Goal: Task Accomplishment & Management: Manage account settings

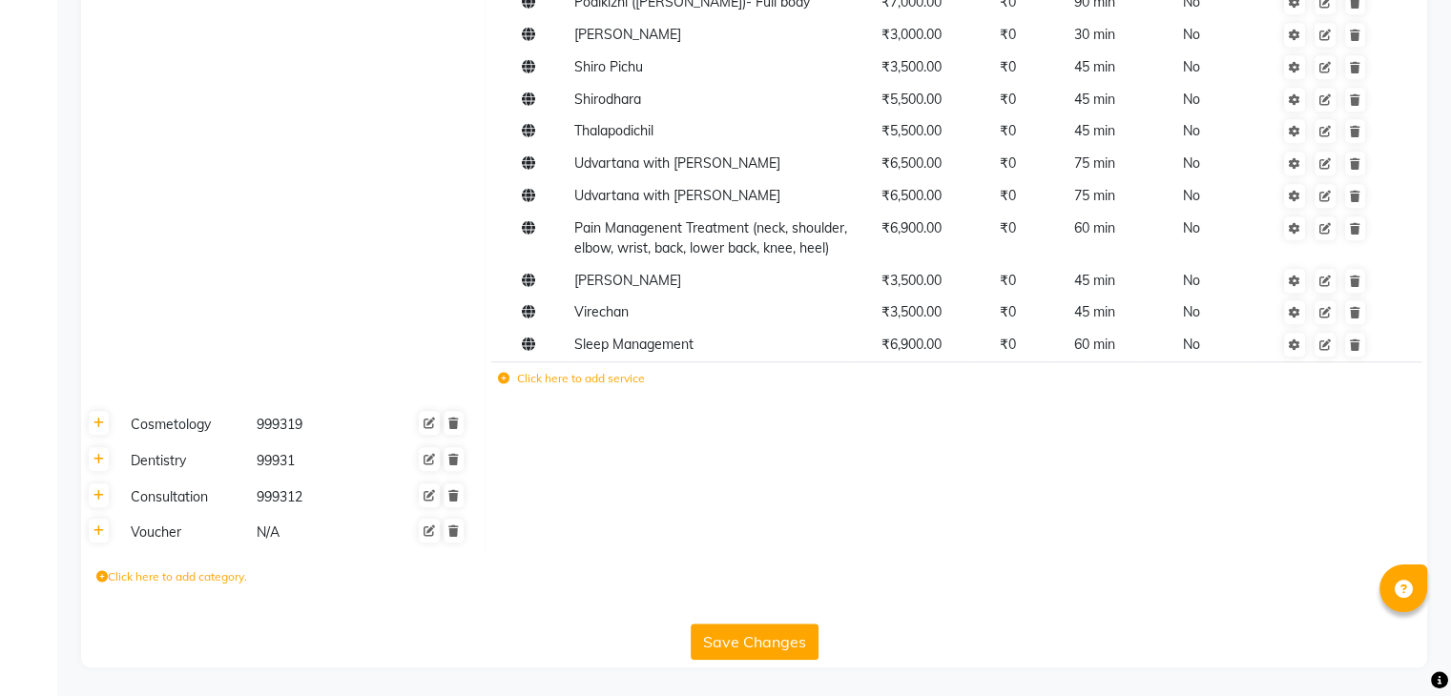
click at [164, 428] on div "Cosmetology" at bounding box center [185, 425] width 124 height 24
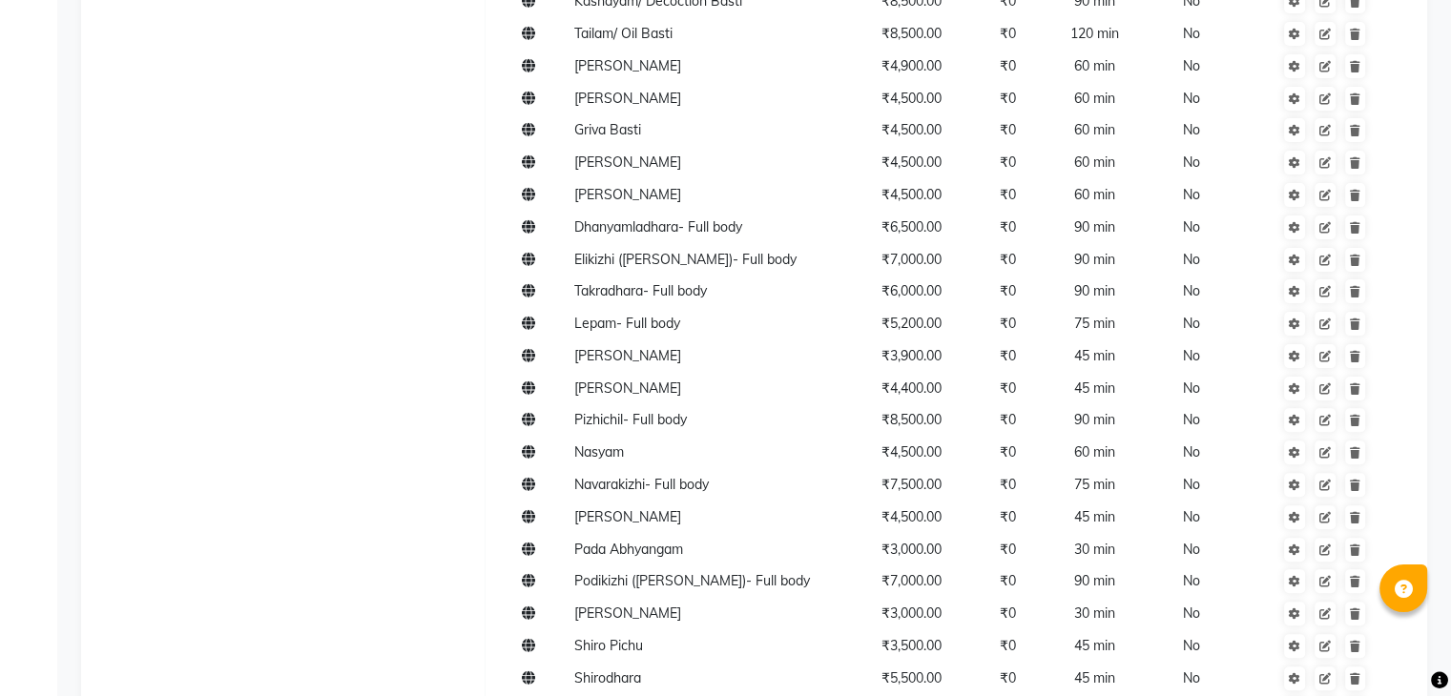
scroll to position [1128, 0]
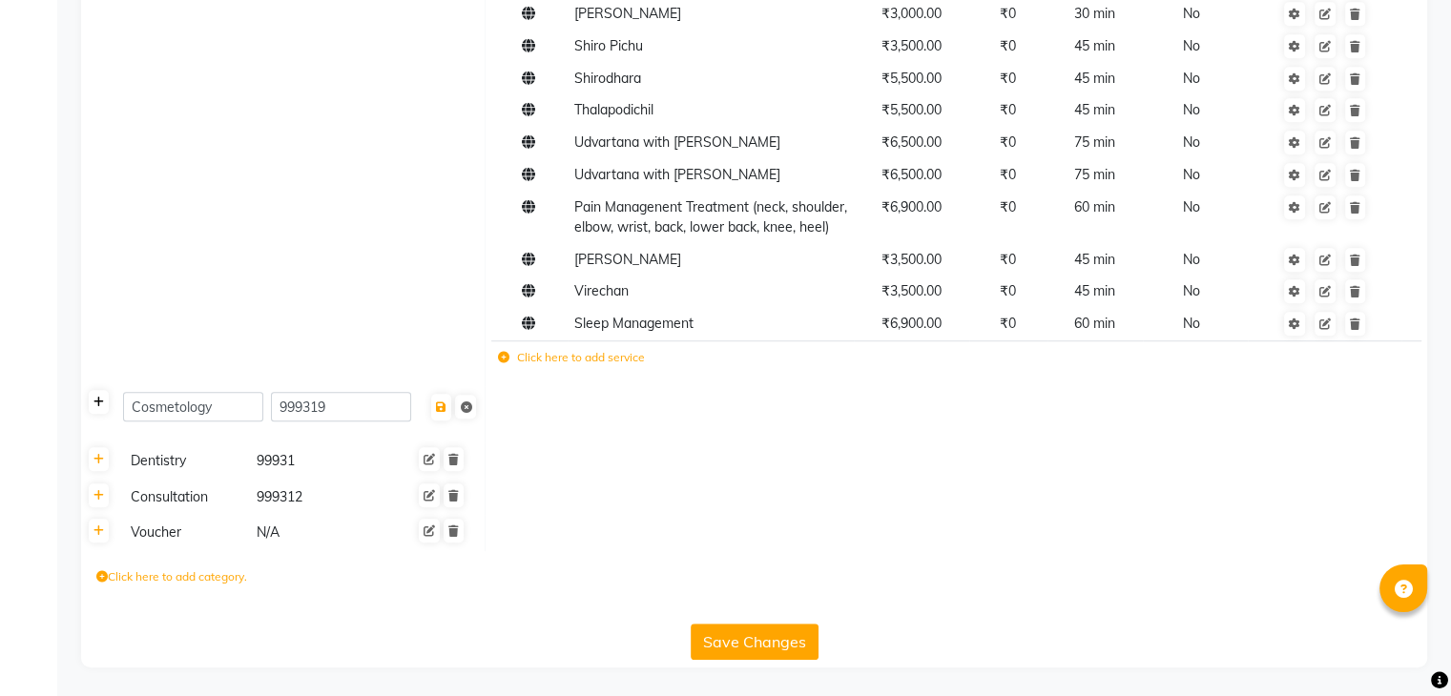
click at [95, 408] on link at bounding box center [99, 402] width 20 height 24
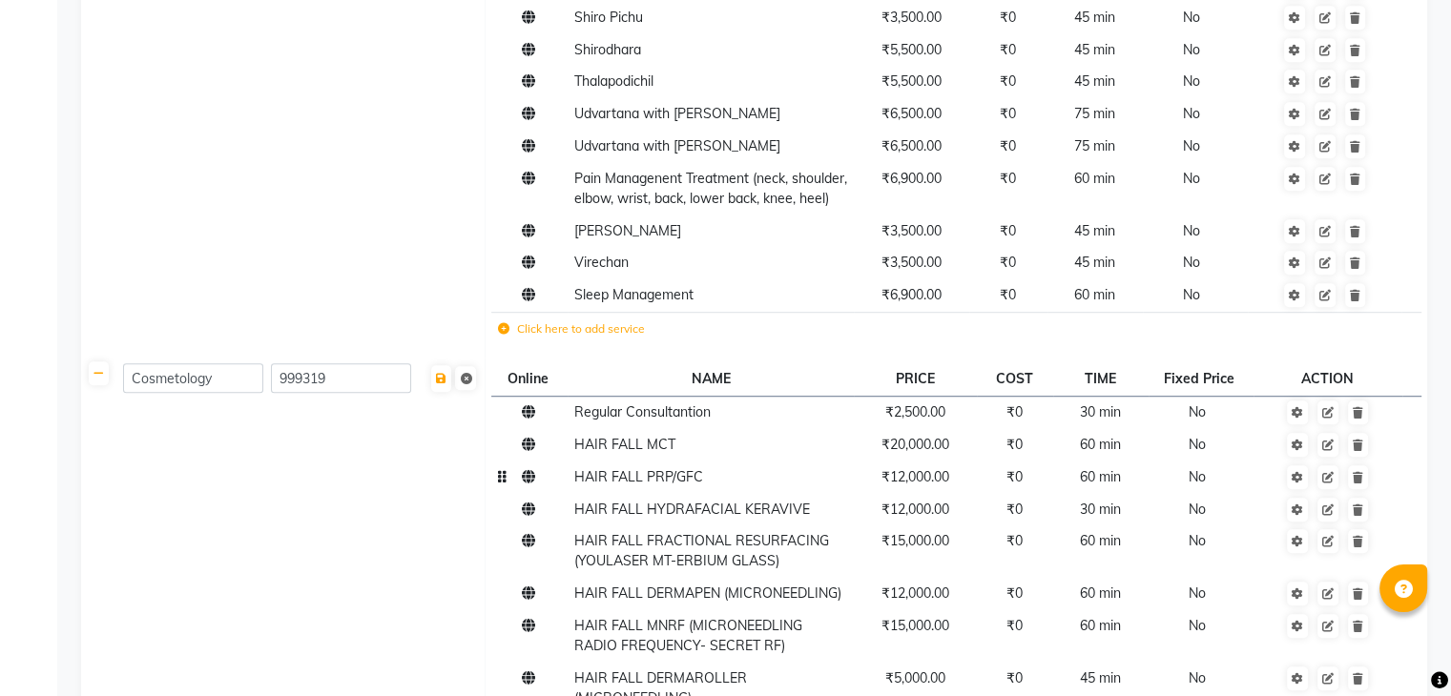
scroll to position [2217, 0]
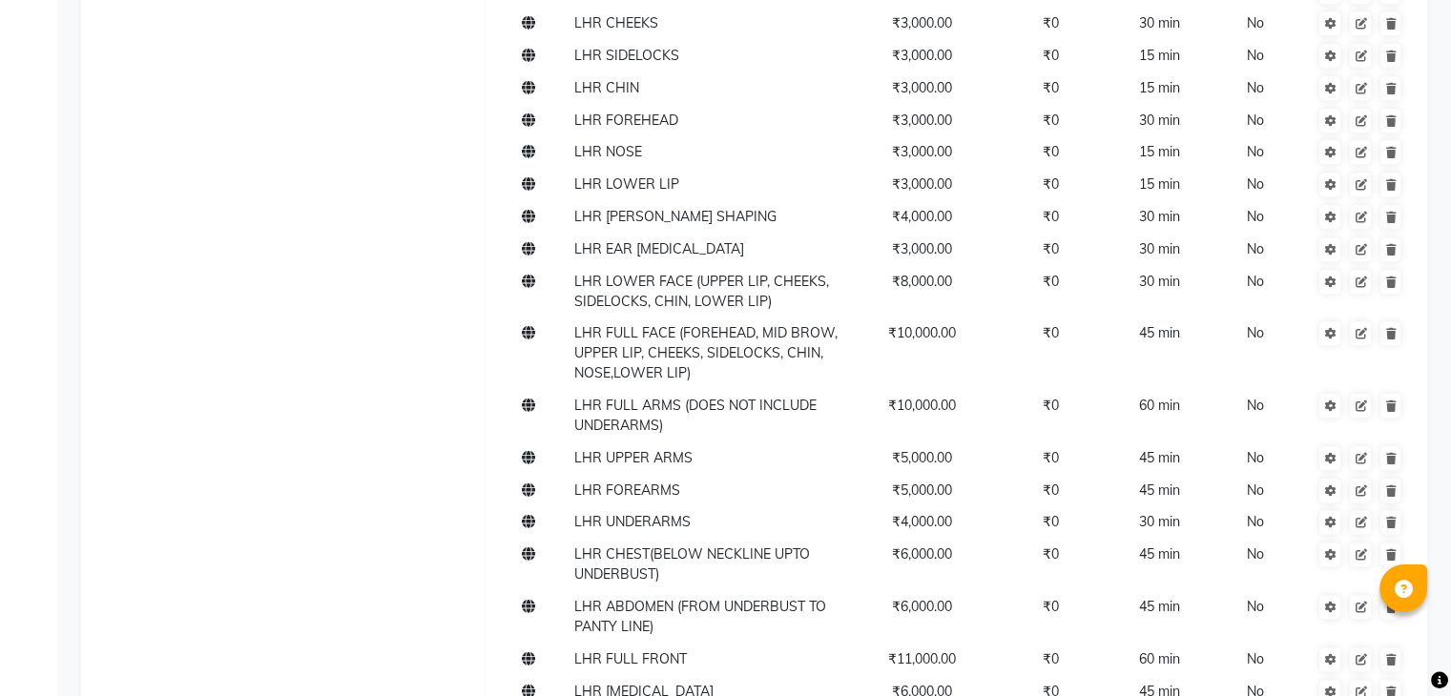
scroll to position [2939, 0]
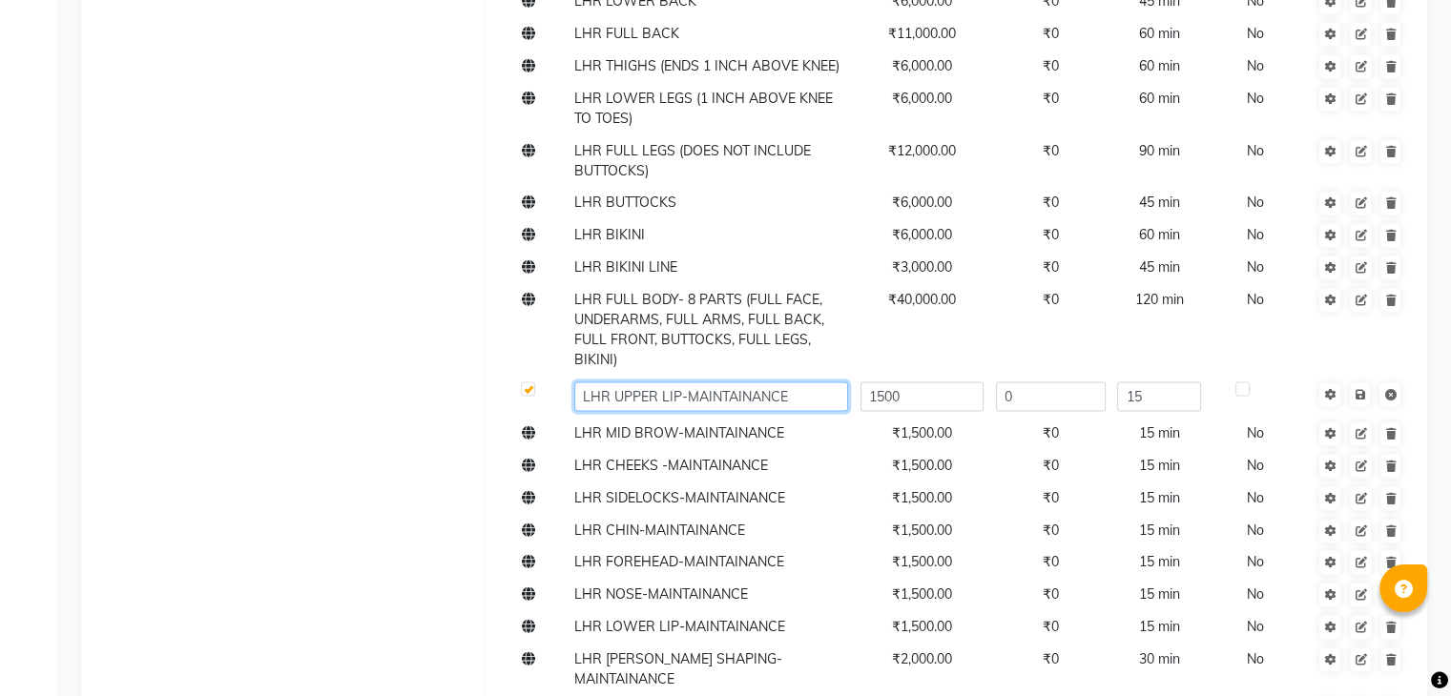
click at [794, 411] on input "LHR UPPER LIP-MAINTAINANCE" at bounding box center [711, 396] width 274 height 30
type input "LHR UPPER LIP - MAINTENANCE"
click at [1358, 402] on span "Save" at bounding box center [1372, 392] width 60 height 19
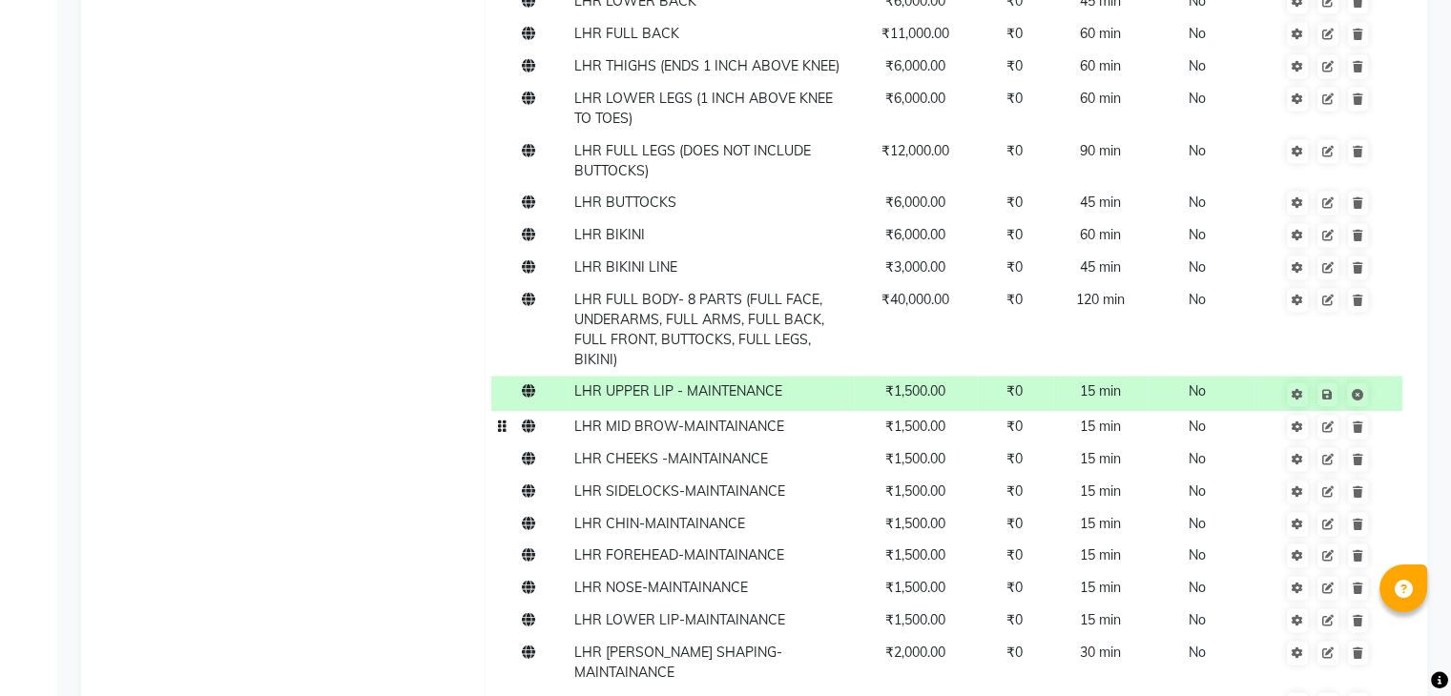
click at [756, 435] on span "LHR MID BROW-MAINTAINANCE" at bounding box center [679, 426] width 210 height 17
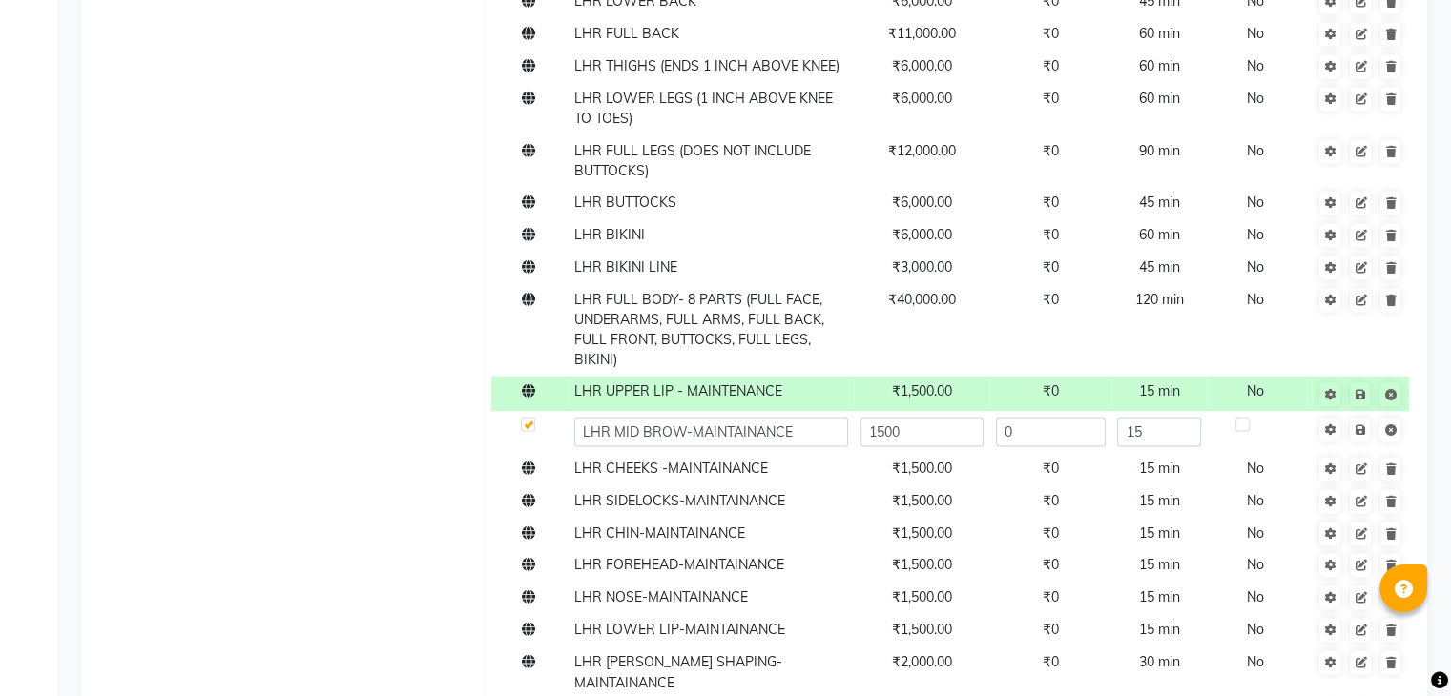
click at [691, 446] on input "LHR MID BROW-MAINTAINANCE" at bounding box center [711, 432] width 274 height 30
click at [741, 446] on input "LHR MID BROW- MAINTAINANCE" at bounding box center [711, 432] width 274 height 30
type input "LHR MID BROW- MAINTENANCE"
click at [1367, 438] on span "Save" at bounding box center [1372, 428] width 60 height 19
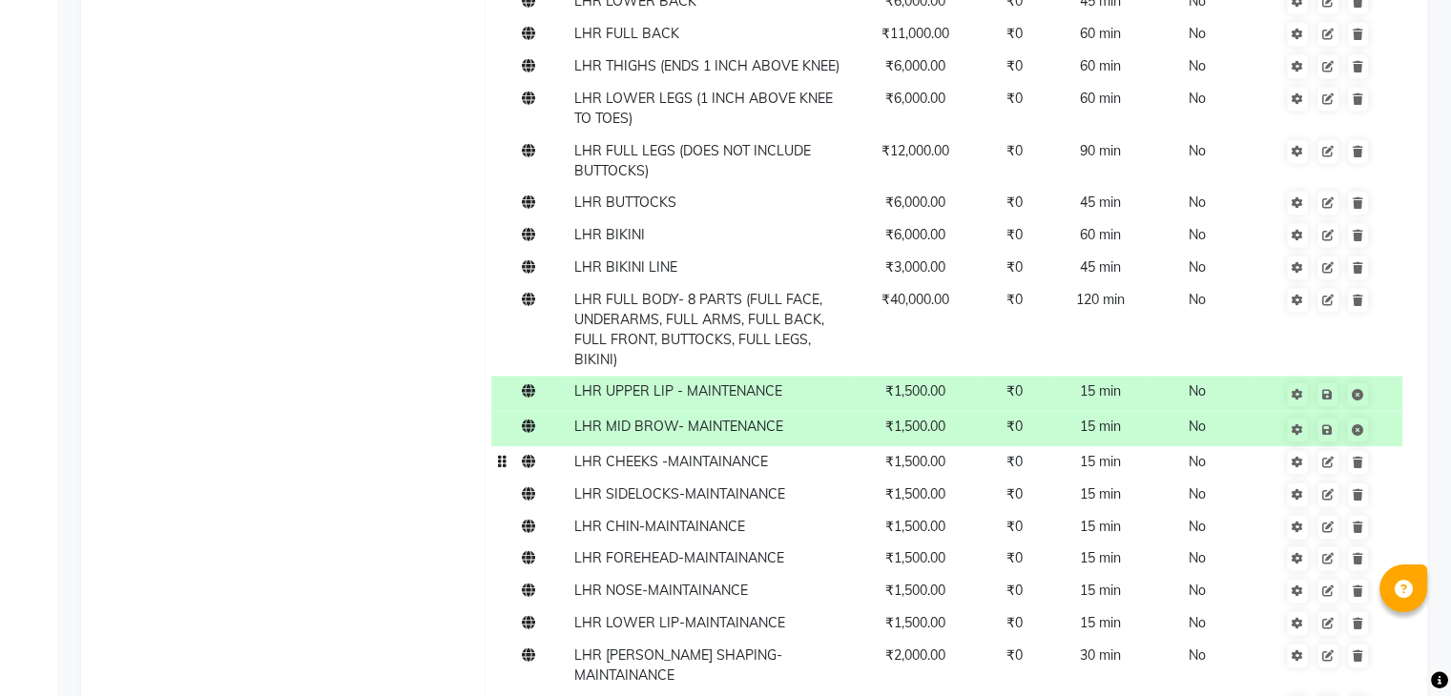
click at [723, 470] on span "LHR CHEEKS -MAINTAINANCE" at bounding box center [671, 461] width 194 height 17
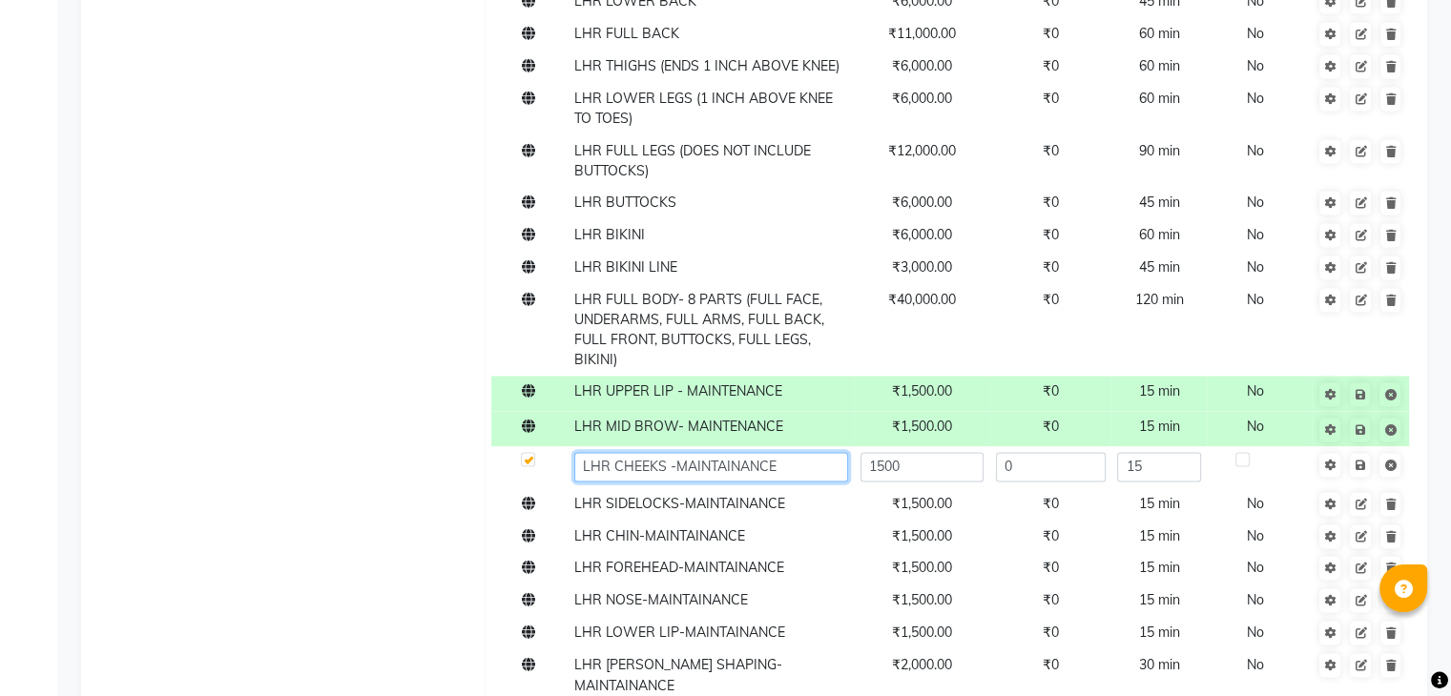
click at [792, 482] on input "LHR CHEEKS -MAINTAINANCE" at bounding box center [711, 467] width 274 height 30
paste input "MAINTENANCE"
type input "LHR CHEEKS - MAINTENANCE"
click at [1363, 473] on span "Save" at bounding box center [1372, 463] width 60 height 19
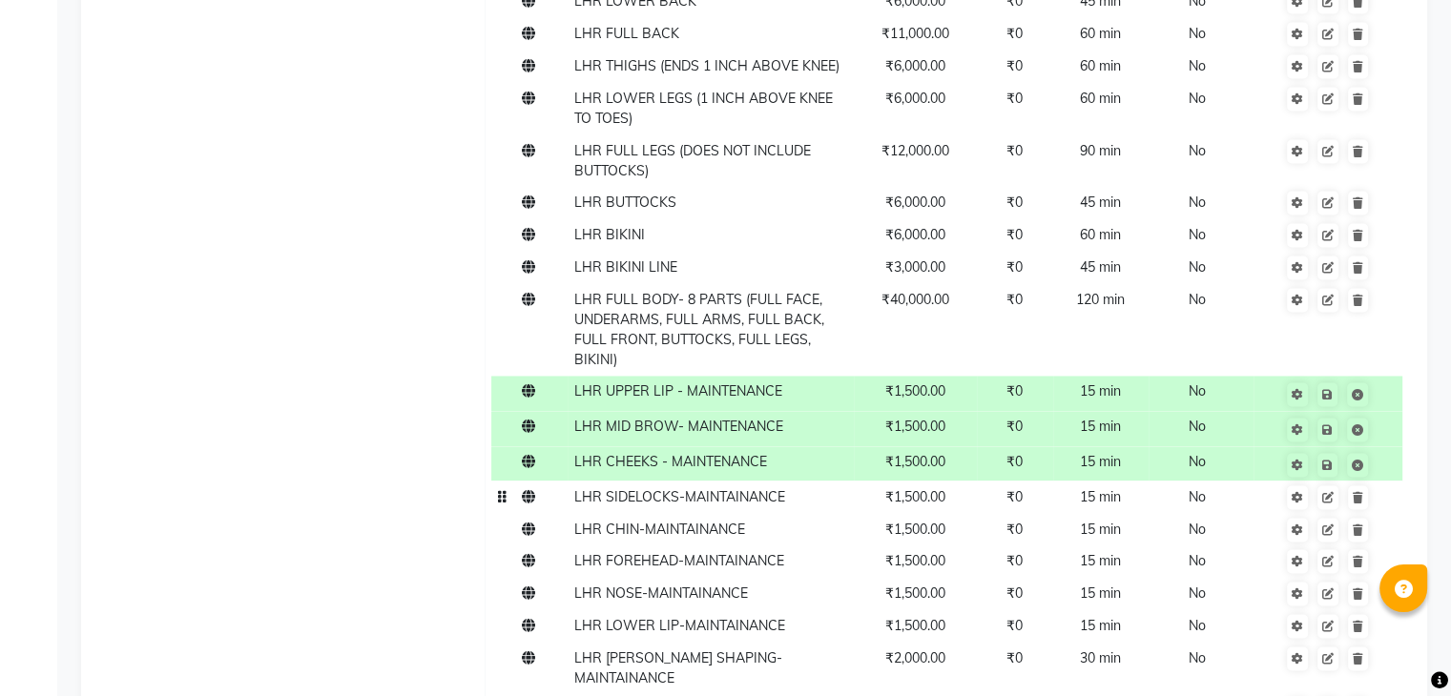
click at [768, 505] on span "LHR SIDELOCKS-MAINTAINANCE" at bounding box center [679, 496] width 211 height 17
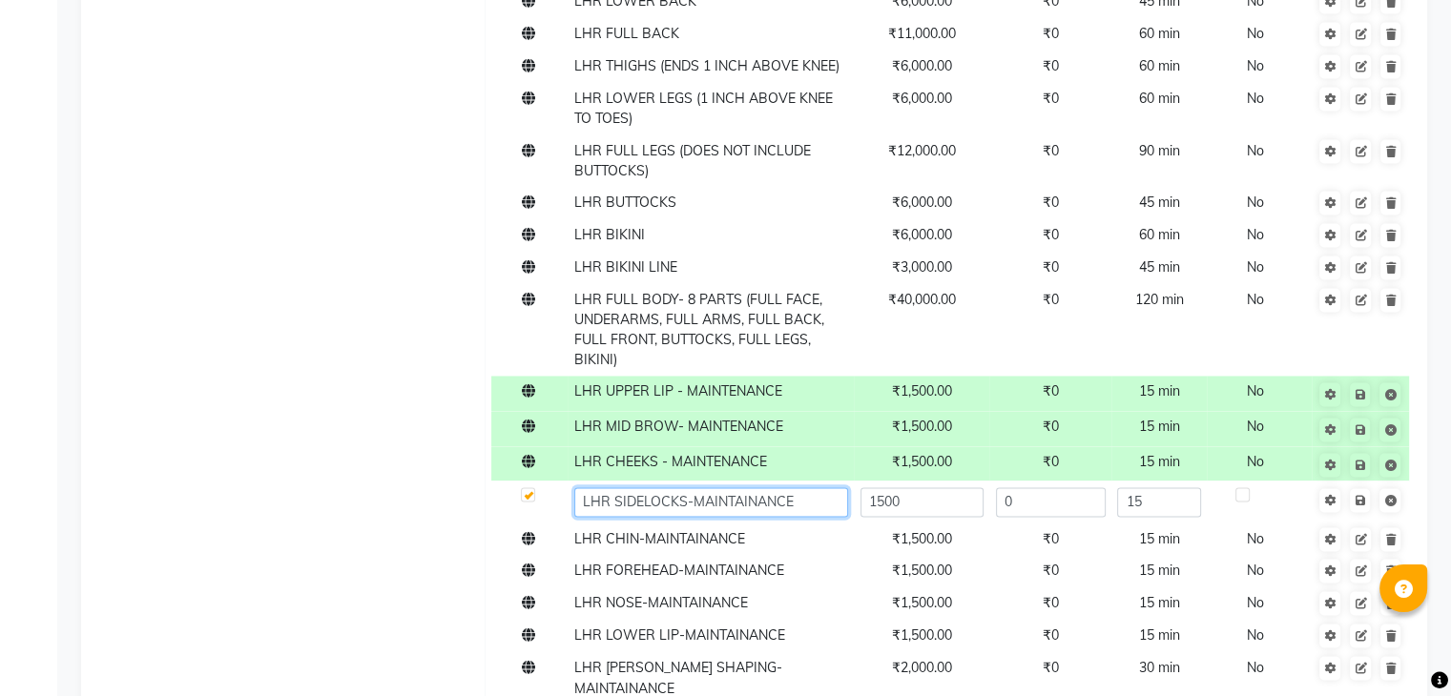
click at [797, 517] on input "LHR SIDELOCKS-MAINTAINANCE" at bounding box center [711, 502] width 274 height 30
paste input "MAINTENANCE"
type input "LHR SIDELOCKS - MAINTENANCE"
click at [1361, 508] on span "Save" at bounding box center [1372, 498] width 60 height 19
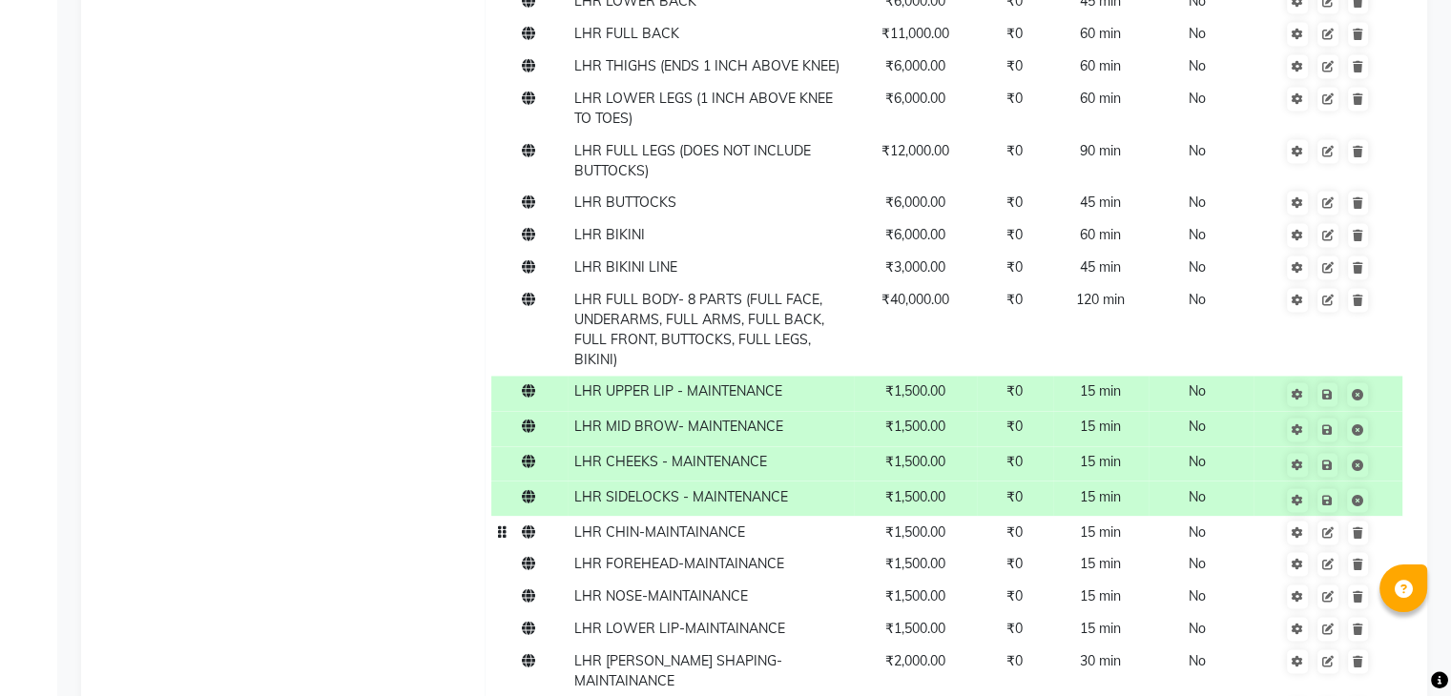
click at [736, 541] on span "LHR CHIN-MAINTAINANCE" at bounding box center [659, 532] width 171 height 17
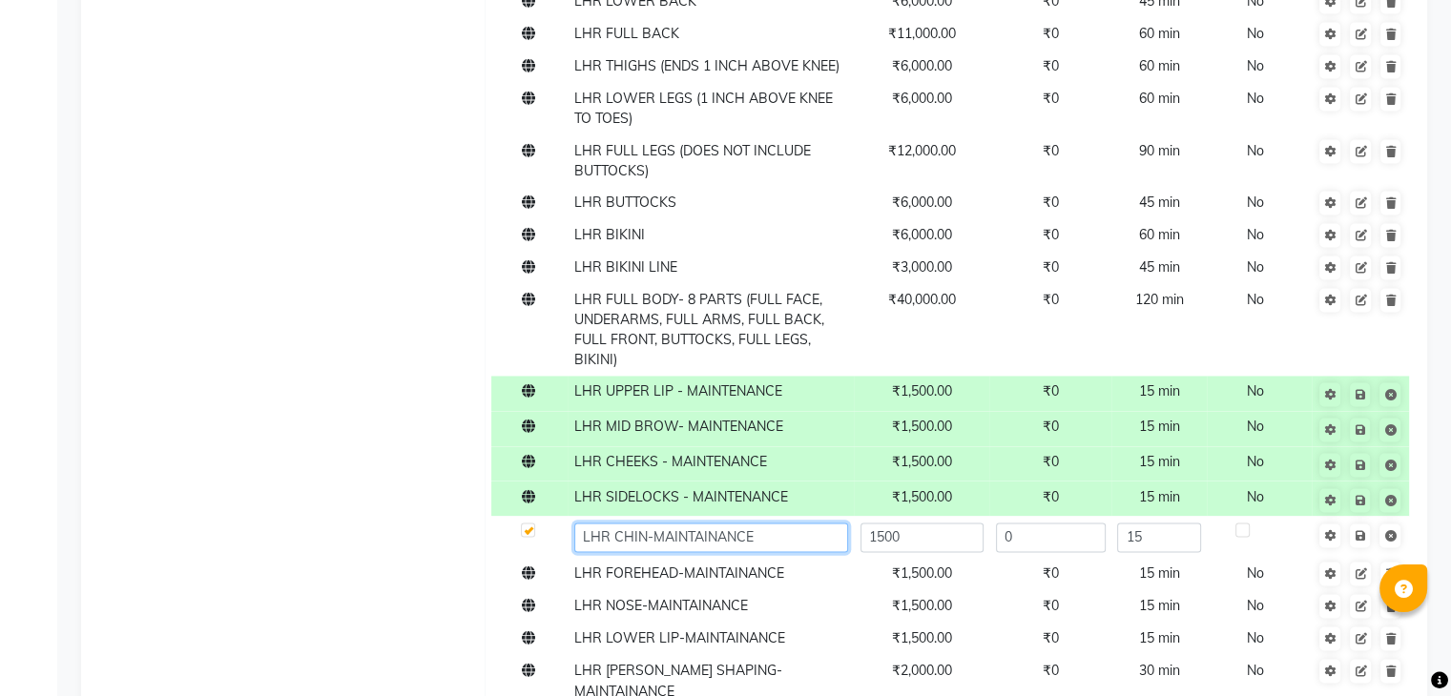
click at [768, 552] on input "LHR CHIN-MAINTAINANCE" at bounding box center [711, 538] width 274 height 30
paste input "MAINTENANCE"
type input "LHR CHIN- MAINTENANCE"
click at [1362, 544] on span "Save" at bounding box center [1372, 534] width 60 height 19
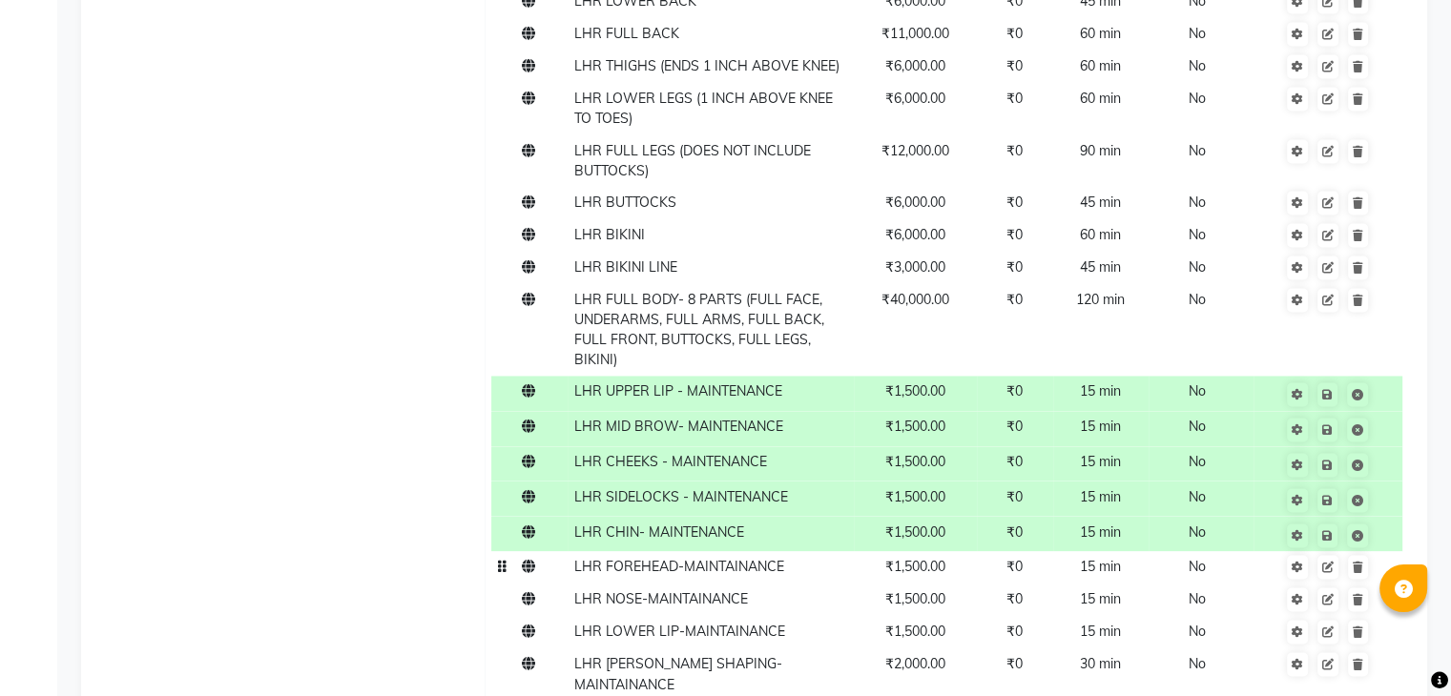
click at [771, 558] on span "LHR FOREHEAD-MAINTAINANCE" at bounding box center [679, 566] width 210 height 17
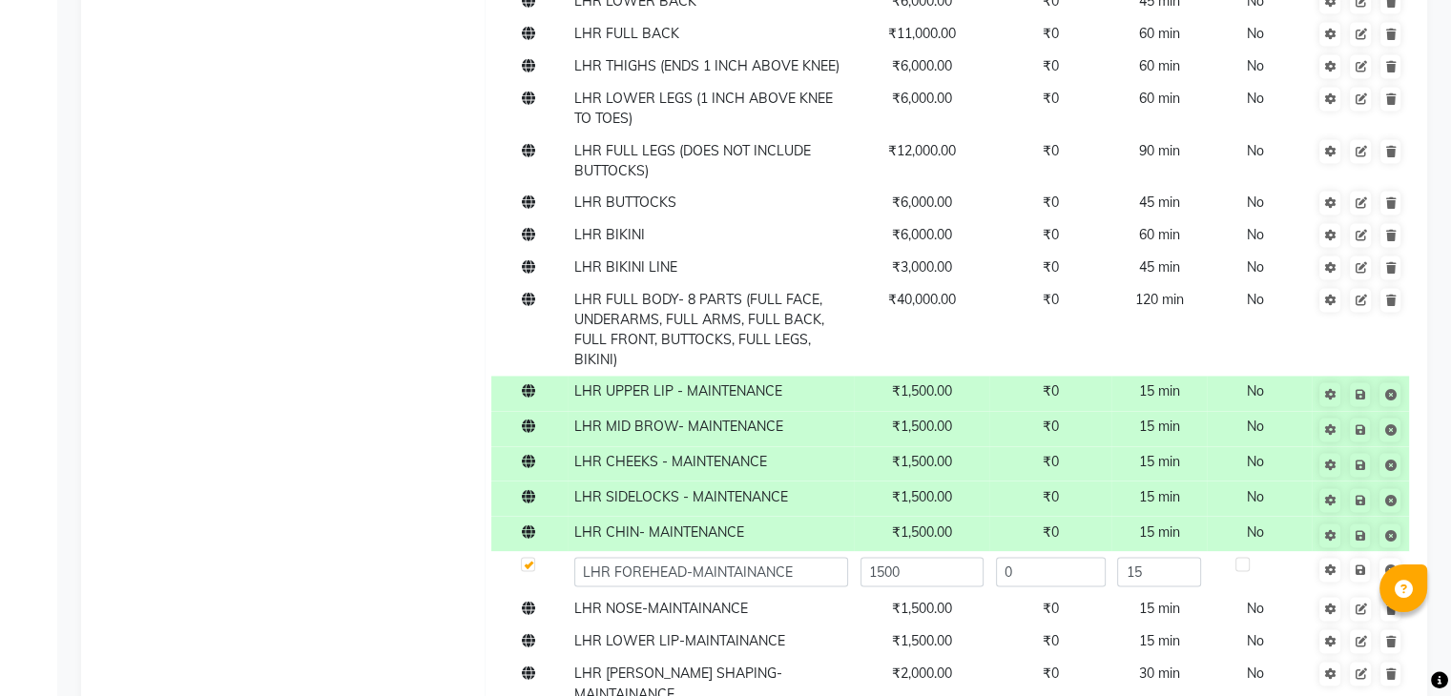
scroll to position [3169, 0]
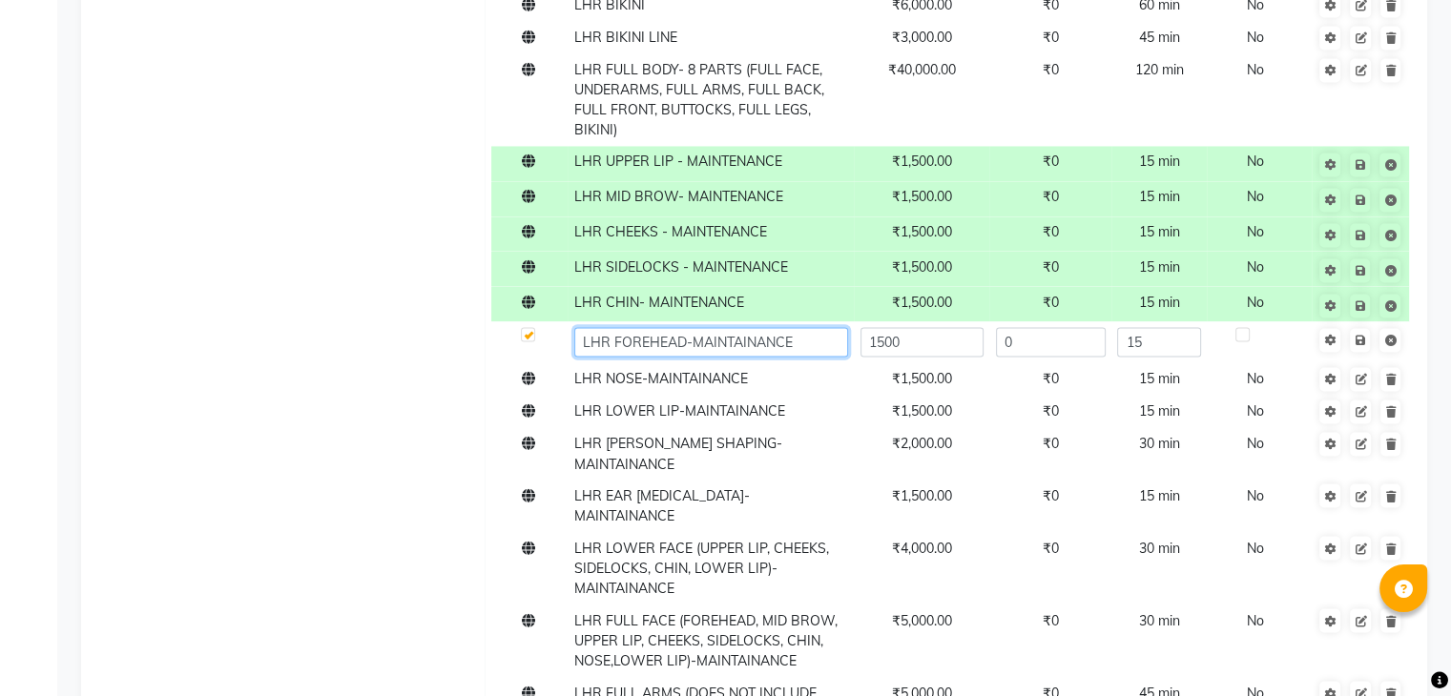
click at [794, 357] on input "LHR FOREHEAD-MAINTAINANCE" at bounding box center [711, 342] width 274 height 30
paste input "MAINTENANCE"
type input "LHR FOREHEAD- MAINTENANCE"
click at [1363, 348] on span "Save" at bounding box center [1372, 338] width 60 height 19
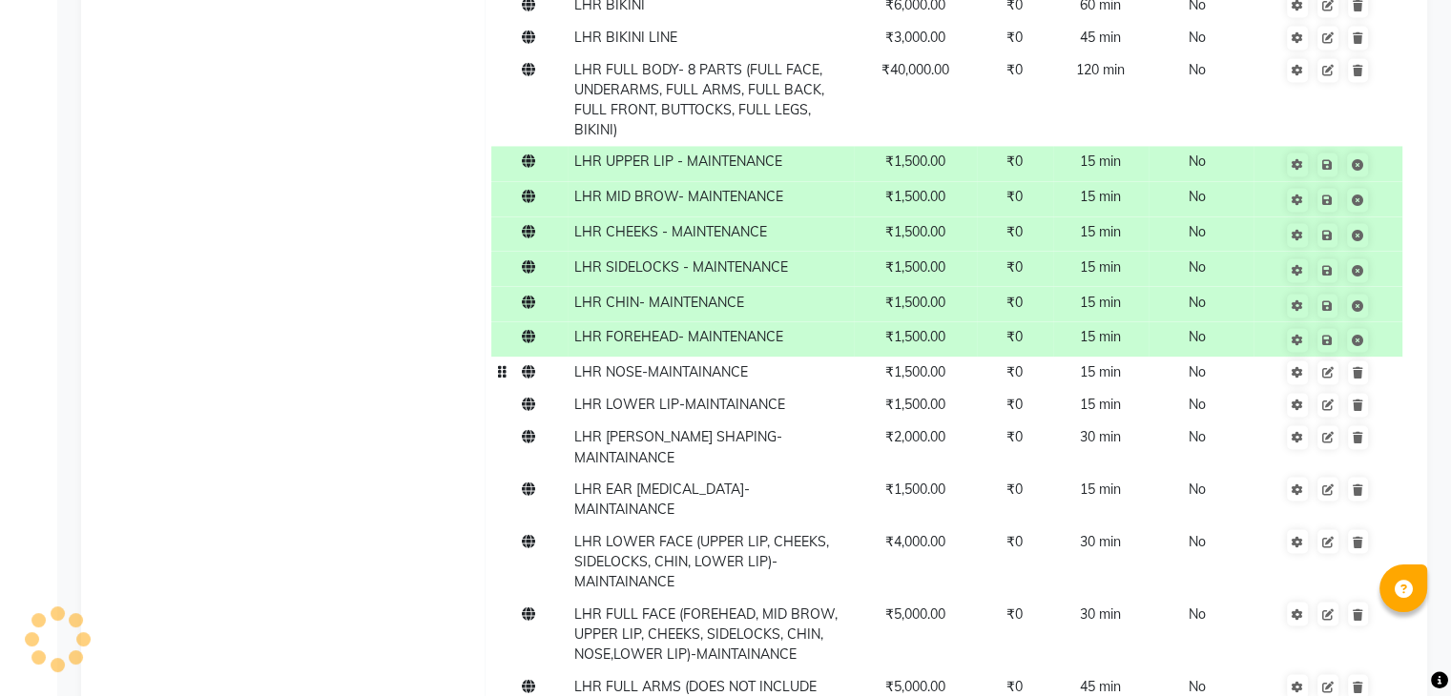
click at [740, 381] on span "LHR NOSE-MAINTAINANCE" at bounding box center [661, 371] width 174 height 17
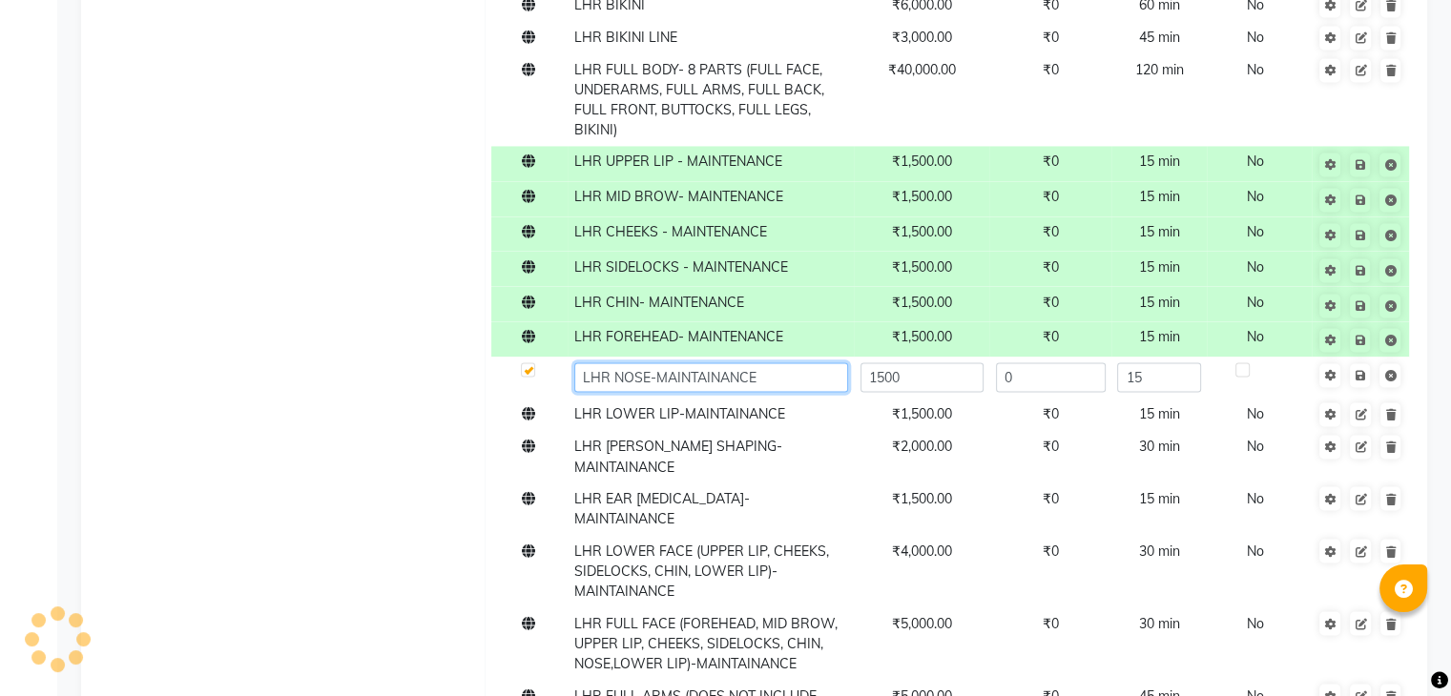
click at [782, 392] on input "LHR NOSE-MAINTAINANCE" at bounding box center [711, 377] width 274 height 30
paste input "MAINTENANCE"
type input "LHR NOSE- MAINTENANCE"
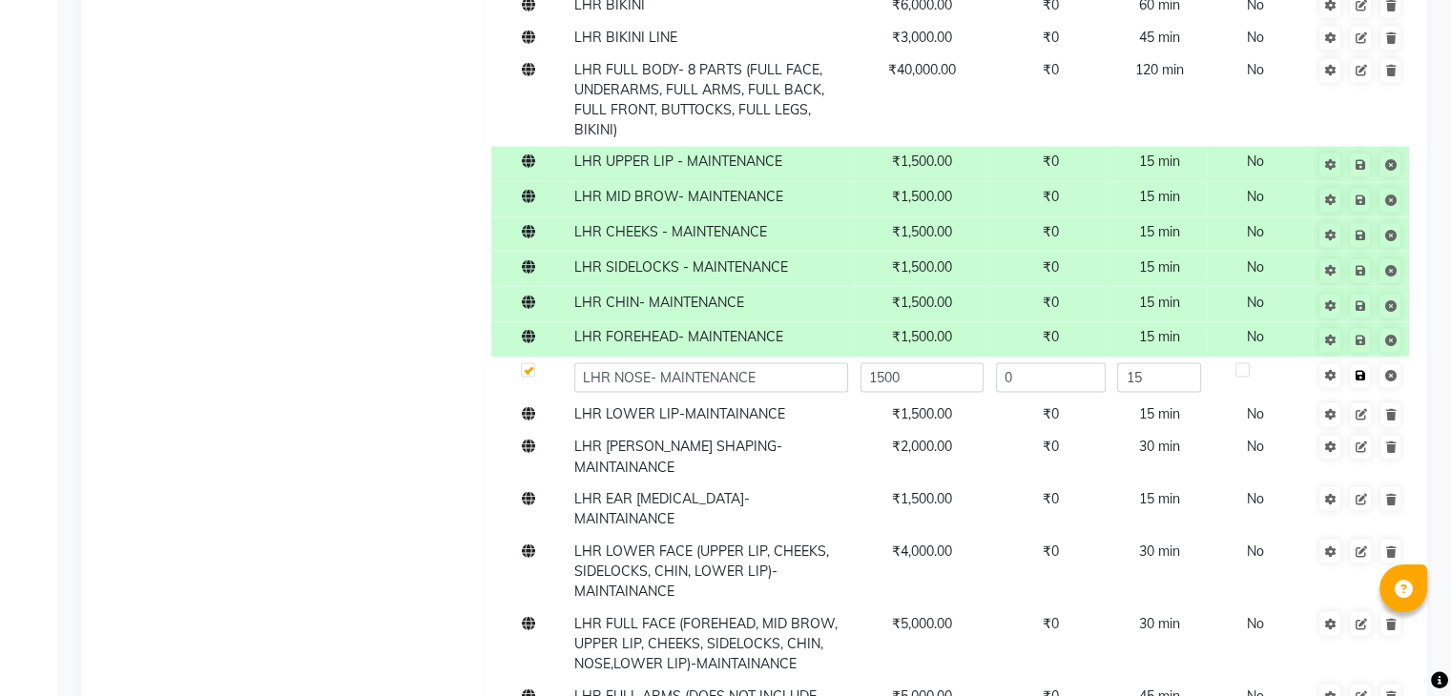
click at [1364, 383] on span "Save" at bounding box center [1372, 373] width 60 height 19
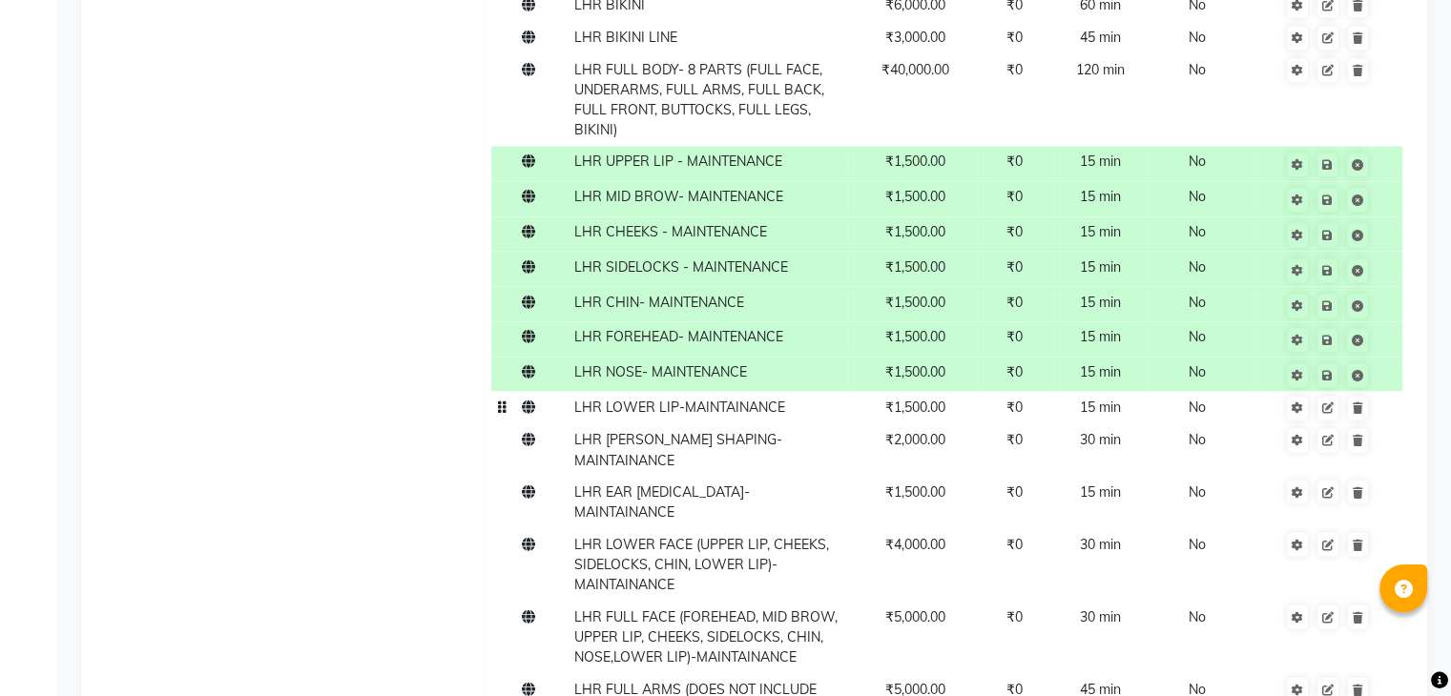
click at [748, 416] on span "LHR LOWER LIP-MAINTAINANCE" at bounding box center [679, 407] width 211 height 17
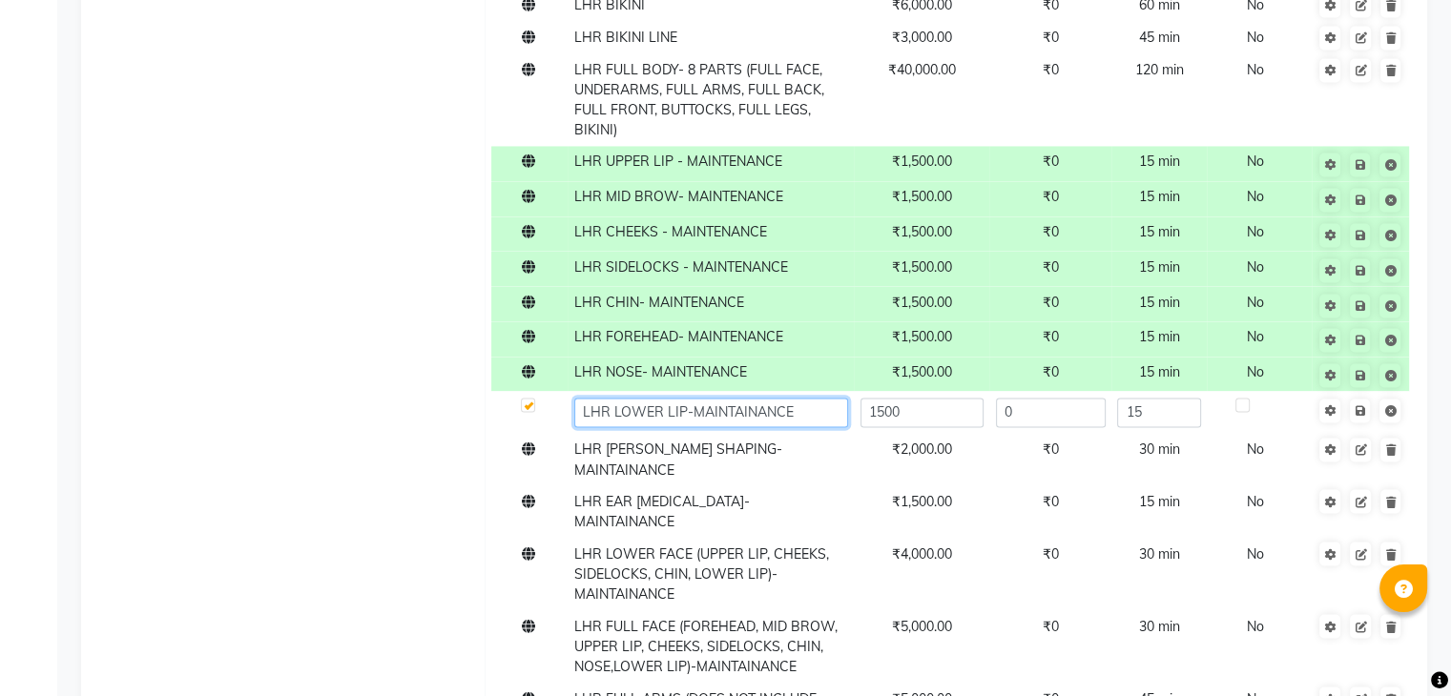
click at [805, 427] on input "LHR LOWER LIP-MAINTAINANCE" at bounding box center [711, 413] width 274 height 30
paste input "MAINTENANCE"
type input "LHR LOWER LIP- MAINTENANCE"
click at [1361, 419] on span "Save" at bounding box center [1372, 409] width 60 height 19
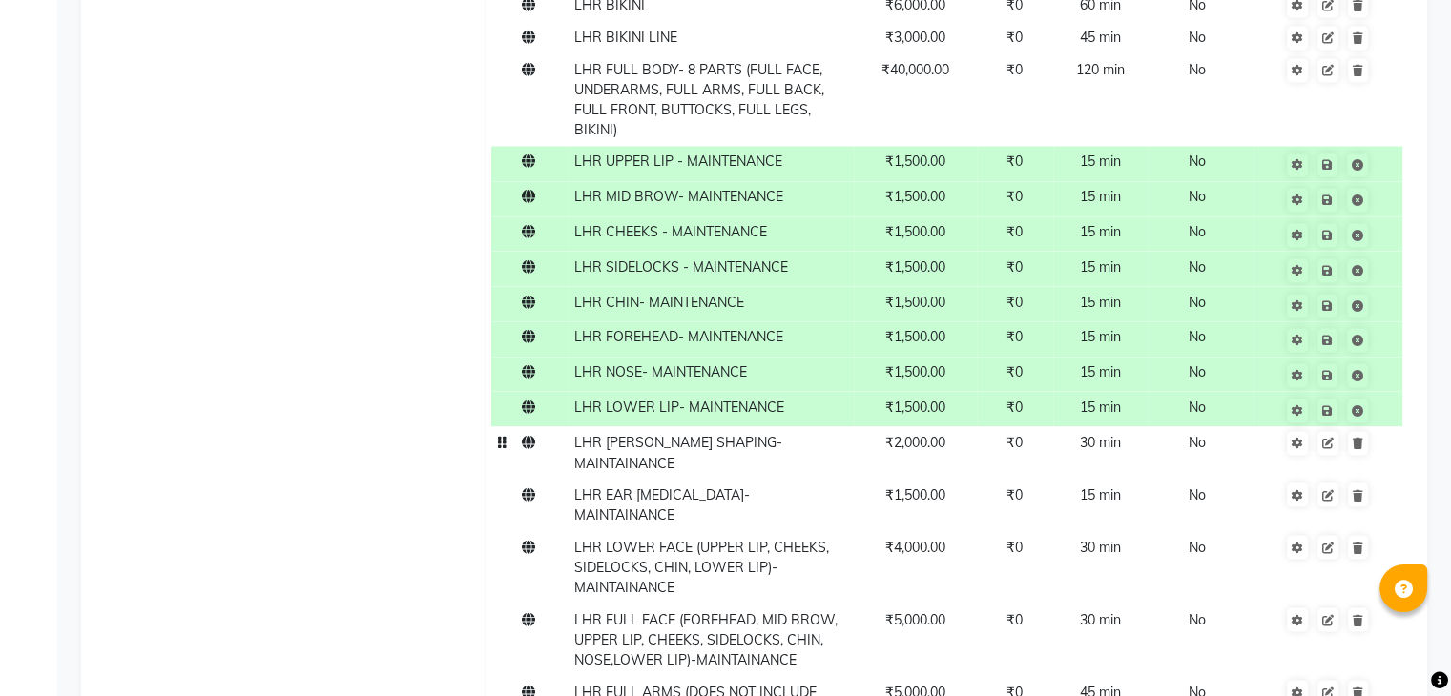
click at [798, 479] on td "LHR [PERSON_NAME] SHAPING-MAINTAINANCE" at bounding box center [710, 452] width 286 height 52
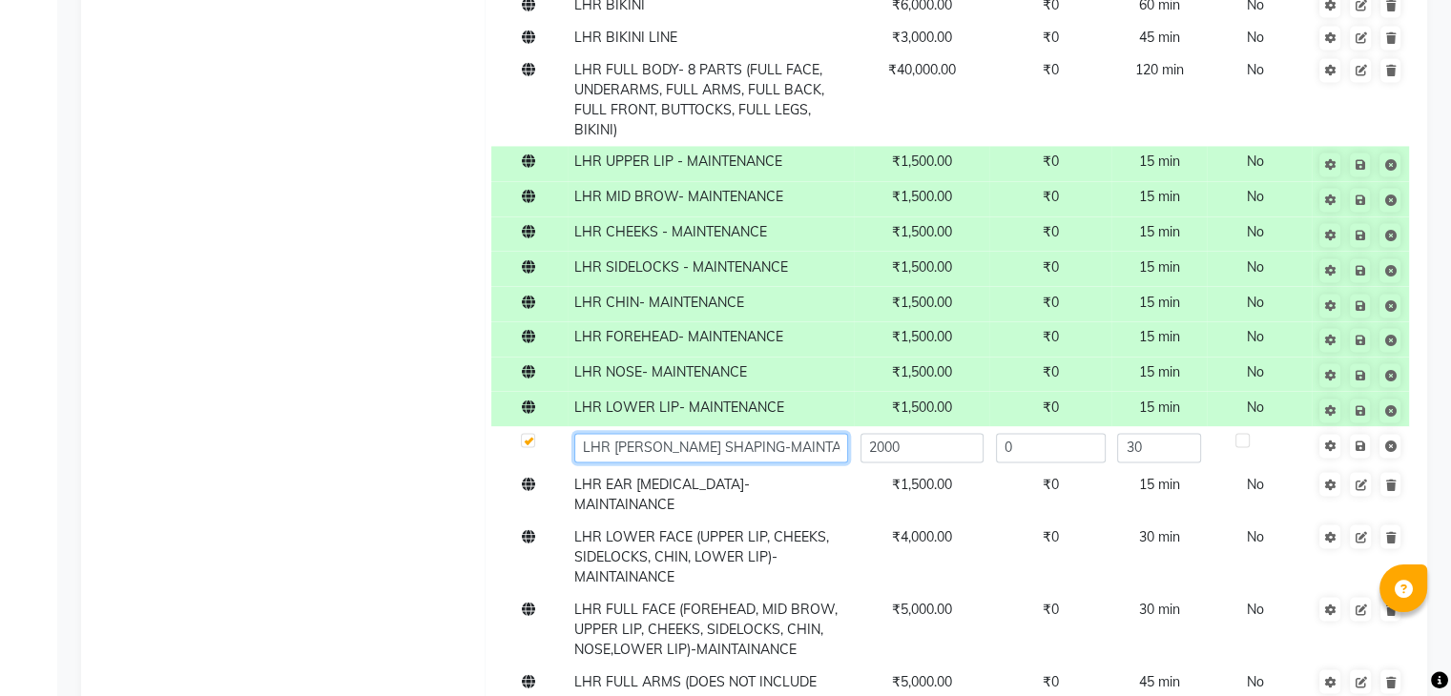
click at [838, 463] on input "LHR [PERSON_NAME] SHAPING-MAINTAINANCE" at bounding box center [711, 448] width 274 height 30
paste input "MAINTENANCE"
type input "LHR [PERSON_NAME] SHAPING - MAINTENANCE"
click at [1356, 454] on span "Save" at bounding box center [1372, 444] width 60 height 19
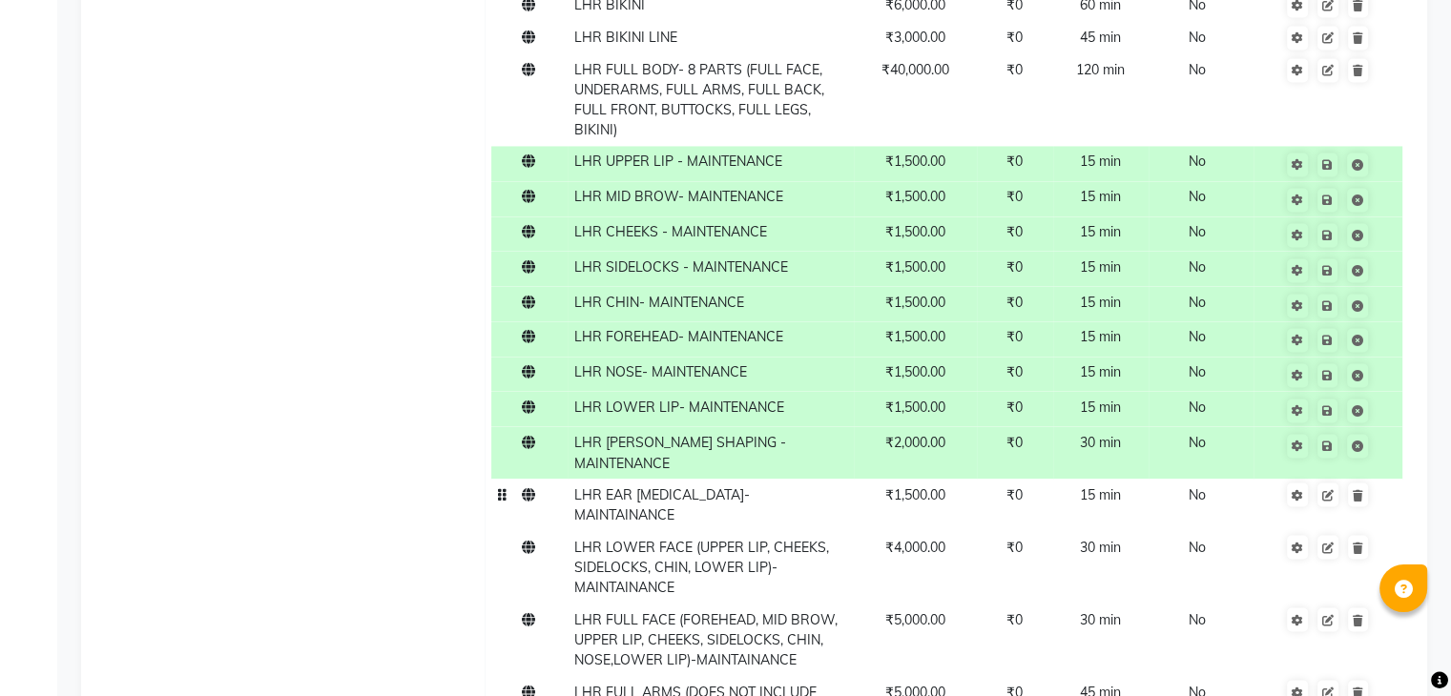
click at [731, 515] on span "LHR EAR [MEDICAL_DATA]-MAINTAINANCE" at bounding box center [661, 503] width 175 height 37
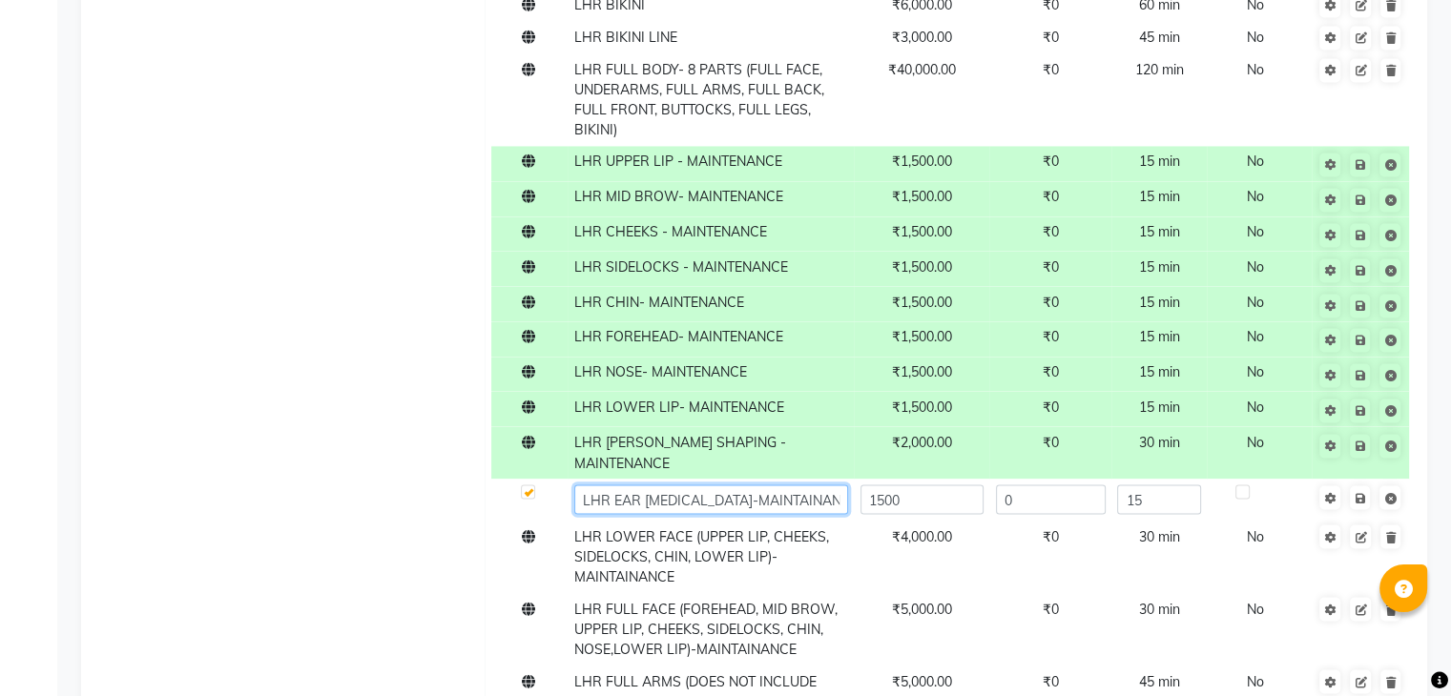
click at [790, 513] on input "LHR EAR [MEDICAL_DATA]-MAINTAINANCE" at bounding box center [711, 499] width 274 height 30
paste input "MAINTENANCE"
type input "LHR EAR [MEDICAL_DATA] - MAINTENANCE"
click at [1363, 505] on span at bounding box center [1372, 495] width 60 height 19
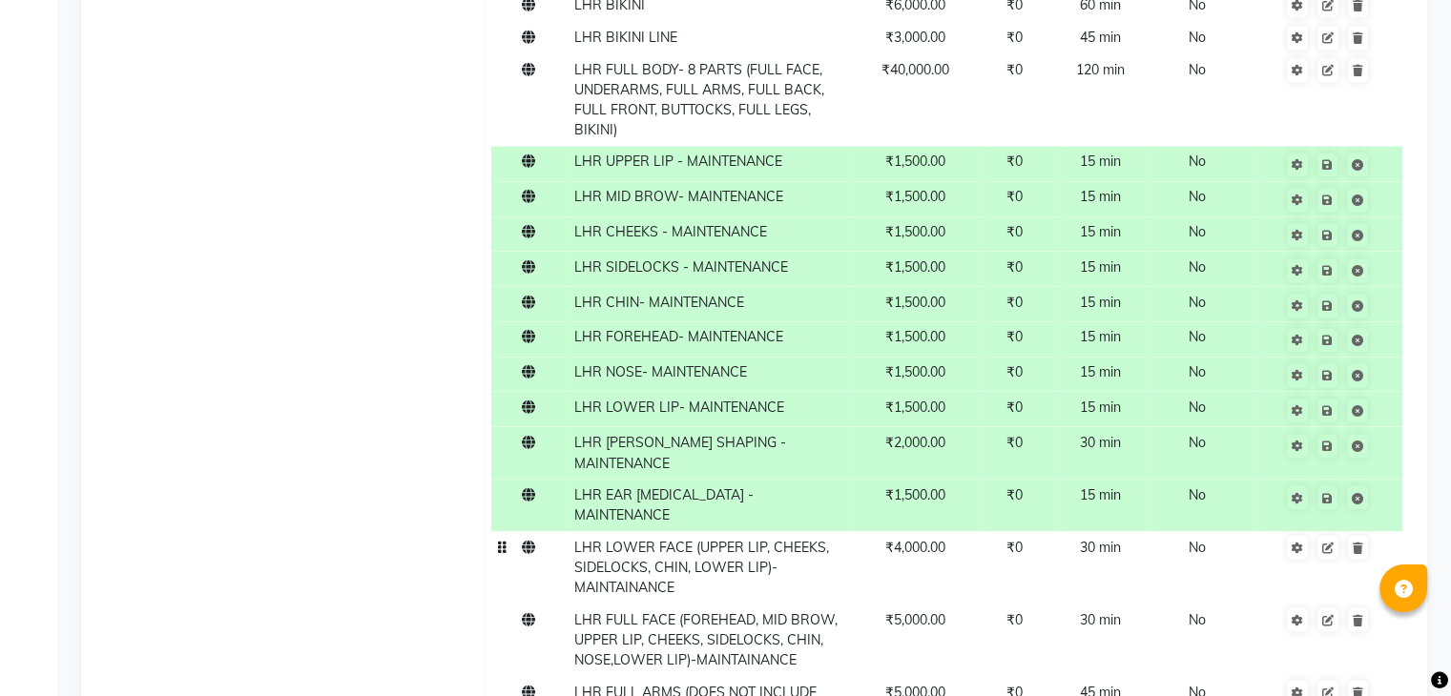
click at [713, 538] on span "LHR LOWER FACE (UPPER LIP, CHEEKS, SIDELOCKS, CHIN, LOWER LIP)-MAINTAINANCE" at bounding box center [701, 566] width 255 height 57
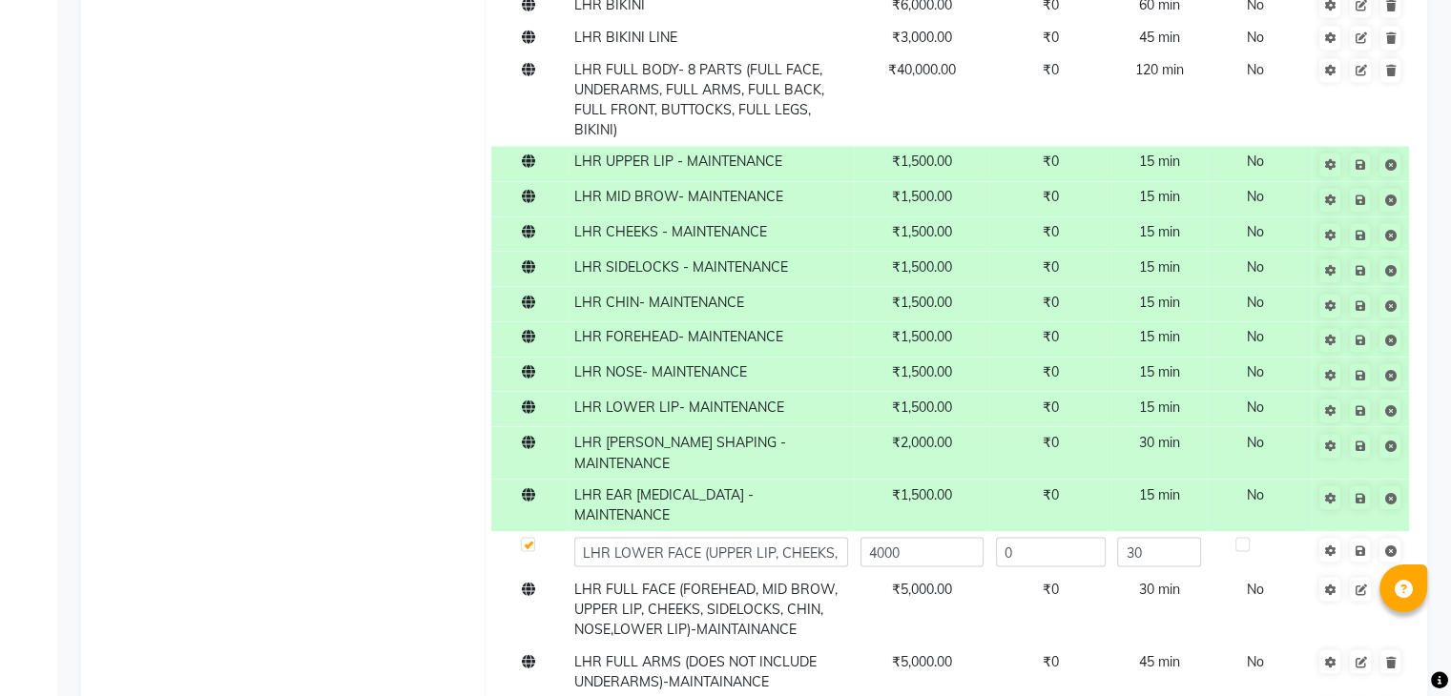
scroll to position [3321, 0]
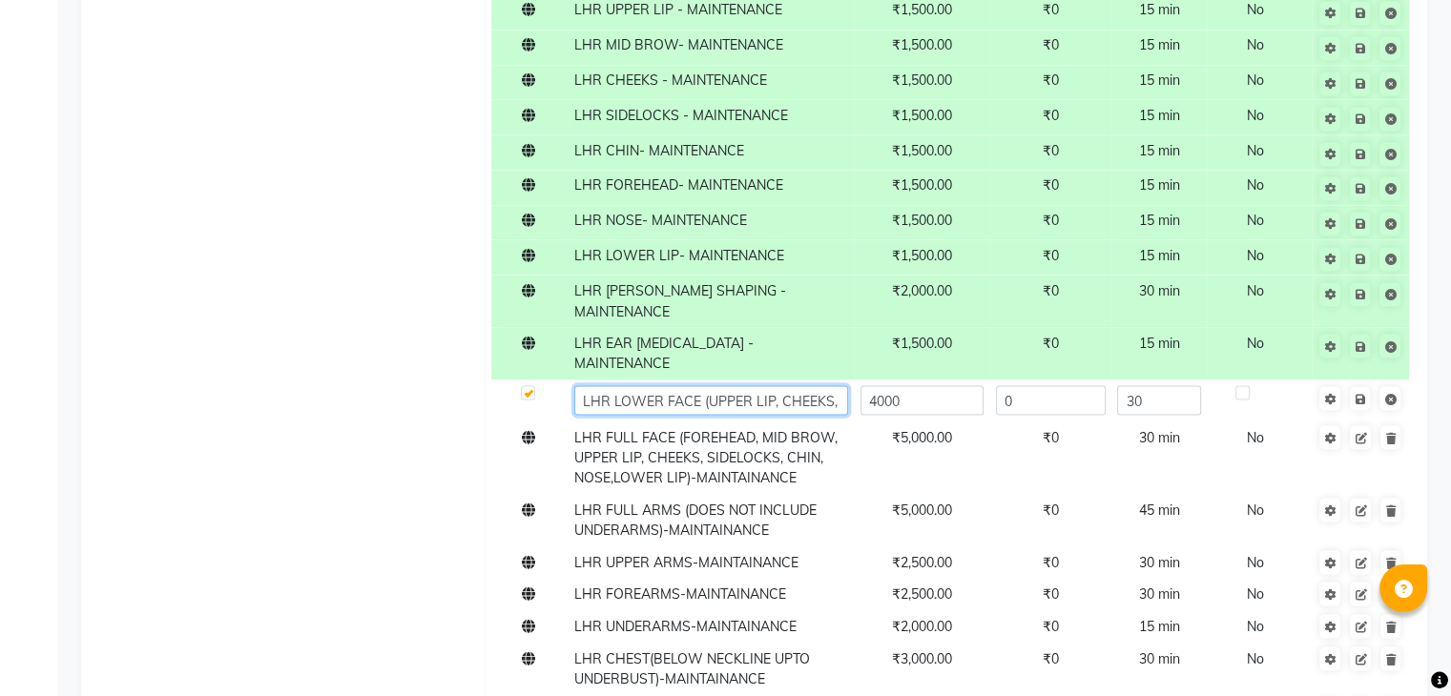
click at [713, 402] on input "LHR LOWER FACE (UPPER LIP, CHEEKS, SIDELOCKS, CHIN, LOWER LIP)-MAINTAINANCE" at bounding box center [711, 400] width 274 height 30
paste input "MAINTENANCE"
type input "LHR LOWER FACE (UPPER LIP, CHEEKS, SIDELOCKS, CHIN, LOWER LIP) - MAINTENANCE"
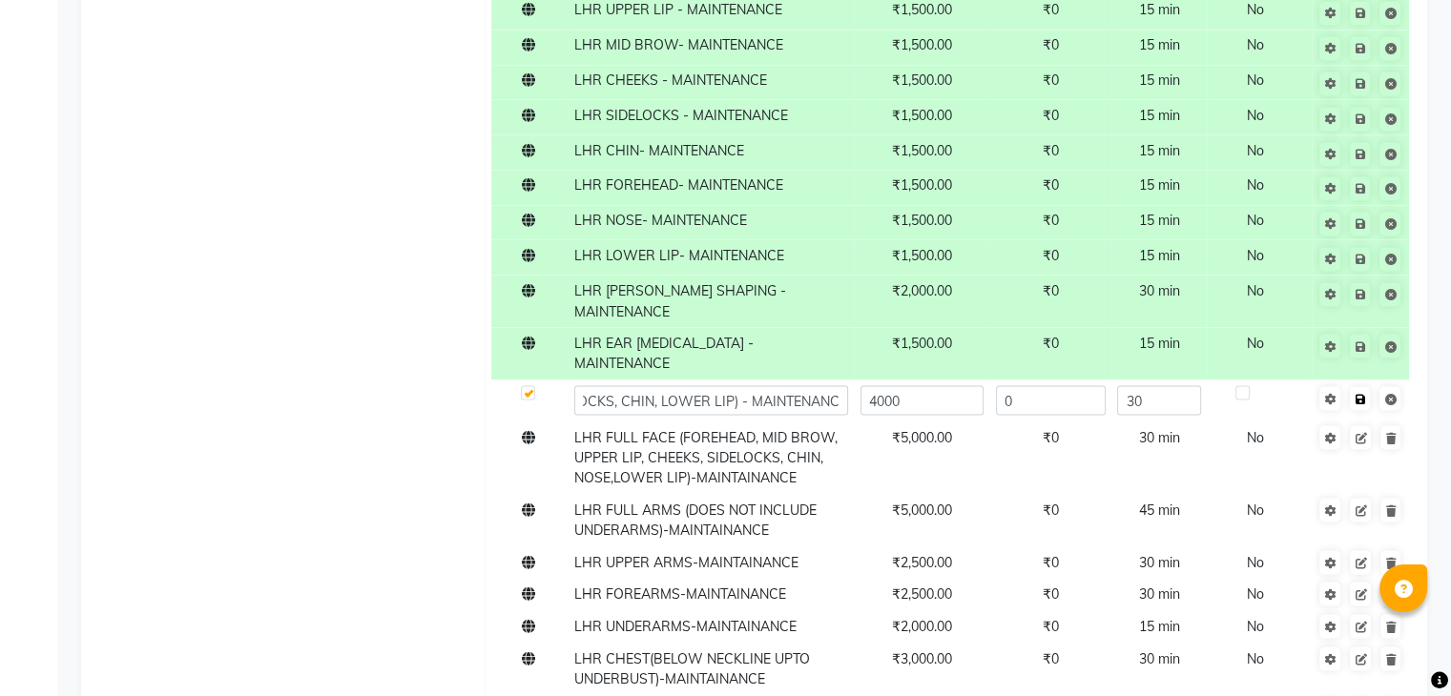
click at [1358, 398] on span "Save" at bounding box center [1372, 396] width 60 height 19
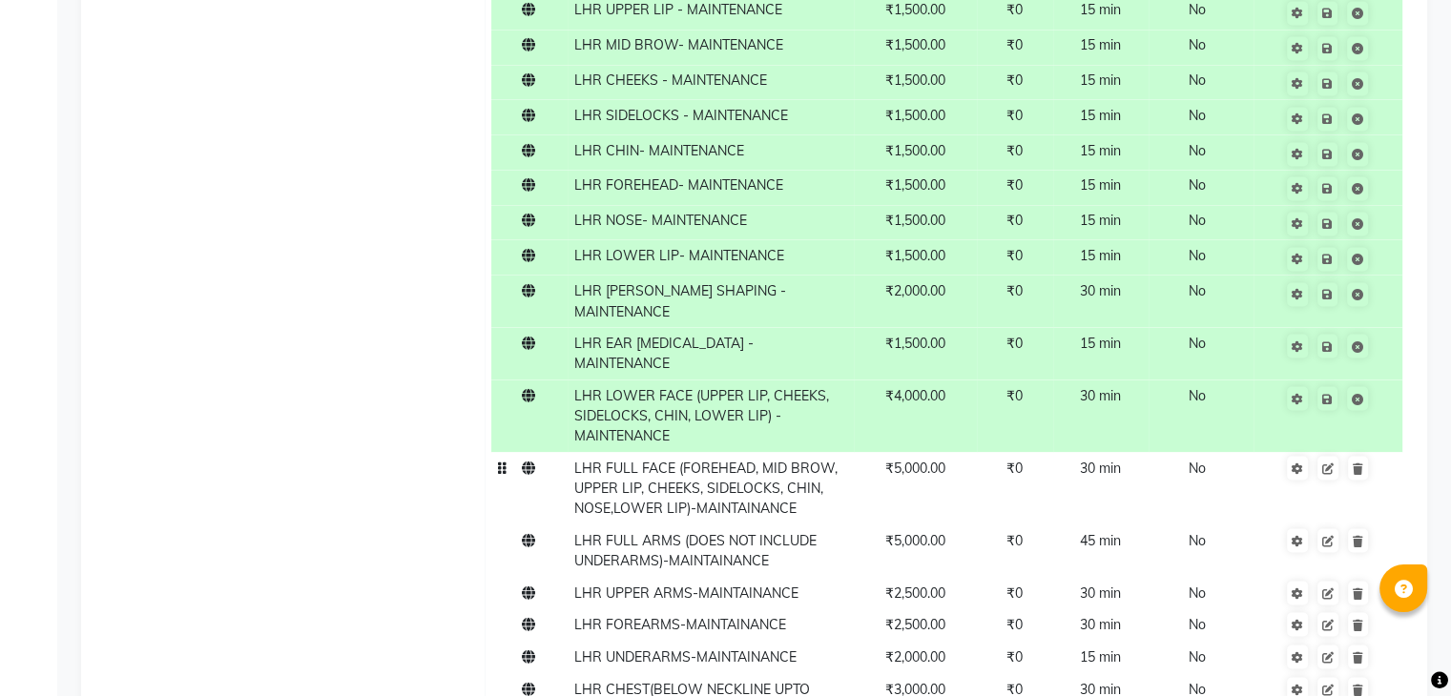
click at [789, 488] on span "LHR FULL FACE (FOREHEAD, MID BROW, UPPER LIP, CHEEKS, SIDELOCKS, CHIN, NOSE,LOW…" at bounding box center [705, 487] width 263 height 57
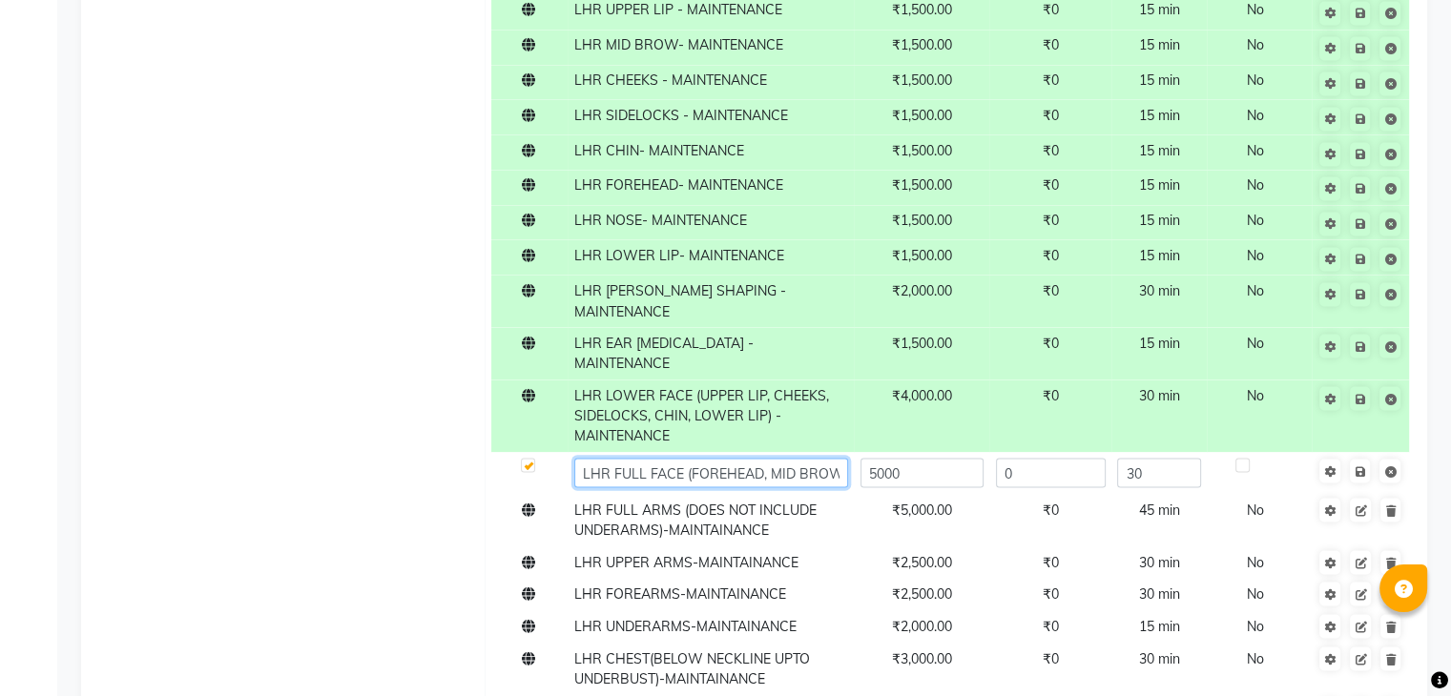
click at [818, 474] on input "LHR FULL FACE (FOREHEAD, MID BROW, UPPER LIP, CHEEKS, SIDELOCKS, CHIN, NOSE,LOW…" at bounding box center [711, 473] width 274 height 30
paste input "MAINTENANCE"
type input "LHR FULL FACE (FOREHEAD, MID BROW, UPPER LIP, CHEEKS, SIDELOCKS, CHIN, NOSE,LOW…"
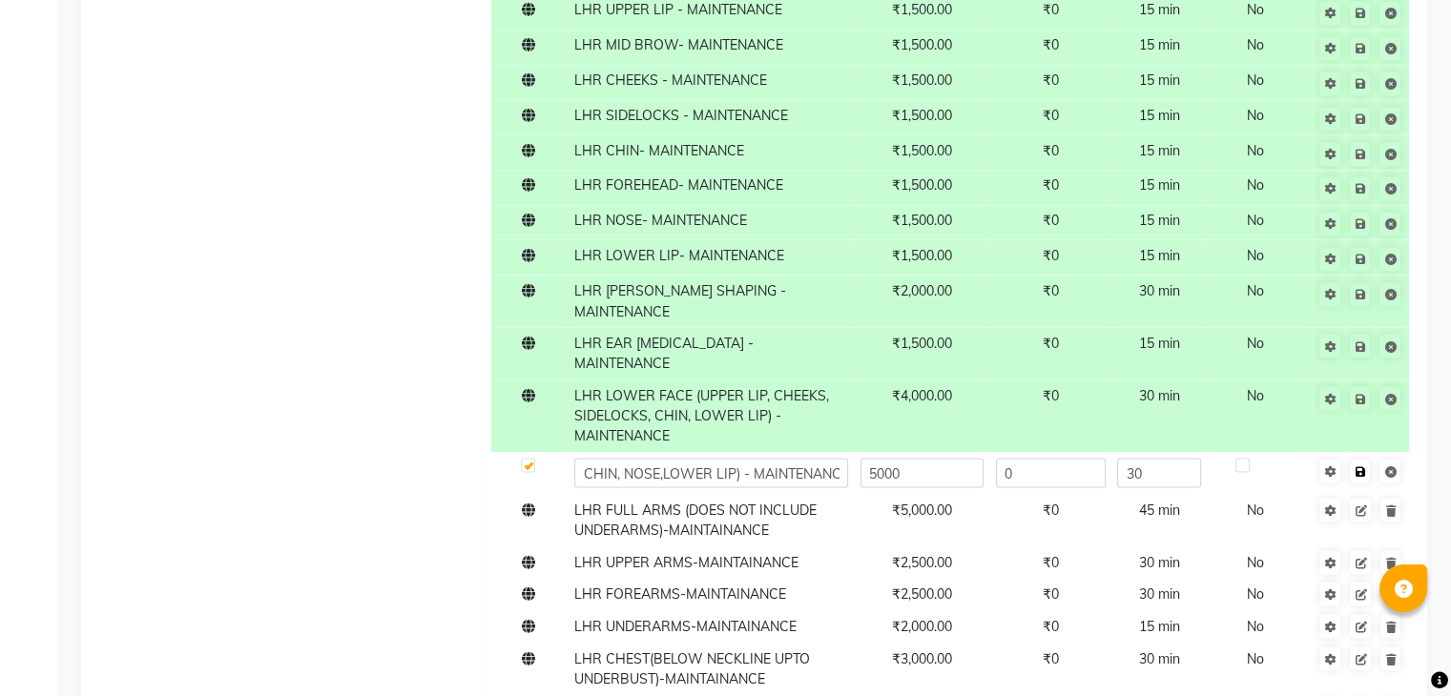
click at [1358, 478] on span "Save" at bounding box center [1372, 469] width 60 height 19
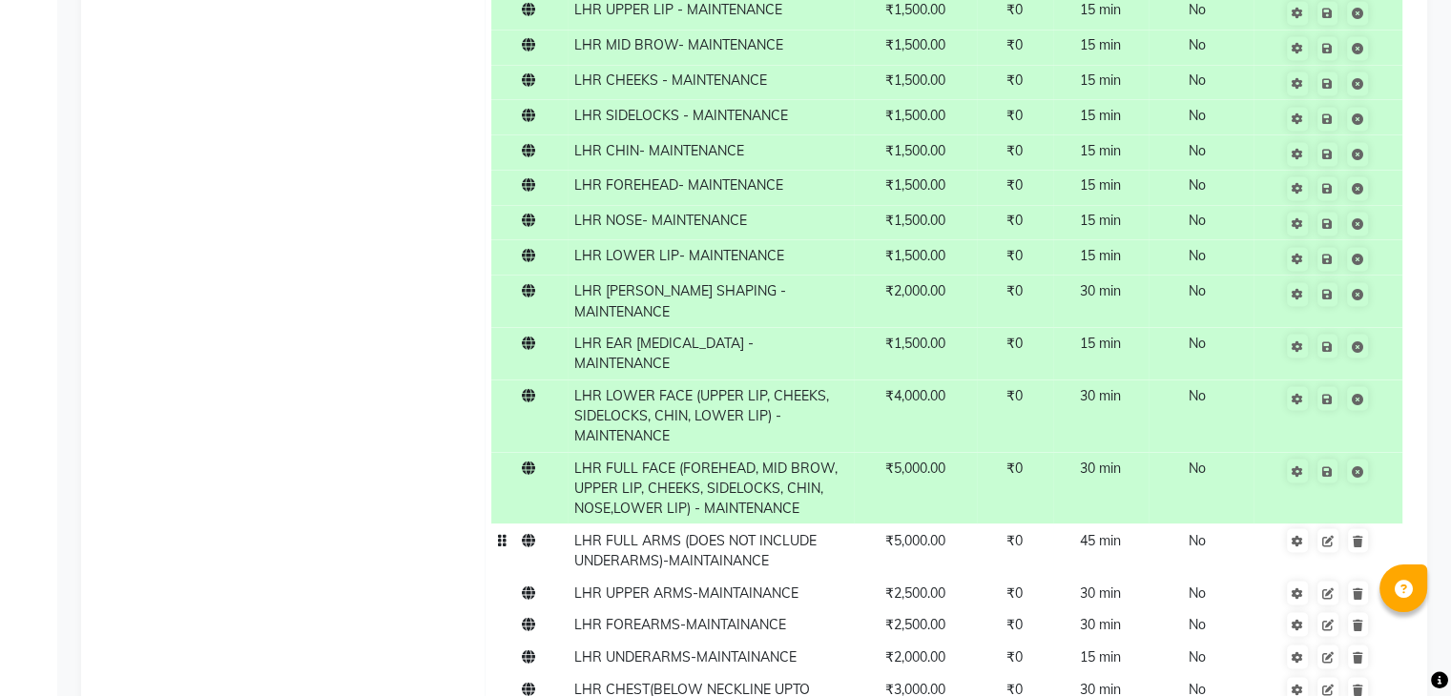
click at [796, 546] on span "LHR FULL ARMS (DOES NOT INCLUDE UNDERARMS)-MAINTAINANCE" at bounding box center [695, 549] width 242 height 37
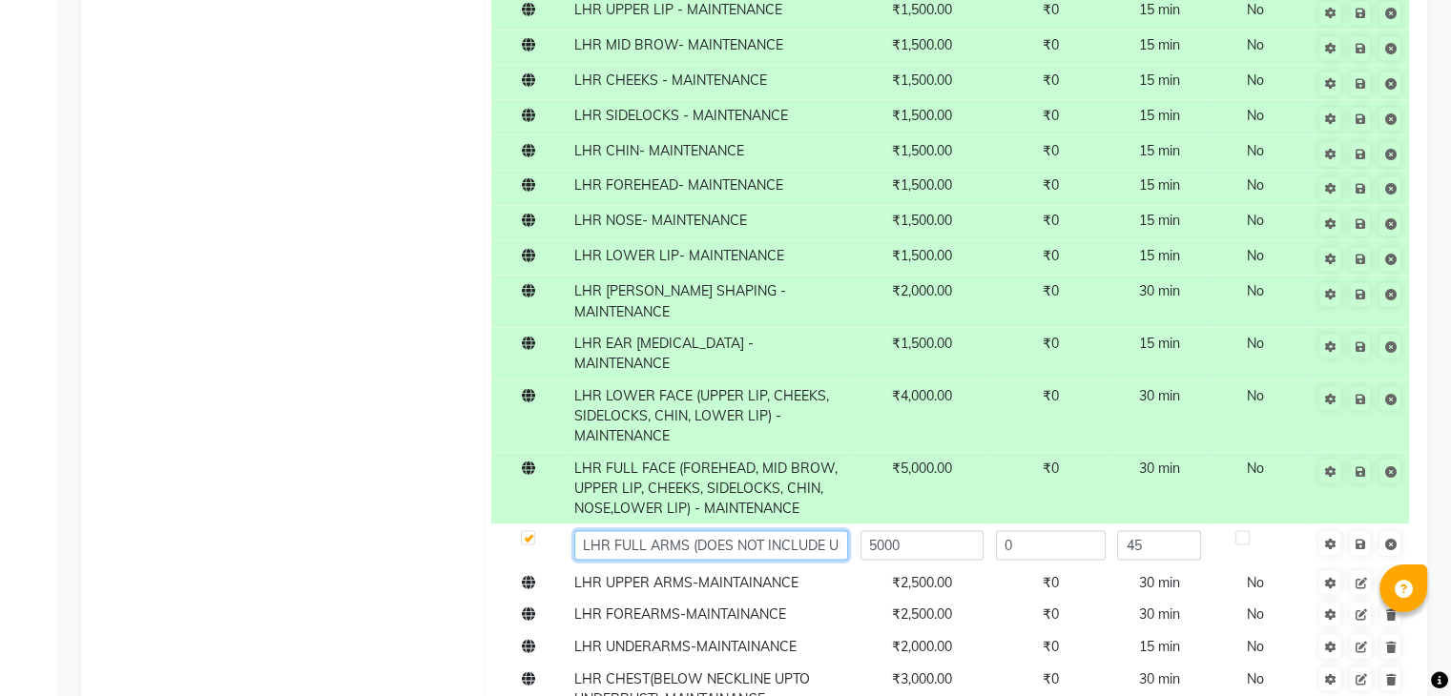
click at [827, 531] on input "LHR FULL ARMS (DOES NOT INCLUDE UNDERARMS)-MAINTAINANCE" at bounding box center [711, 545] width 274 height 30
paste input "MAINTENANCE"
type input "LHR FULL ARMS (DOES NOT INCLUDE UNDERARMS) - MAINTENANCE"
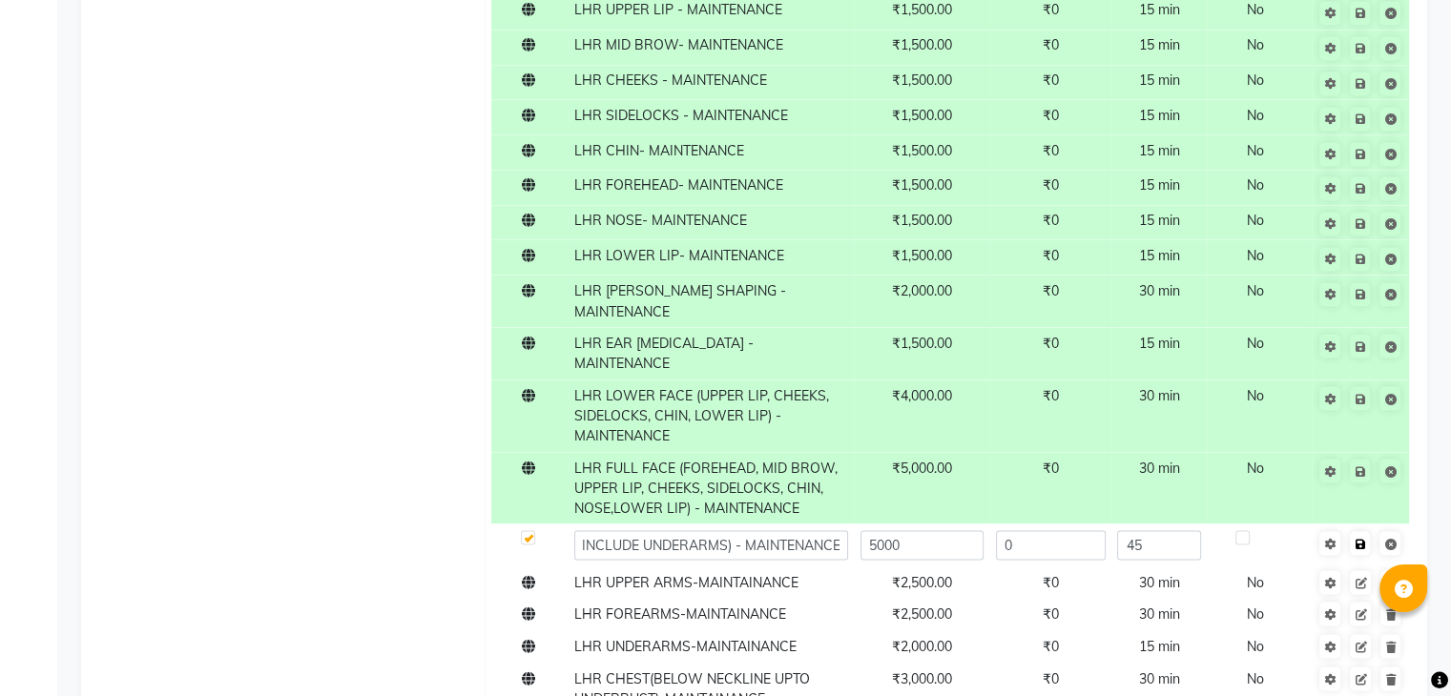
click at [1361, 544] on span "Save" at bounding box center [1372, 541] width 60 height 19
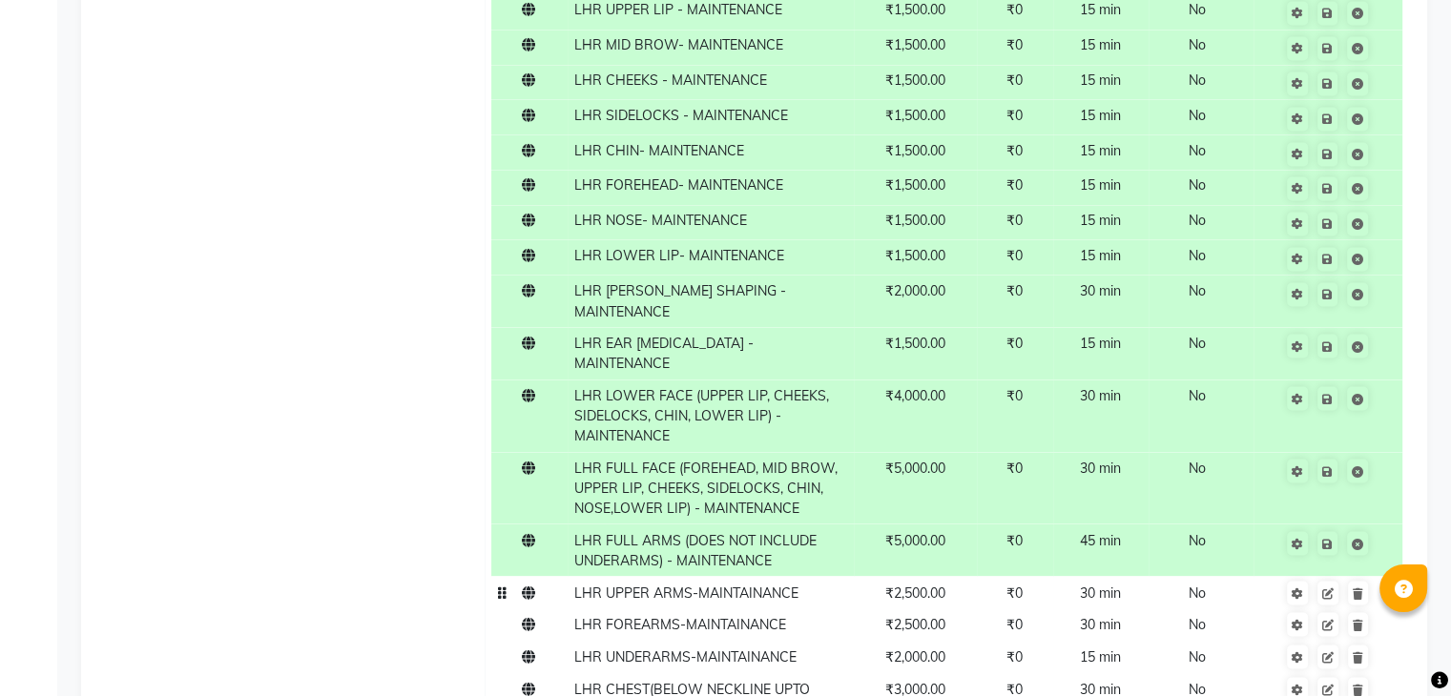
click at [768, 584] on span "LHR UPPER ARMS-MAINTAINANCE" at bounding box center [686, 592] width 224 height 17
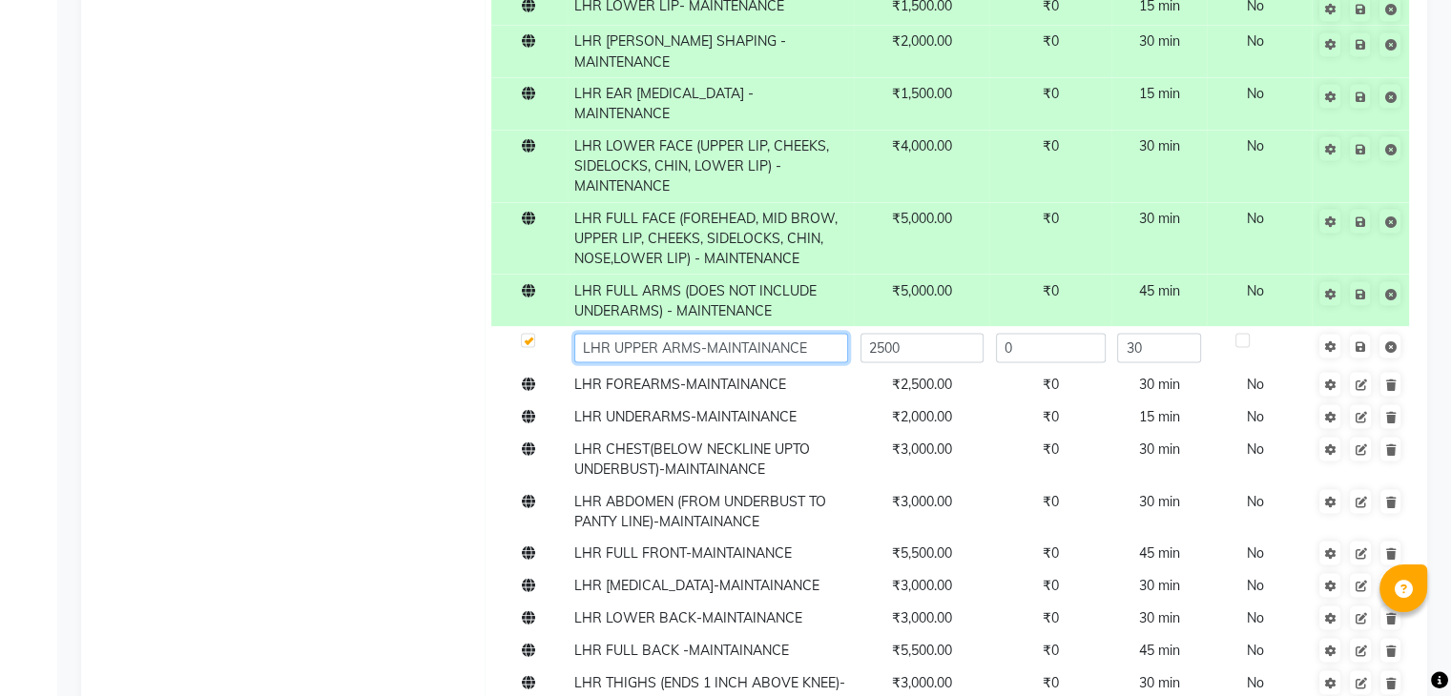
click at [814, 347] on input "LHR UPPER ARMS-MAINTAINANCE" at bounding box center [711, 348] width 274 height 30
paste input "MAINTENANCE"
type input "LHR UPPER ARMS - MAINTENANCE"
click at [1366, 354] on span "Save" at bounding box center [1372, 344] width 60 height 19
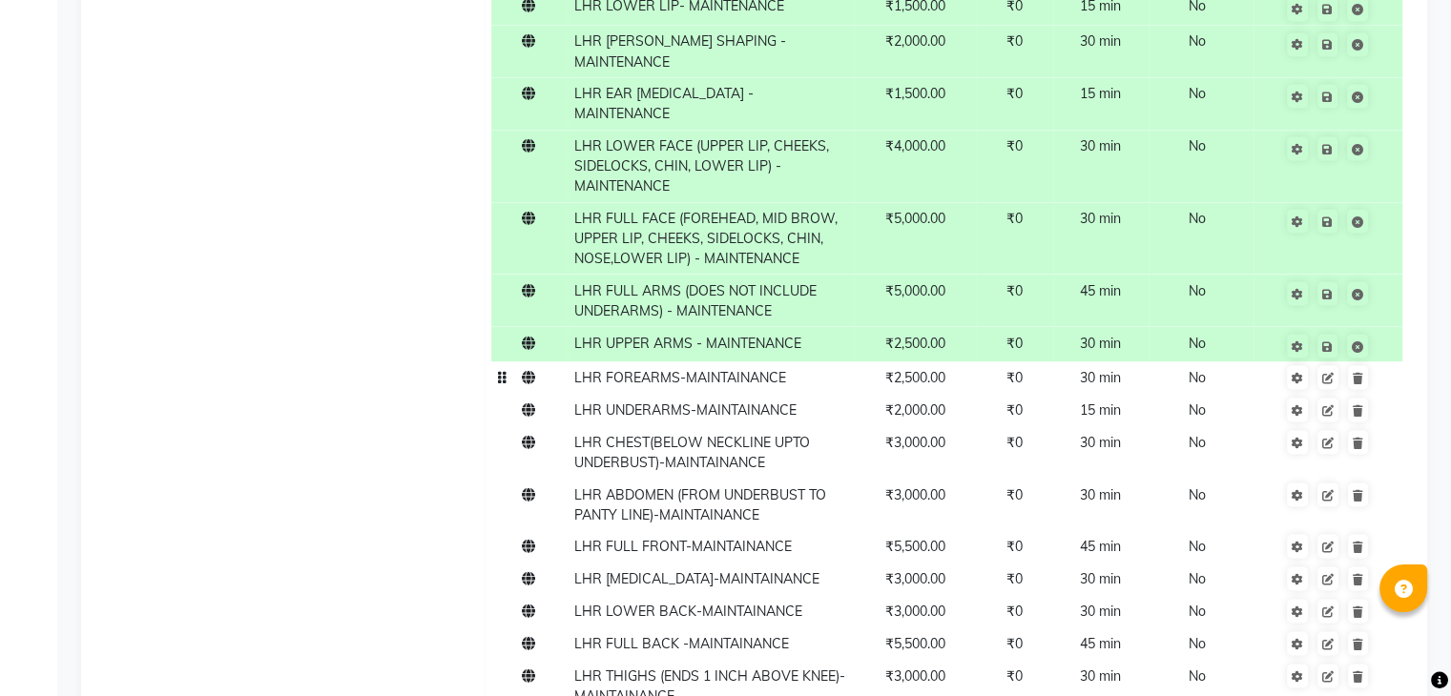
click at [810, 382] on td "LHR FOREARMS-MAINTAINANCE" at bounding box center [710, 377] width 286 height 32
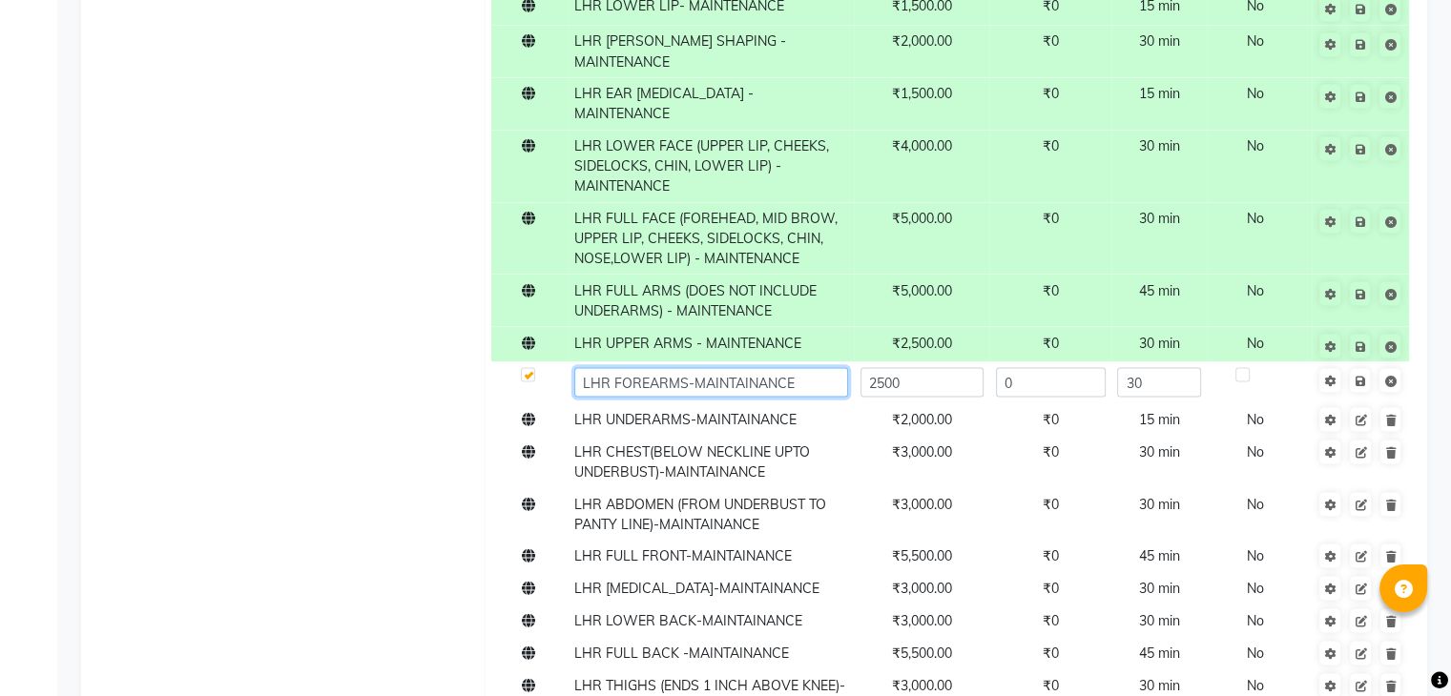
click at [682, 375] on input "LHR FOREARMS-MAINTAINANCE" at bounding box center [711, 382] width 274 height 30
click at [802, 382] on input "LHR FOREARMS - MAINTAINANCE" at bounding box center [711, 382] width 274 height 30
paste input "MAINTENANCE"
type input "LHR FOREARMS - MAINTENANCE"
click at [1361, 379] on span "Save" at bounding box center [1372, 378] width 60 height 19
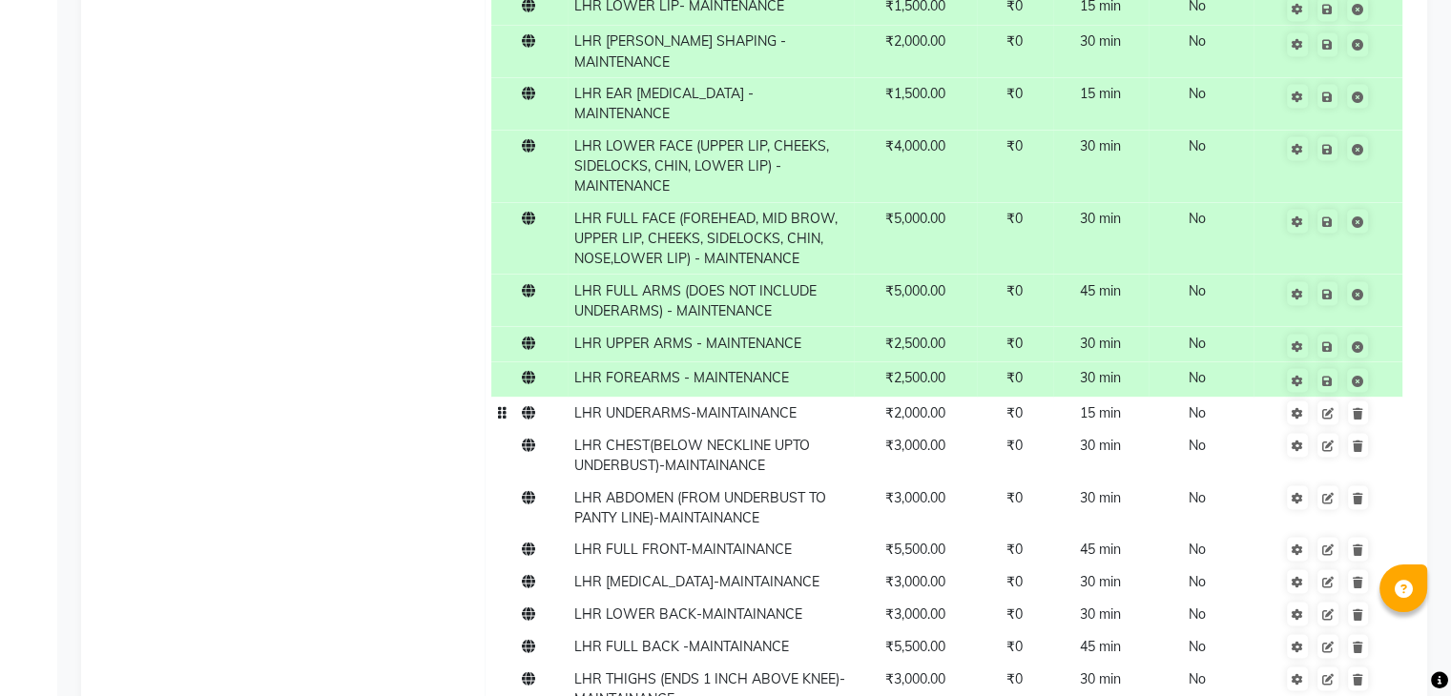
click at [809, 413] on td "LHR UNDERARMS-MAINTAINANCE" at bounding box center [710, 413] width 286 height 32
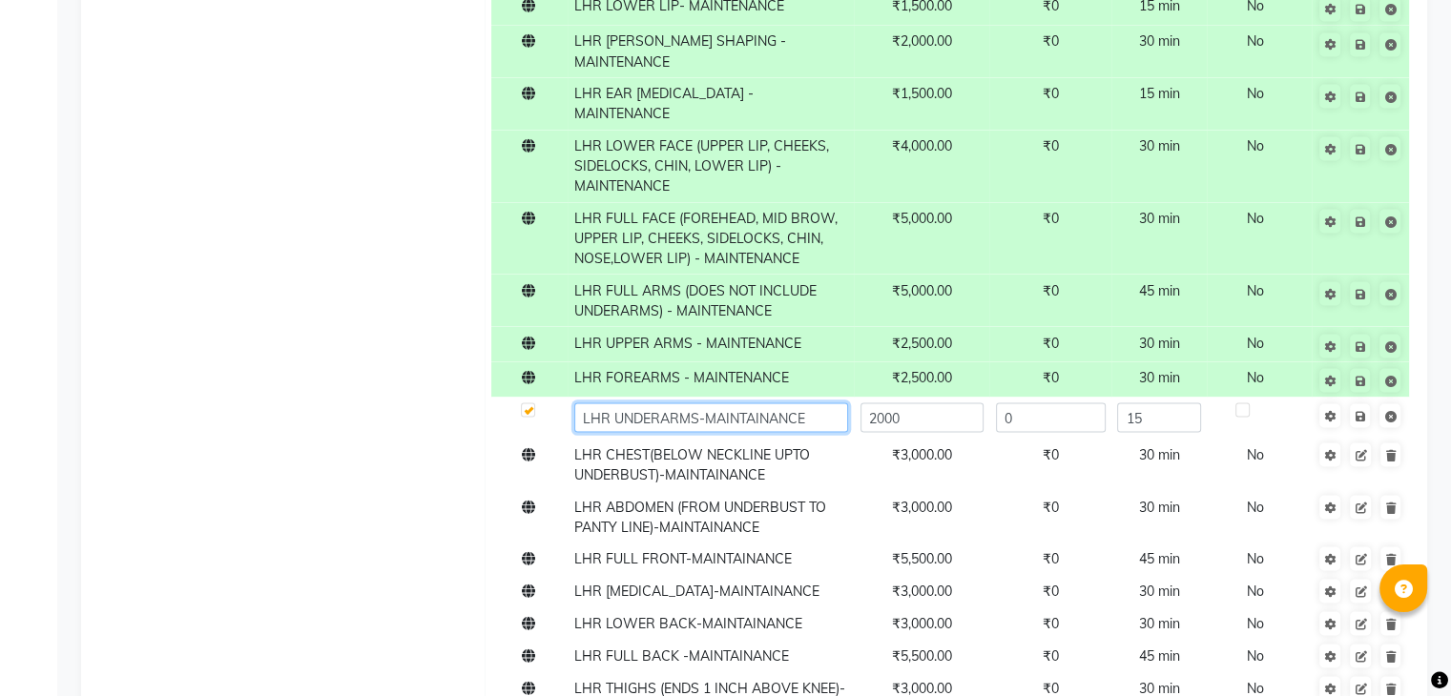
click at [809, 413] on input "LHR UNDERARMS-MAINTAINANCE" at bounding box center [711, 417] width 274 height 30
paste input "MAINTENANCE"
type input "LHR UNDERARMS - MAINTENANCE"
click at [1362, 423] on span "Save" at bounding box center [1372, 413] width 60 height 19
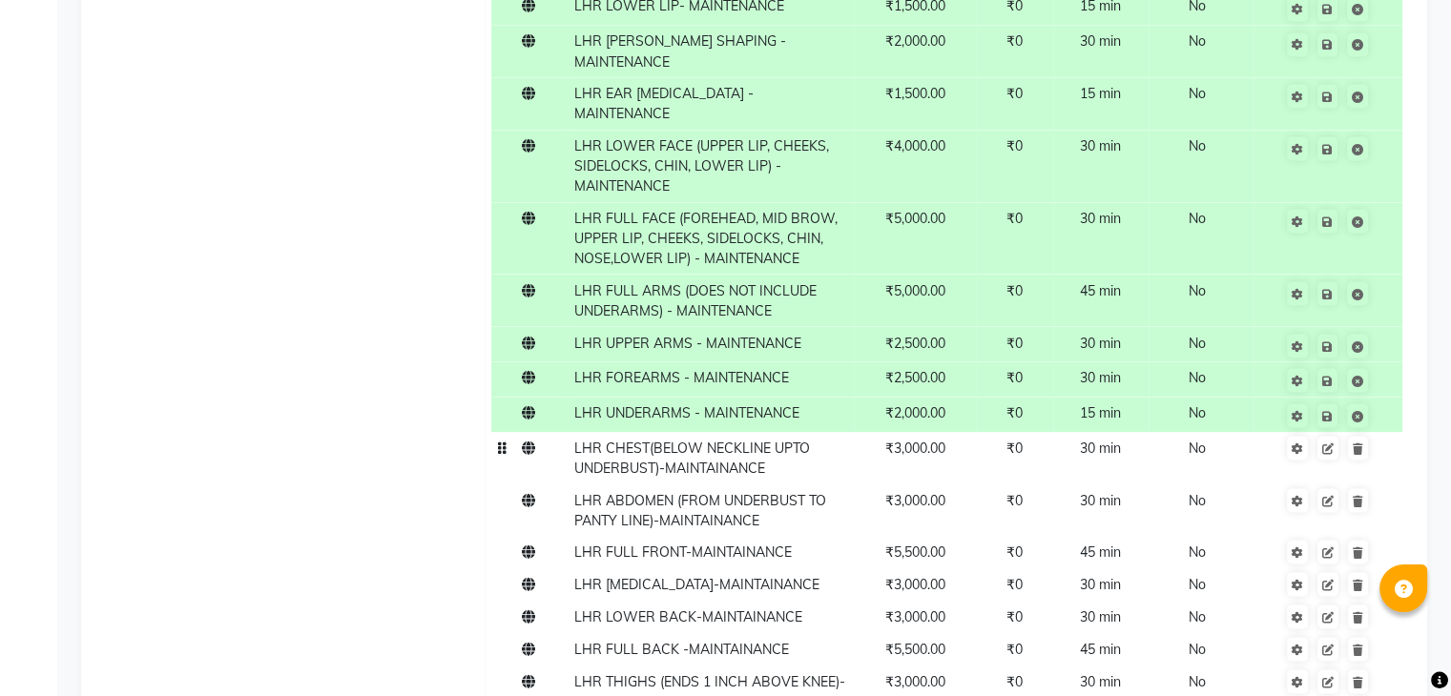
click at [763, 466] on span "LHR CHEST(BELOW NECKLINE UPTO UNDERBUST)-MAINTAINANCE" at bounding box center [692, 457] width 236 height 37
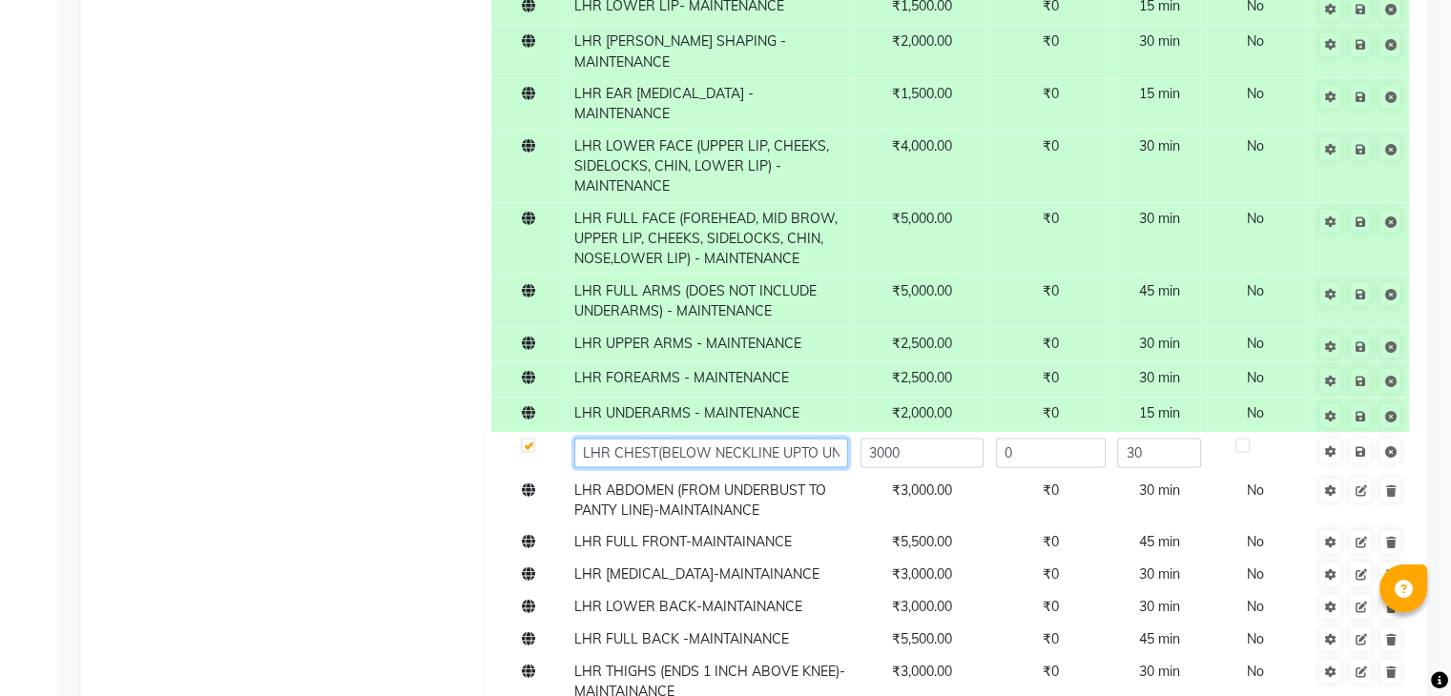
click at [806, 450] on input "LHR CHEST(BELOW NECKLINE UPTO UNDERBUST)-MAINTAINANCE" at bounding box center [711, 453] width 274 height 30
paste input "MAINTENANCE"
type input "LHR CHEST(BELOW NECKLINE UPTO UNDERBUST) - MAINTENANCE"
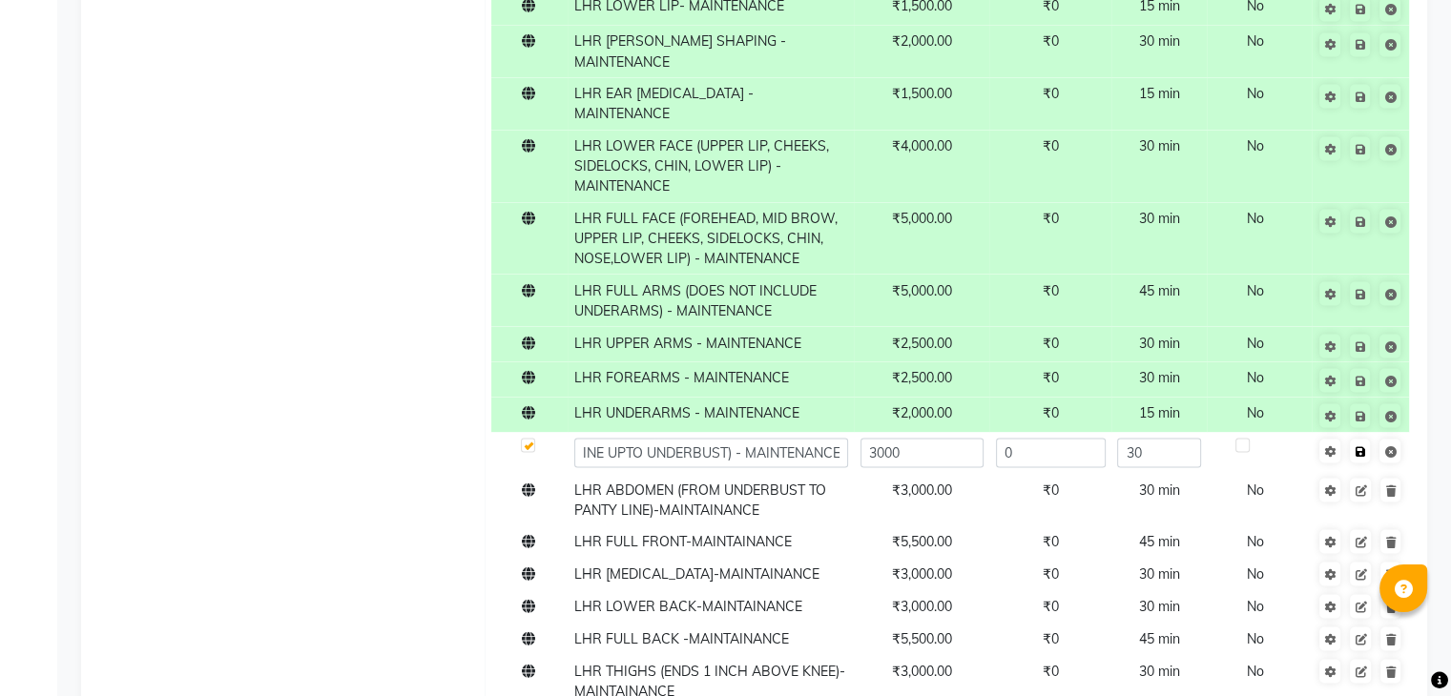
click at [1361, 456] on span "Save" at bounding box center [1372, 449] width 60 height 19
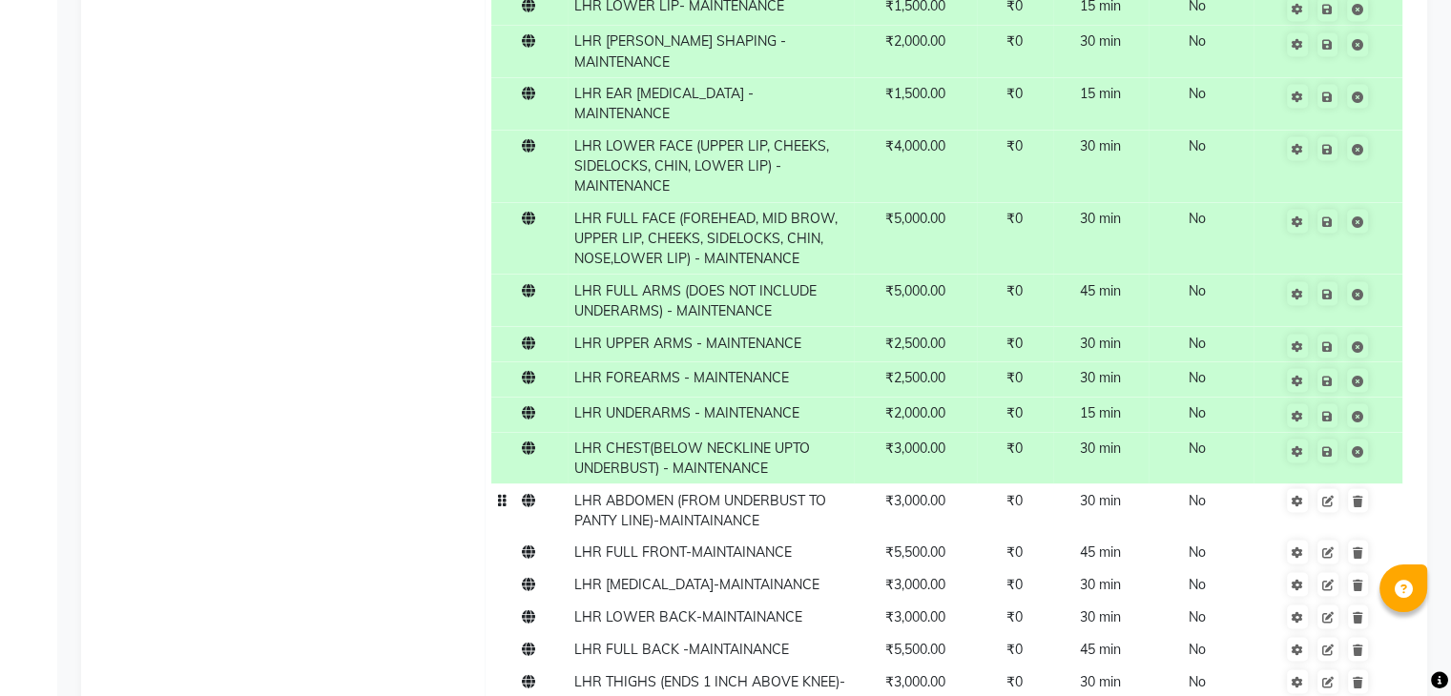
click at [784, 513] on td "LHR ABDOMEN (FROM UNDERBUST TO PANTY LINE)-MAINTAINANCE" at bounding box center [710, 510] width 286 height 52
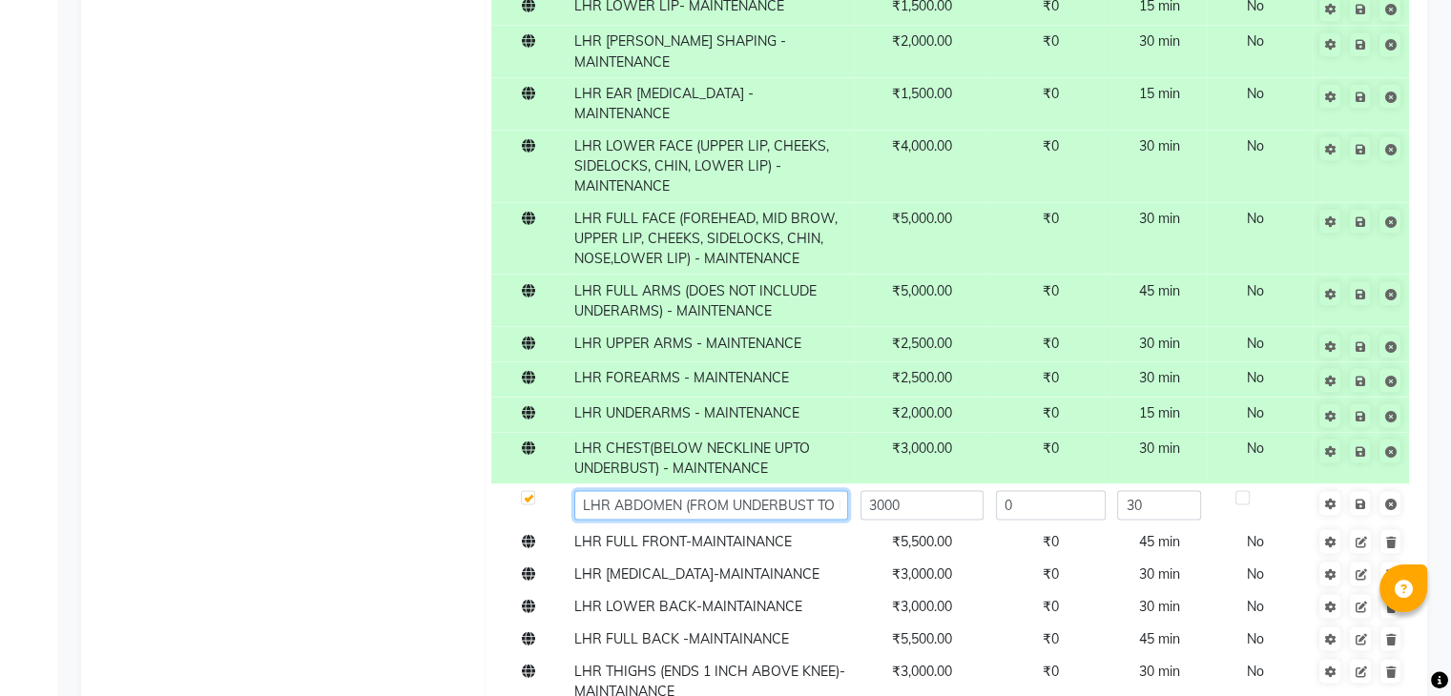
click at [790, 502] on input "LHR ABDOMEN (FROM UNDERBUST TO PANTY LINE)-MAINTAINANCE" at bounding box center [711, 505] width 274 height 30
paste input "MAINTENANCE"
type input "LHR ABDOMEN (FROM UNDERBUST TO PANTY LINE) - MAINTENANCE"
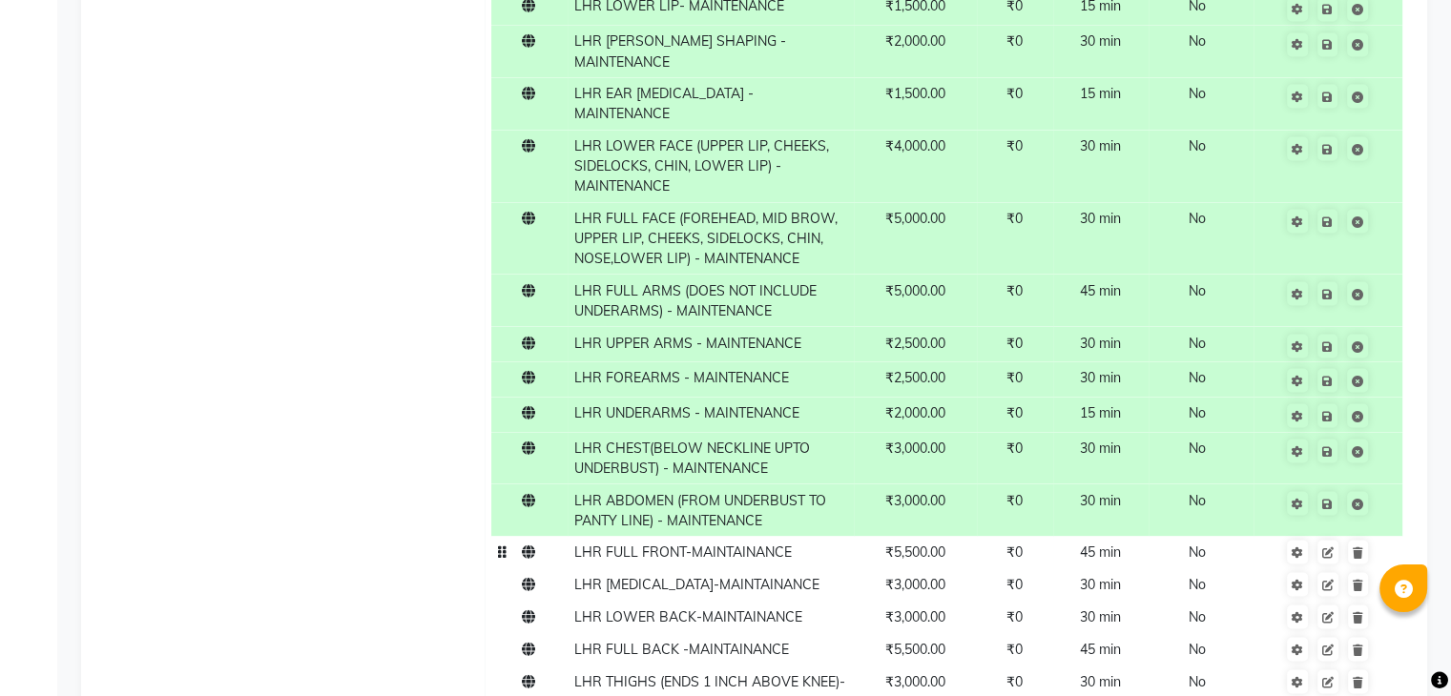
click at [822, 542] on td "LHR FULL FRONT-MAINTAINANCE" at bounding box center [710, 552] width 286 height 32
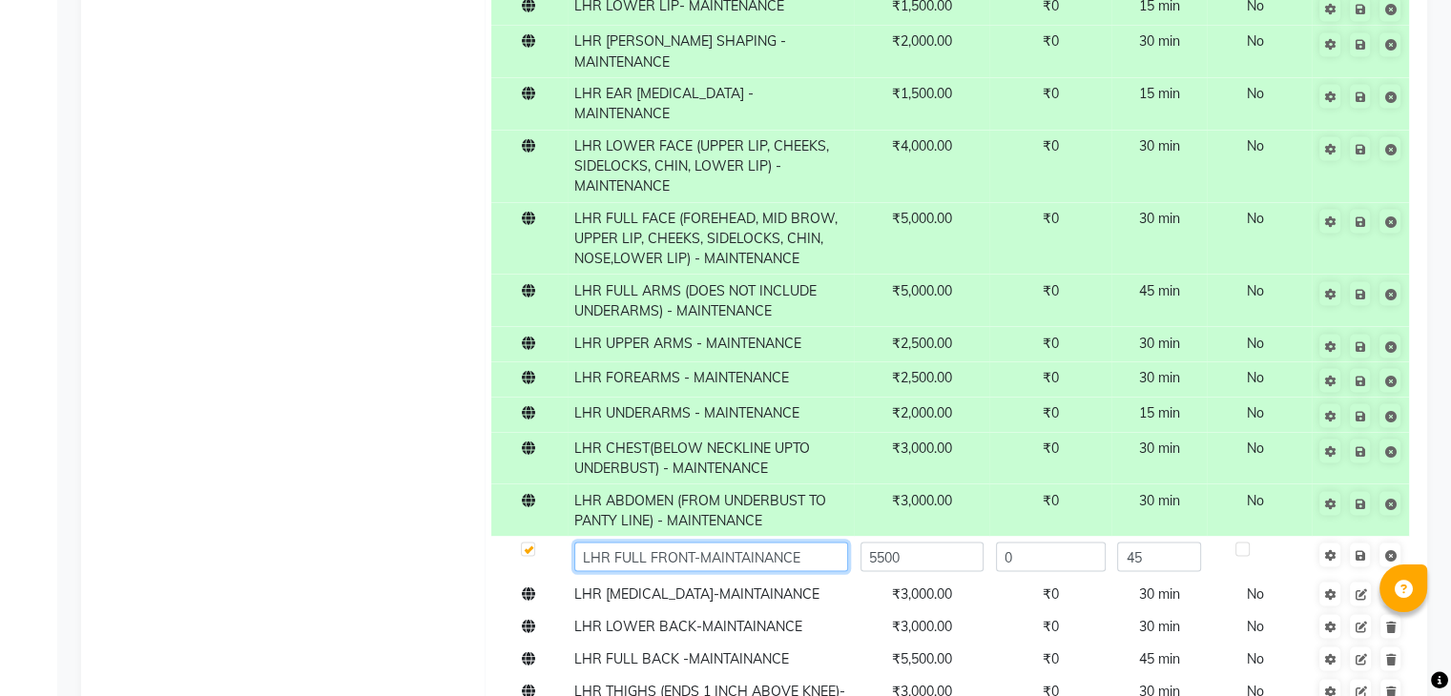
click at [808, 542] on input "LHR FULL FRONT-MAINTAINANCE" at bounding box center [711, 557] width 274 height 30
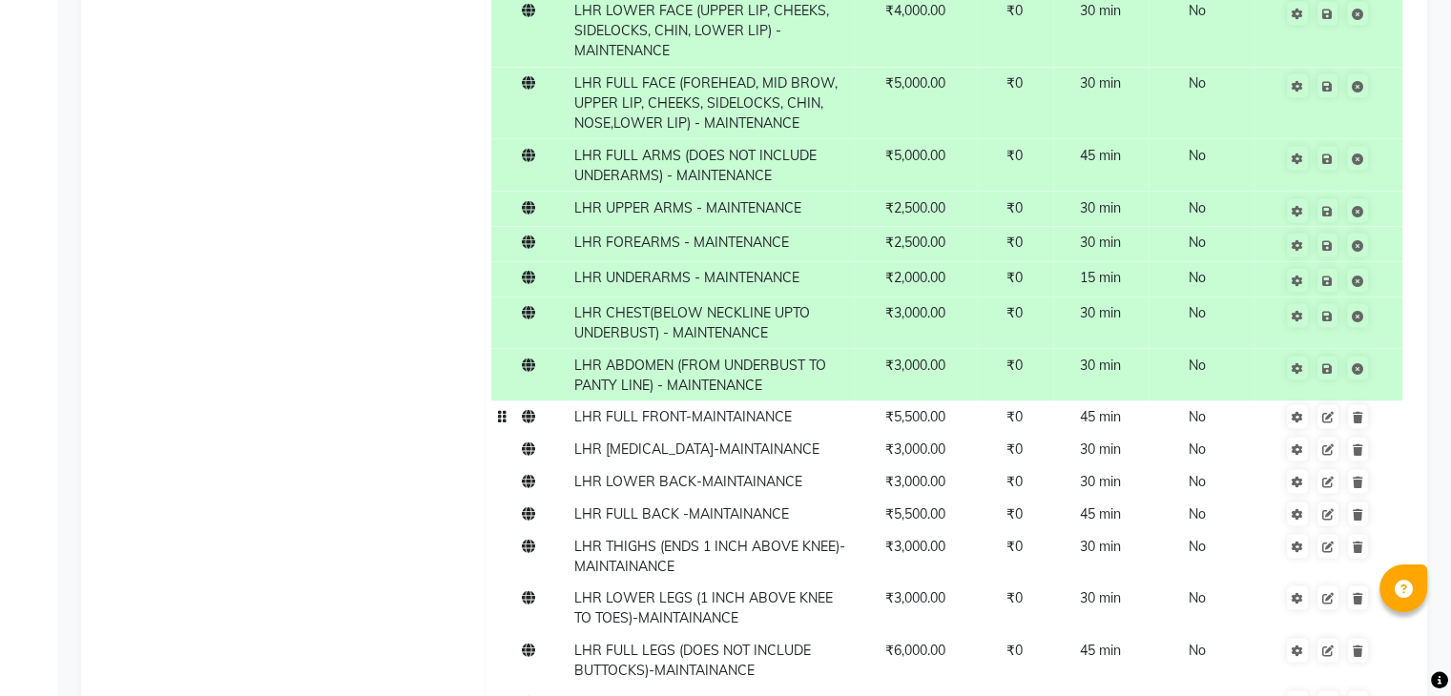
click at [752, 425] on td "LHR FULL FRONT-MAINTAINANCE" at bounding box center [710, 418] width 286 height 32
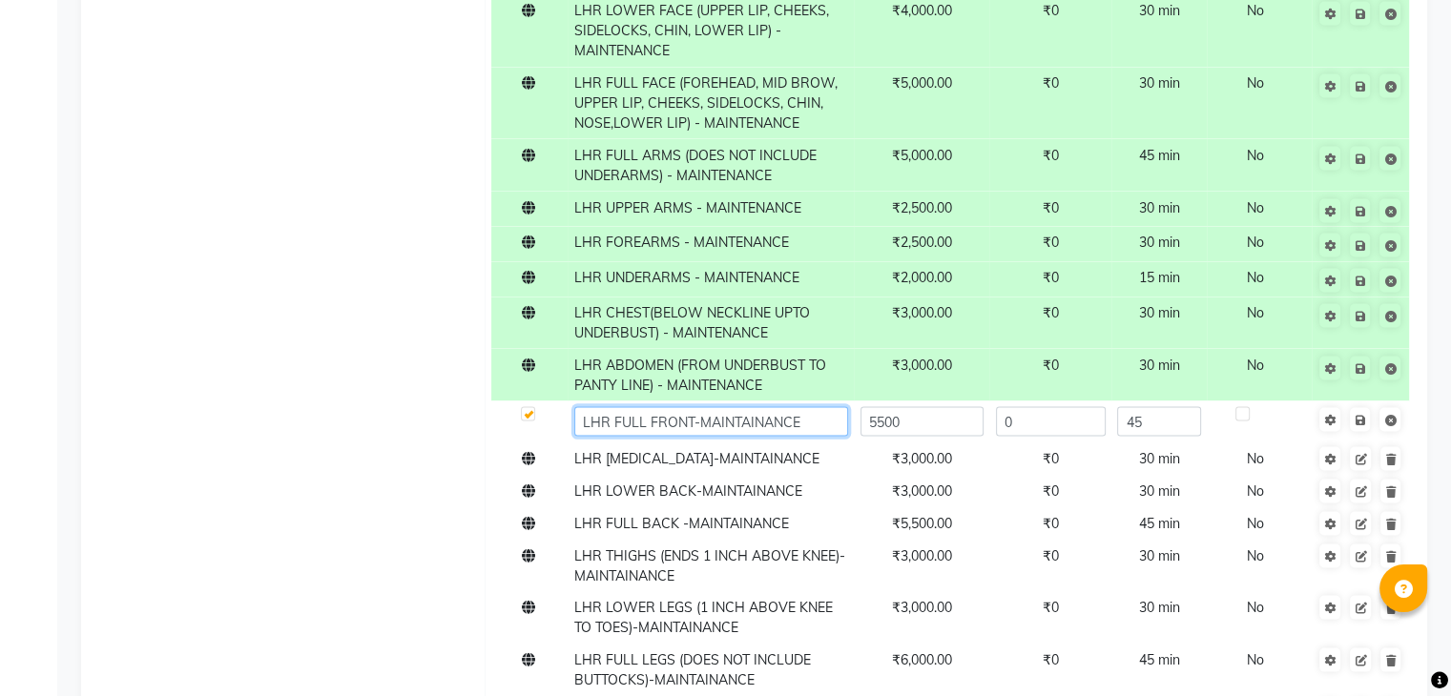
click at [691, 419] on input "LHR FULL FRONT-MAINTAINANCE" at bounding box center [711, 422] width 274 height 30
paste input "MAINTENANCE"
type input "LHR FULL FRONT - MAINTENANCE"
click at [1365, 428] on span "Save" at bounding box center [1372, 418] width 60 height 19
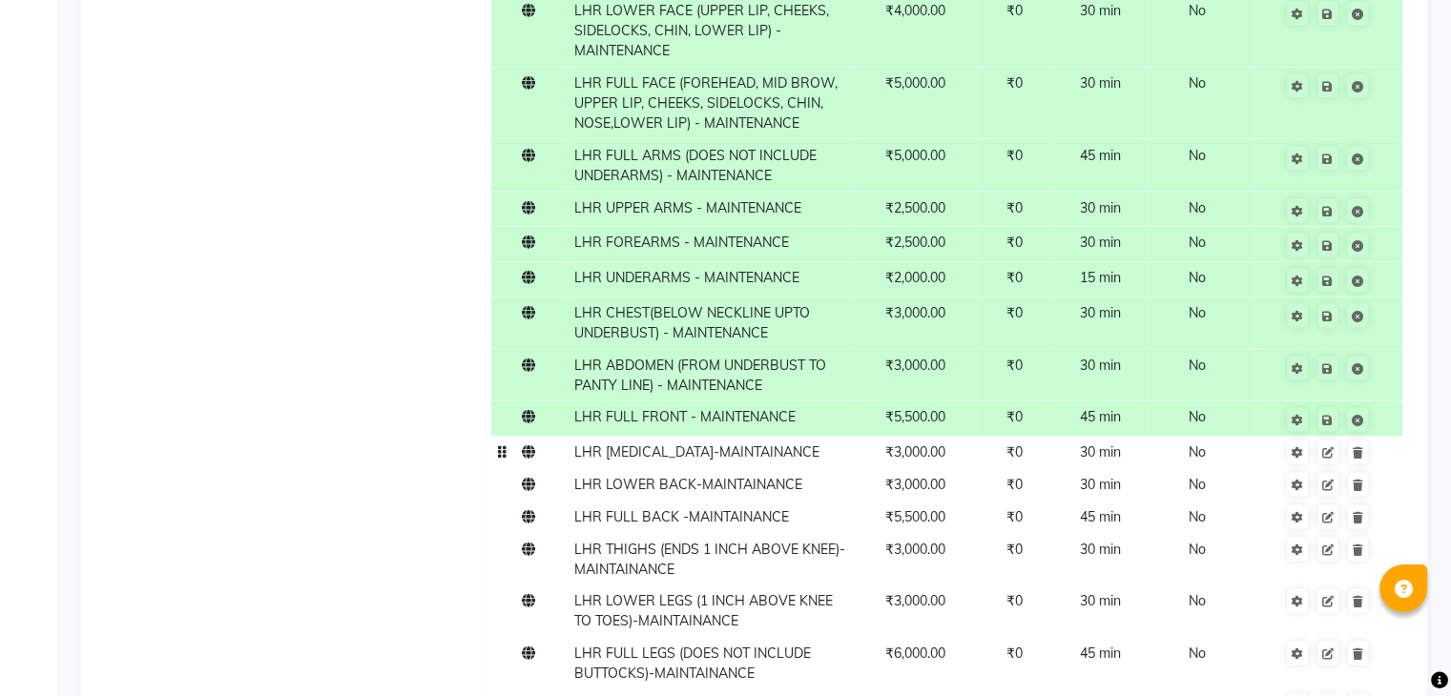
click at [779, 443] on span "LHR [MEDICAL_DATA]-MAINTAINANCE" at bounding box center [696, 451] width 245 height 17
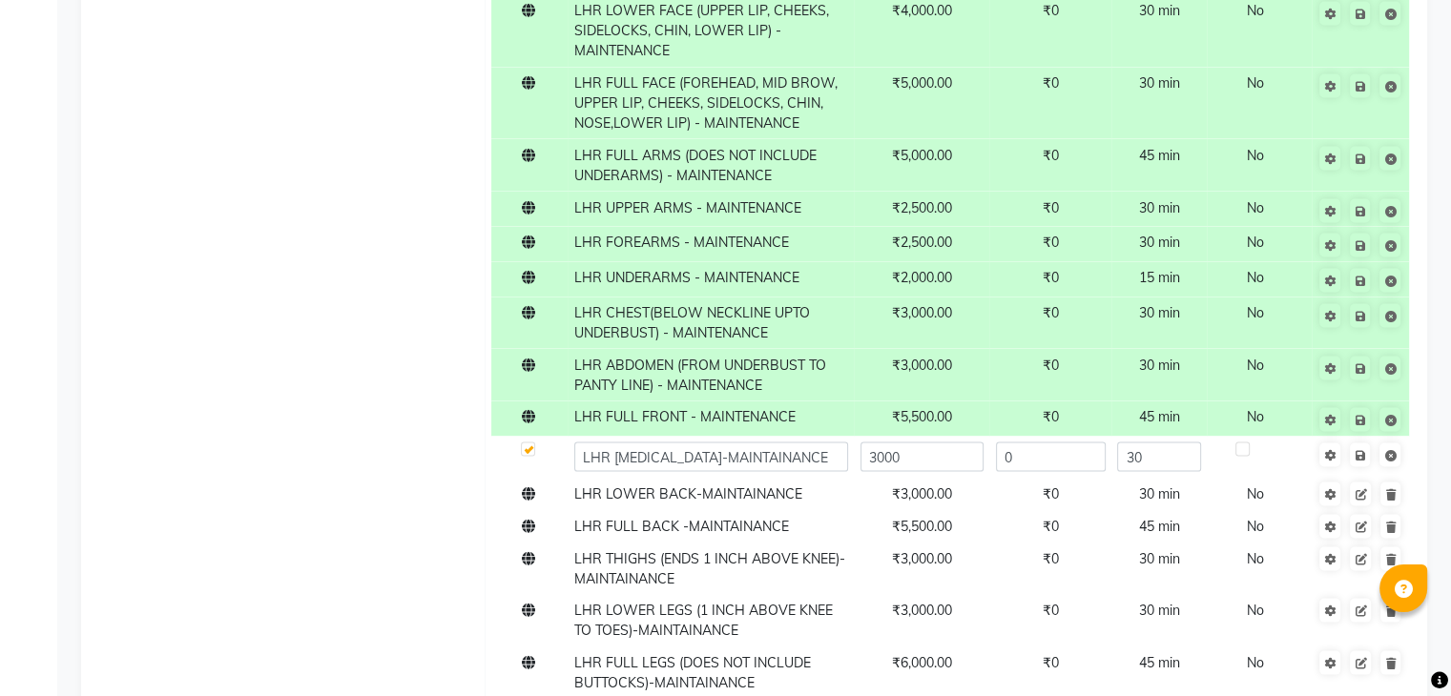
scroll to position [3808, 0]
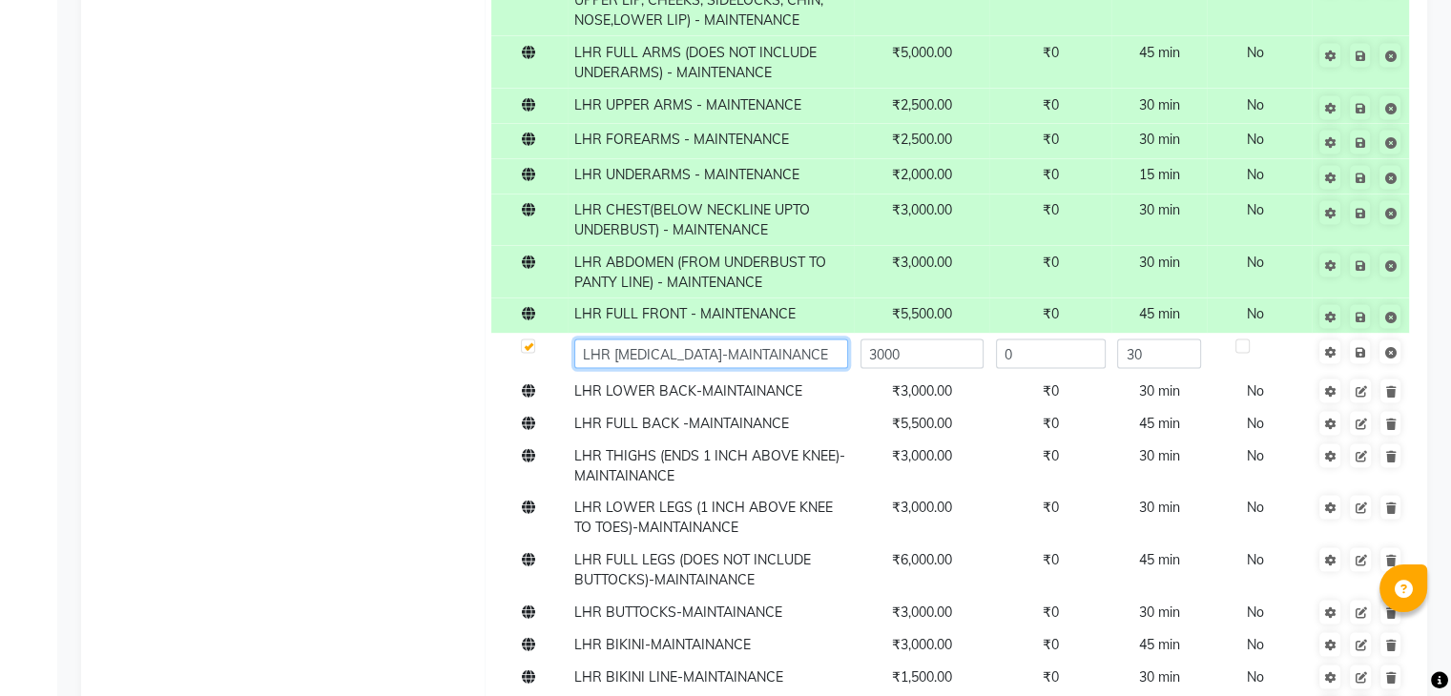
click at [813, 348] on input "LHR [MEDICAL_DATA]-MAINTAINANCE" at bounding box center [711, 355] width 274 height 30
paste input "MAINTENANCE"
type input "LHR [MEDICAL_DATA] - MAINTENANCE"
click at [1363, 363] on td at bounding box center [1359, 355] width 97 height 42
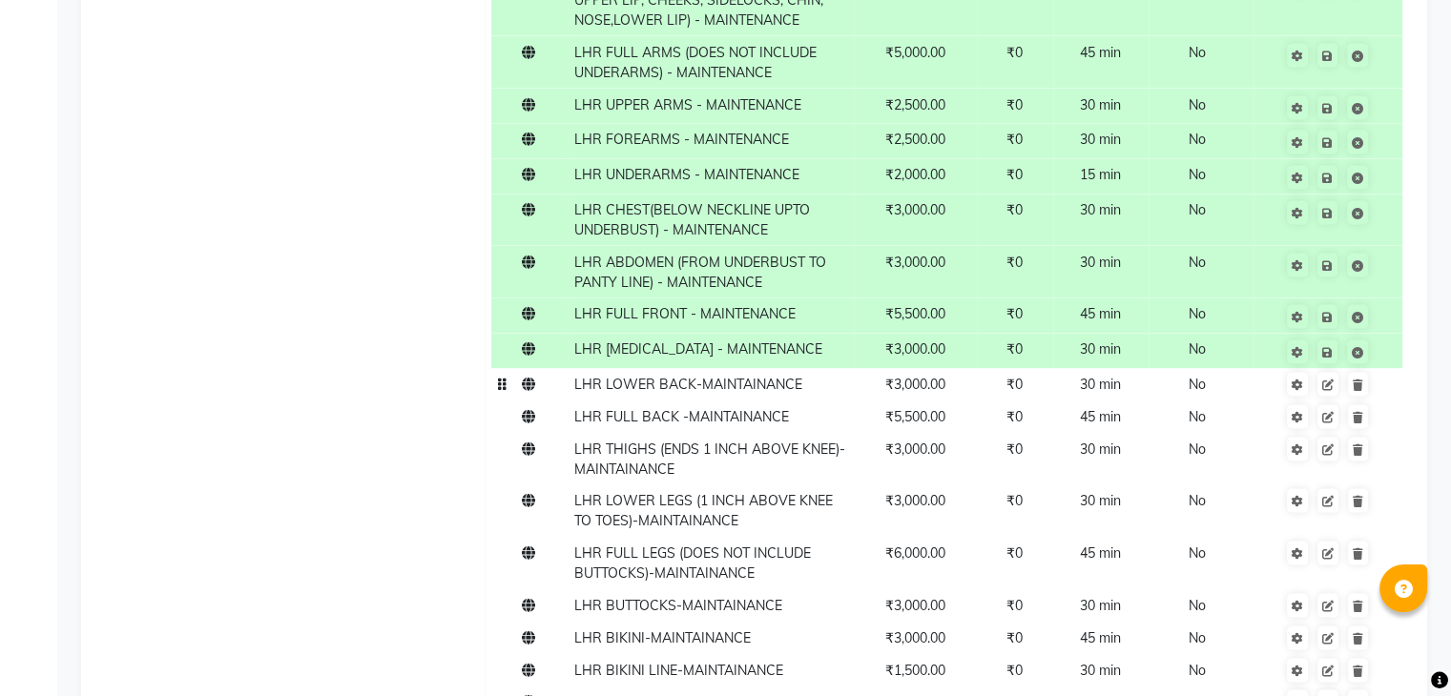
click at [804, 396] on td "LHR LOWER BACK-MAINTAINANCE" at bounding box center [710, 385] width 286 height 32
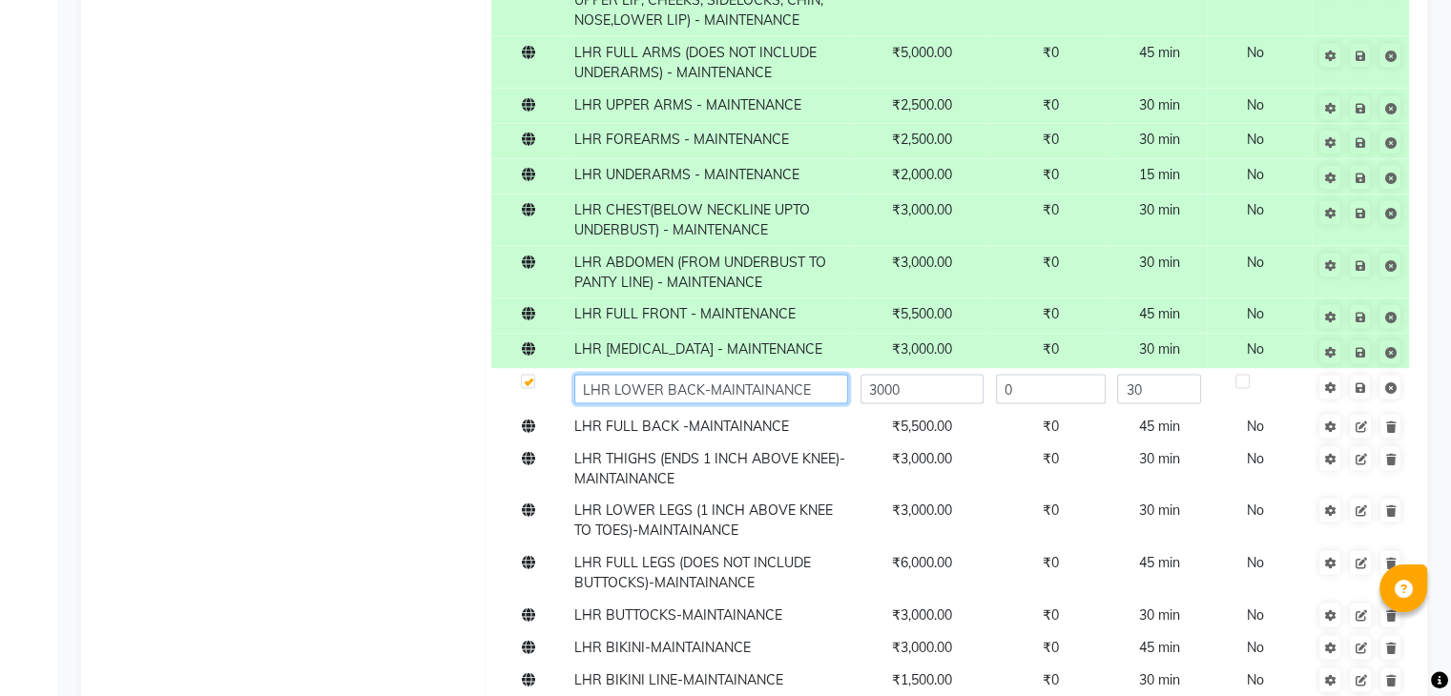
click at [823, 388] on input "LHR LOWER BACK-MAINTAINANCE" at bounding box center [711, 390] width 274 height 30
paste input "MAINTENANCE"
type input "LHR LOWER BACK - MAINTENANCE"
click at [1364, 386] on span "Save" at bounding box center [1372, 386] width 60 height 19
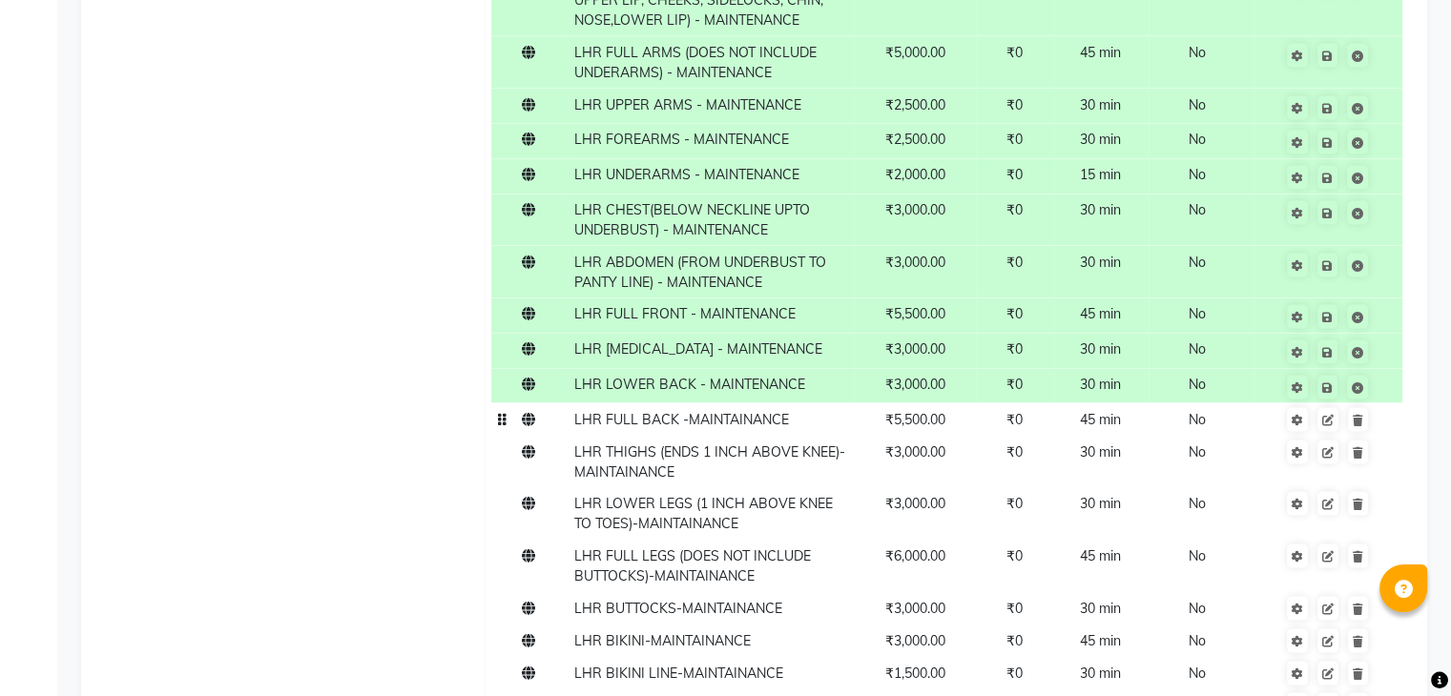
click at [739, 429] on td "LHR FULL BACK -MAINTAINANCE" at bounding box center [710, 419] width 286 height 32
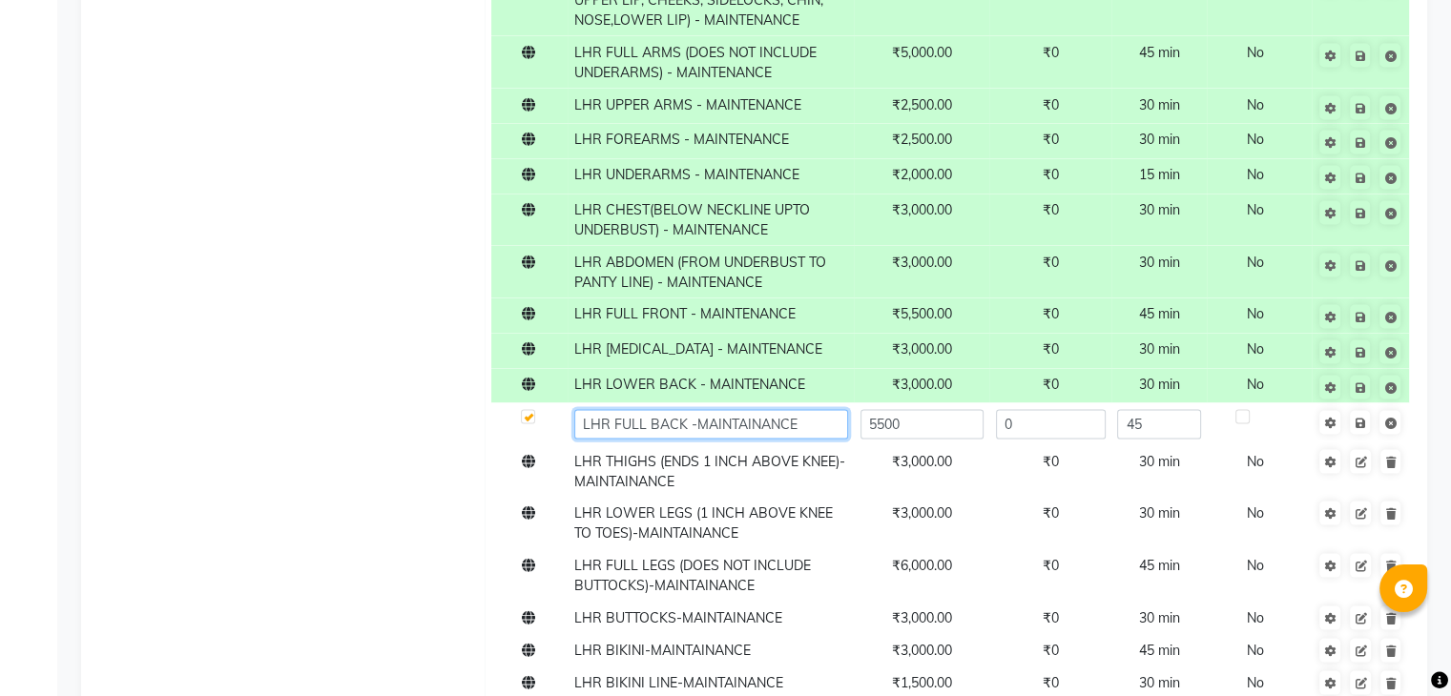
click at [797, 428] on input "LHR FULL BACK -MAINTAINANCE" at bounding box center [711, 425] width 274 height 30
paste input "MAINTENANCE"
type input "LHR FULL BACK - MAINTENANCE"
click at [1363, 428] on span "Save" at bounding box center [1372, 421] width 60 height 19
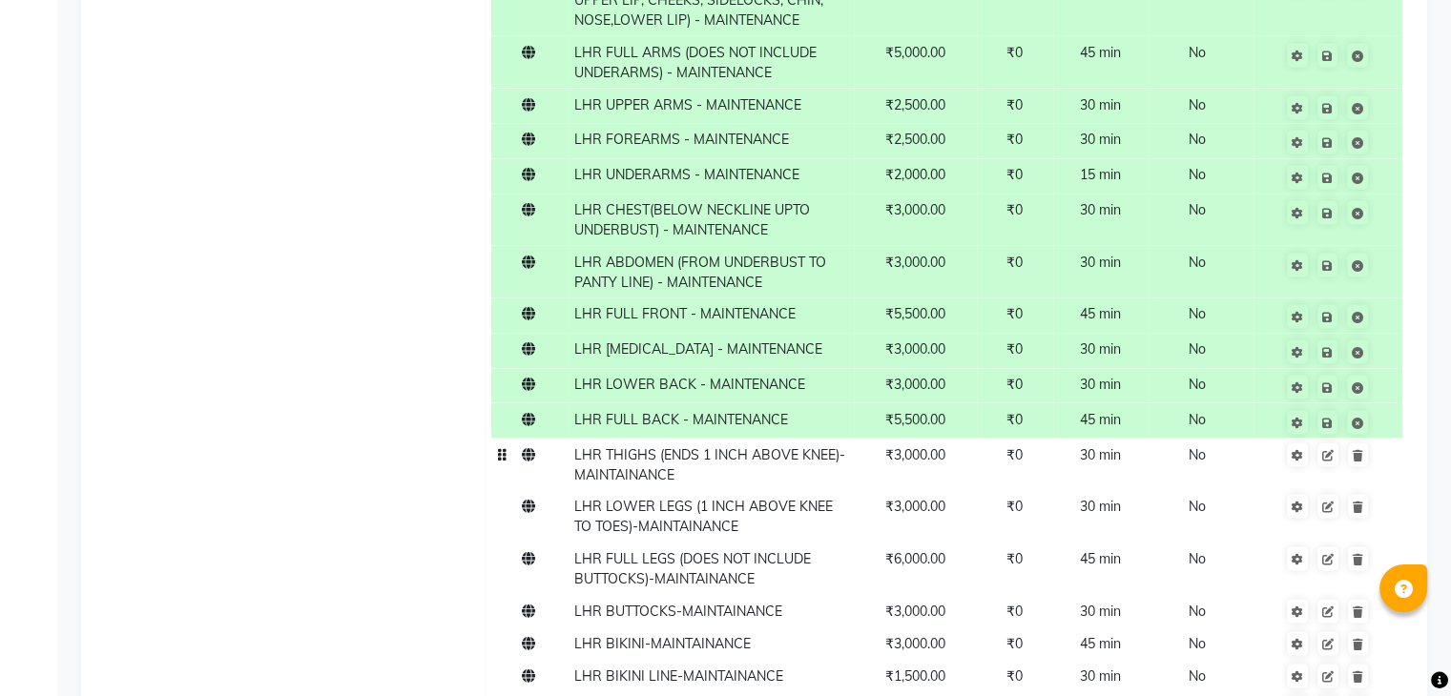
click at [775, 463] on span "LHR THIGHS (ENDS 1 INCH ABOVE KNEE)-MAINTAINANCE" at bounding box center [709, 464] width 271 height 37
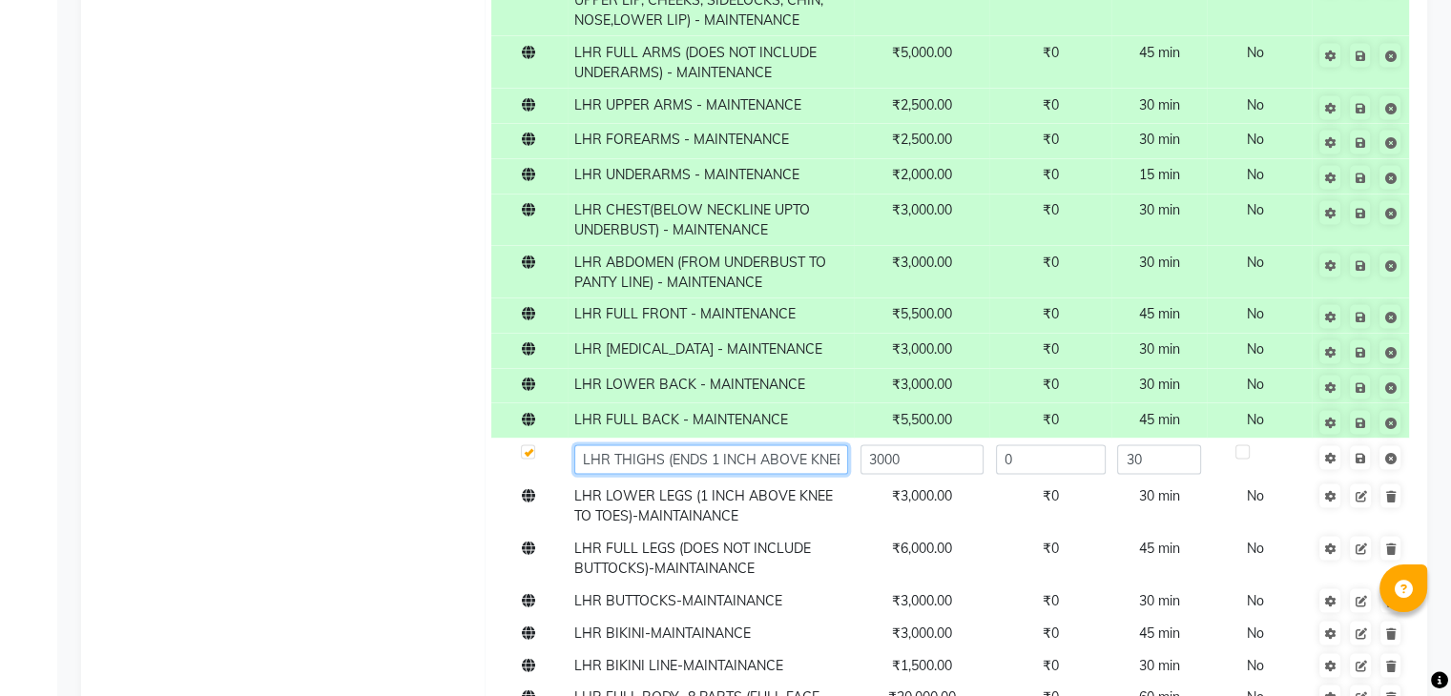
click at [824, 459] on input "LHR THIGHS (ENDS 1 INCH ABOVE KNEE)-MAINTAINANCE" at bounding box center [711, 460] width 274 height 30
paste input "MAINTENANCE"
type input "LHR THIGHS (ENDS 1 INCH ABOVE KNEE) - MAINTENANCE"
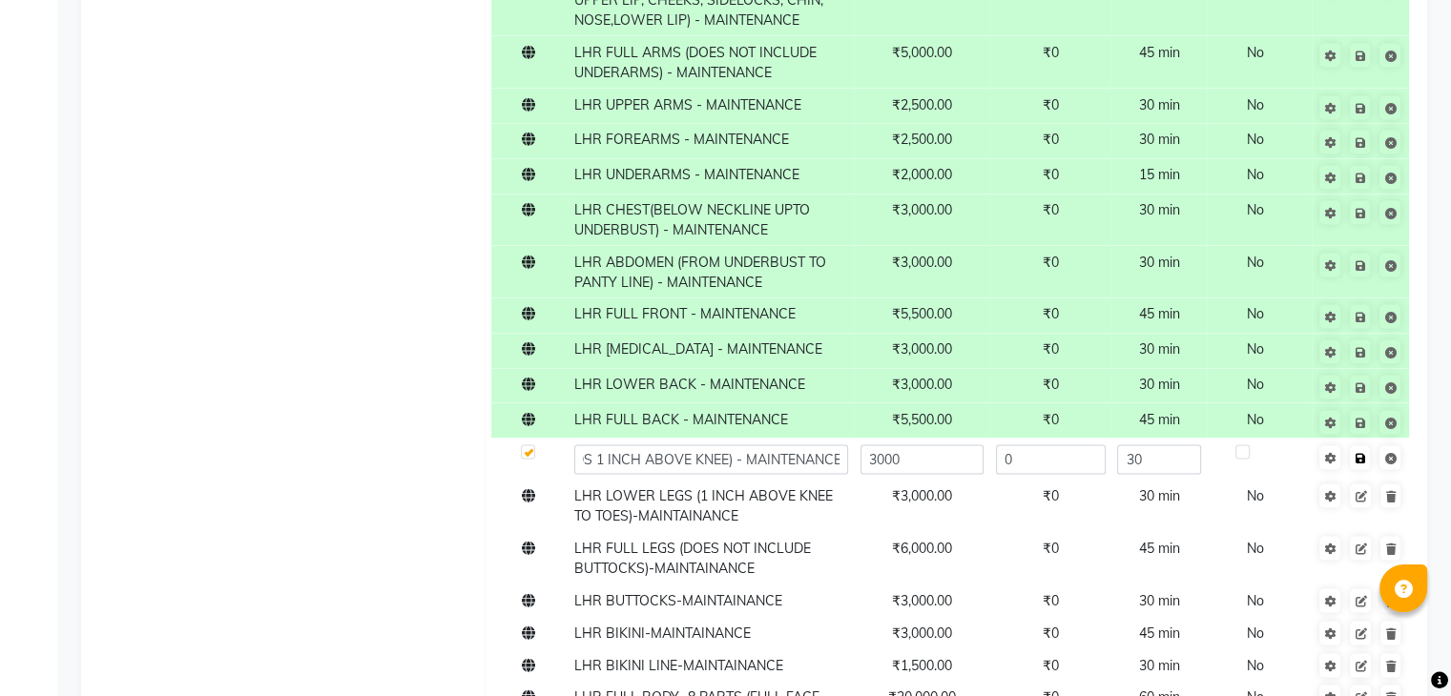
click at [1361, 455] on span "Save" at bounding box center [1372, 456] width 60 height 19
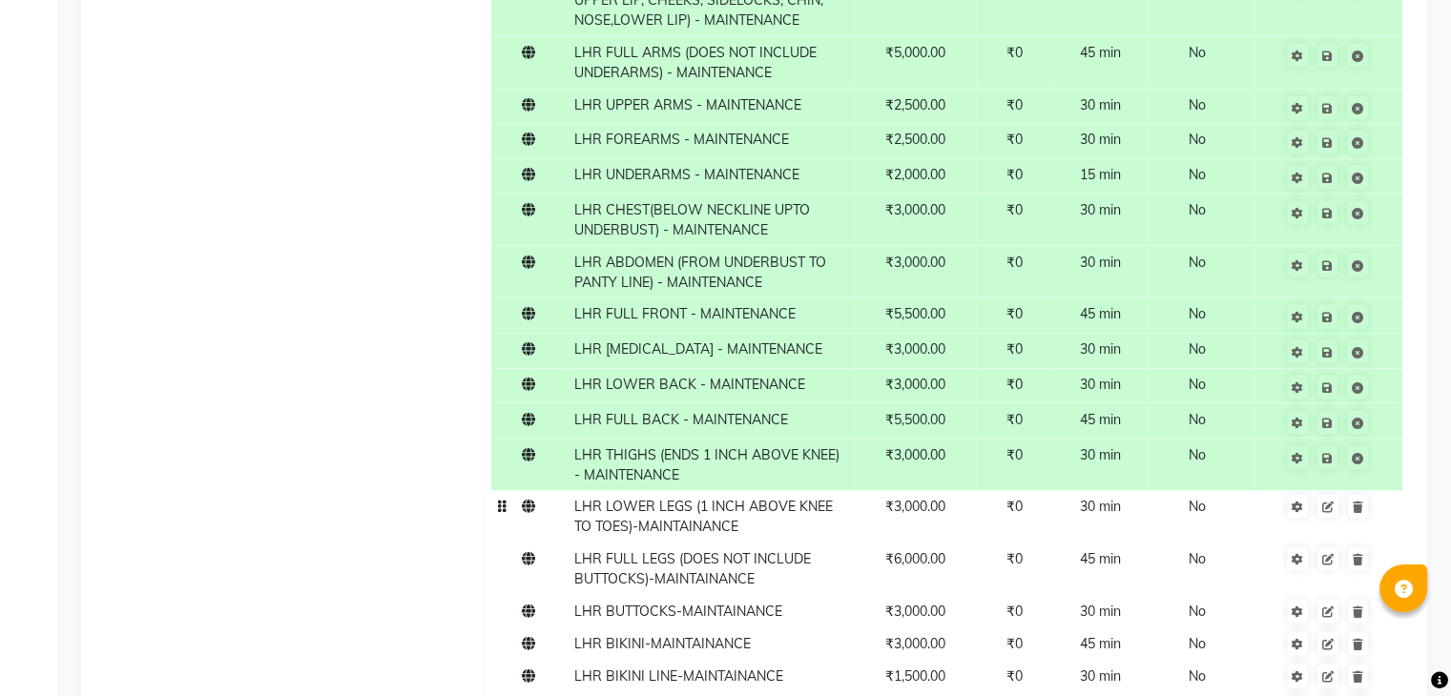
click at [734, 516] on td "LHR LOWER LEGS (1 INCH ABOVE KNEE TO TOES)-MAINTAINANCE" at bounding box center [710, 517] width 286 height 52
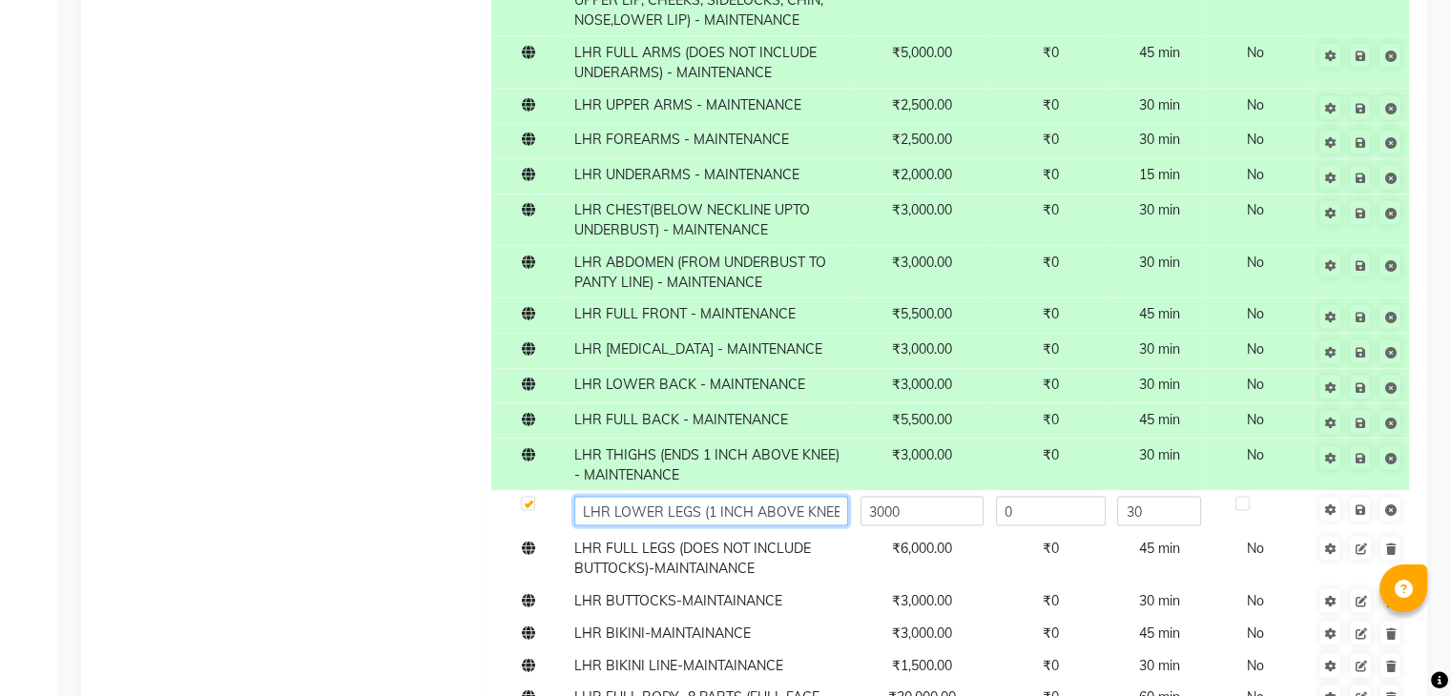
click at [738, 514] on input "LHR LOWER LEGS (1 INCH ABOVE KNEE TO TOES)-MAINTAINANCE" at bounding box center [711, 512] width 274 height 30
paste input "MAINTENANCE"
type input "LHR LOWER LEGS (1 INCH ABOVE KNEE TO TOES) - MAINTENANCE"
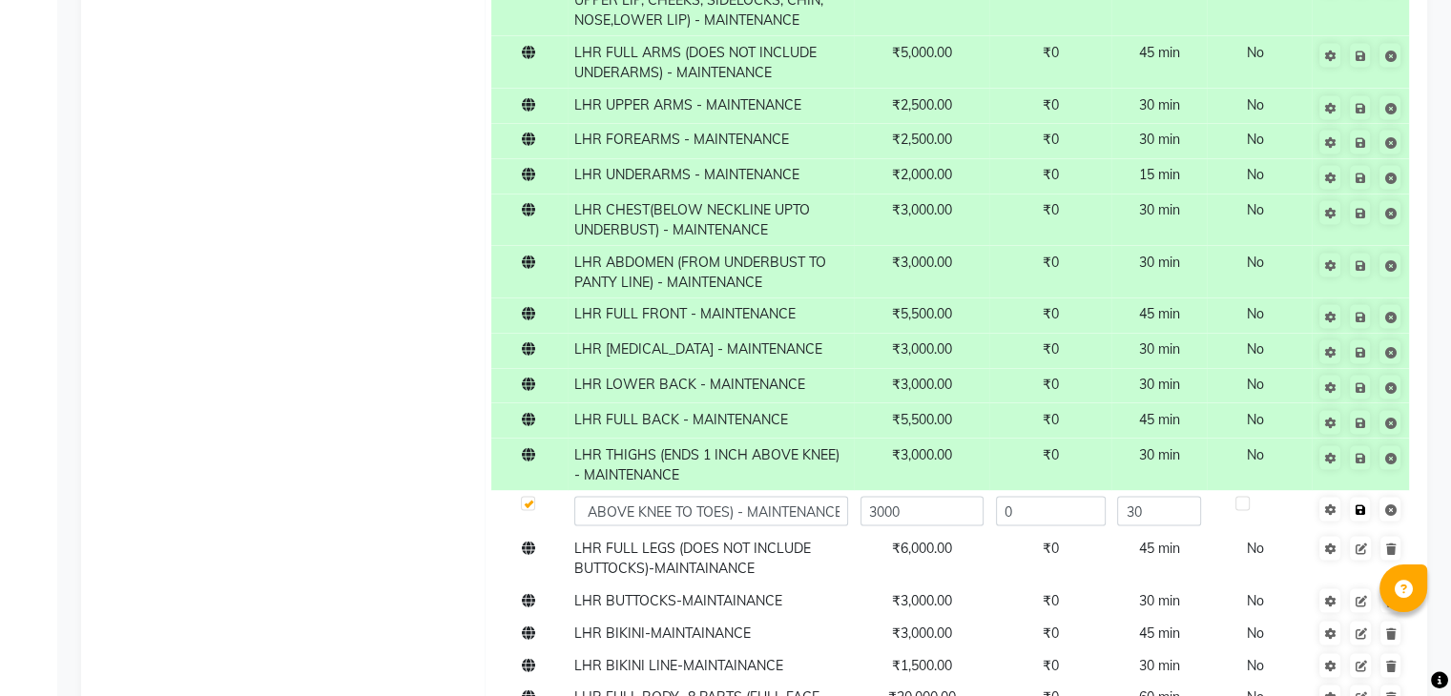
click at [1368, 508] on span "Save" at bounding box center [1372, 508] width 60 height 19
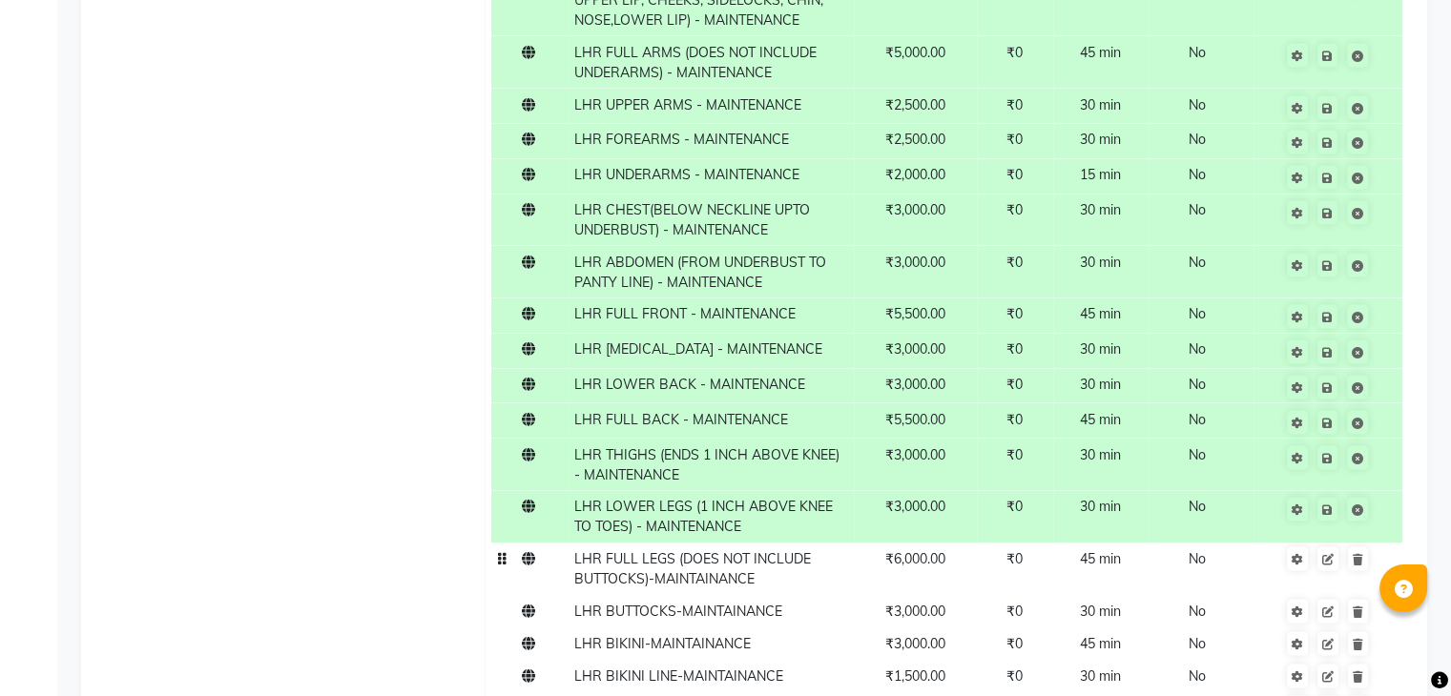
scroll to position [4105, 0]
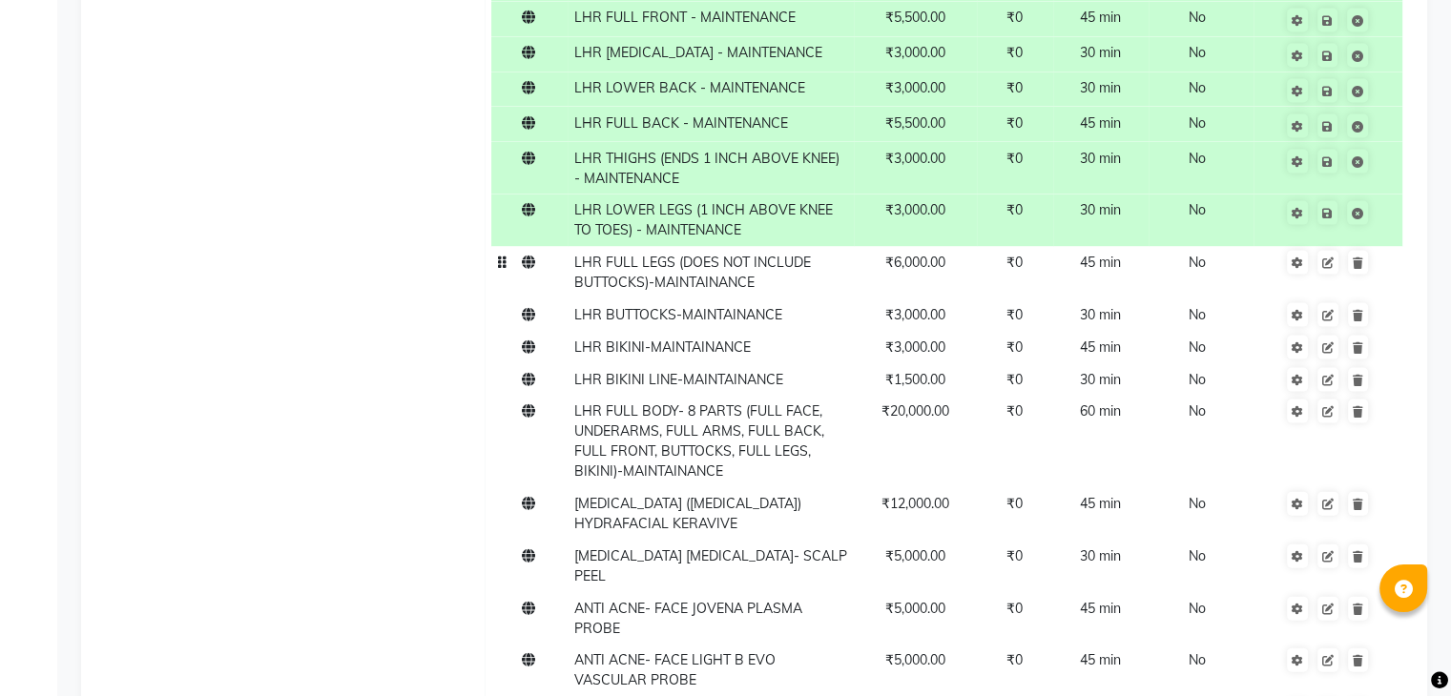
click at [737, 286] on span "LHR FULL LEGS (DOES NOT INCLUDE BUTTOCKS)-MAINTAINANCE" at bounding box center [692, 272] width 237 height 37
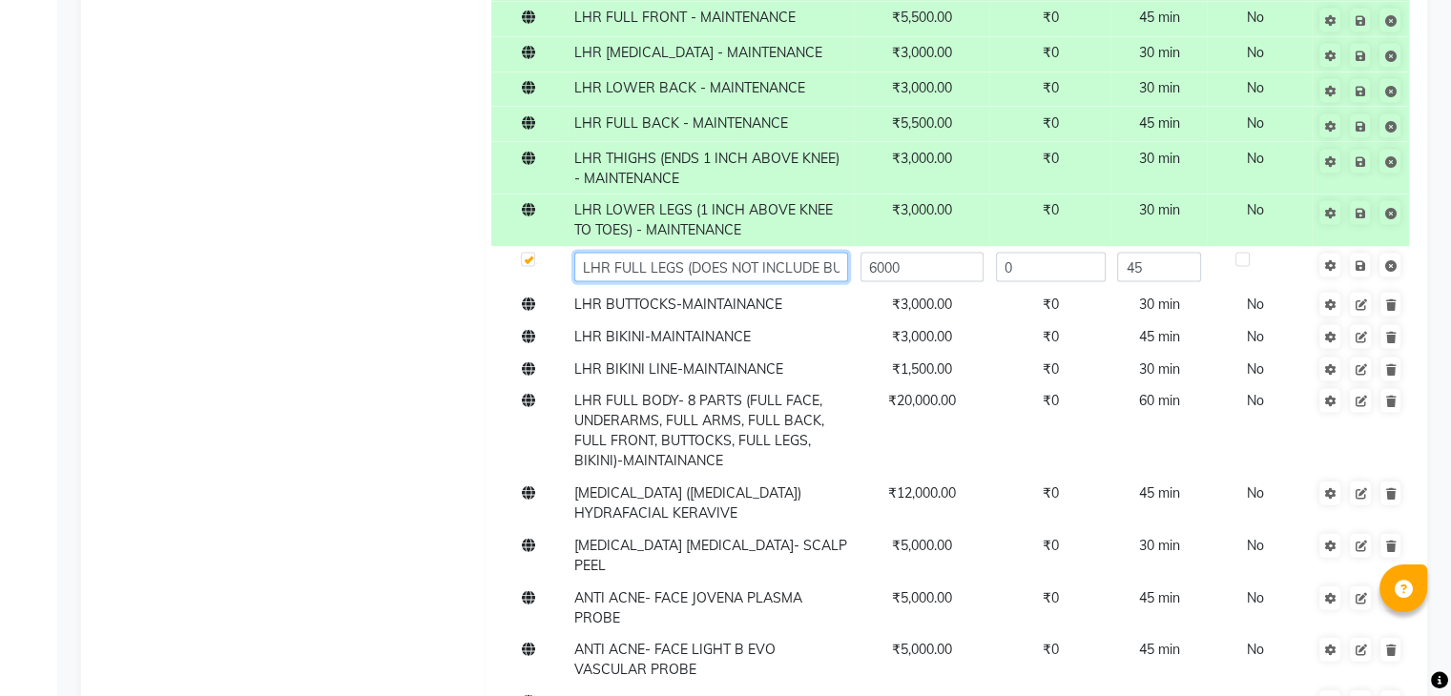
click at [785, 269] on input "LHR FULL LEGS (DOES NOT INCLUDE BUTTOCKS)-MAINTAINANCE" at bounding box center [711, 268] width 274 height 30
paste input "MAINTENANCE"
type input "LHR FULL LEGS (DOES NOT INCLUDE BUTTOCKS) - MAINTENANCE"
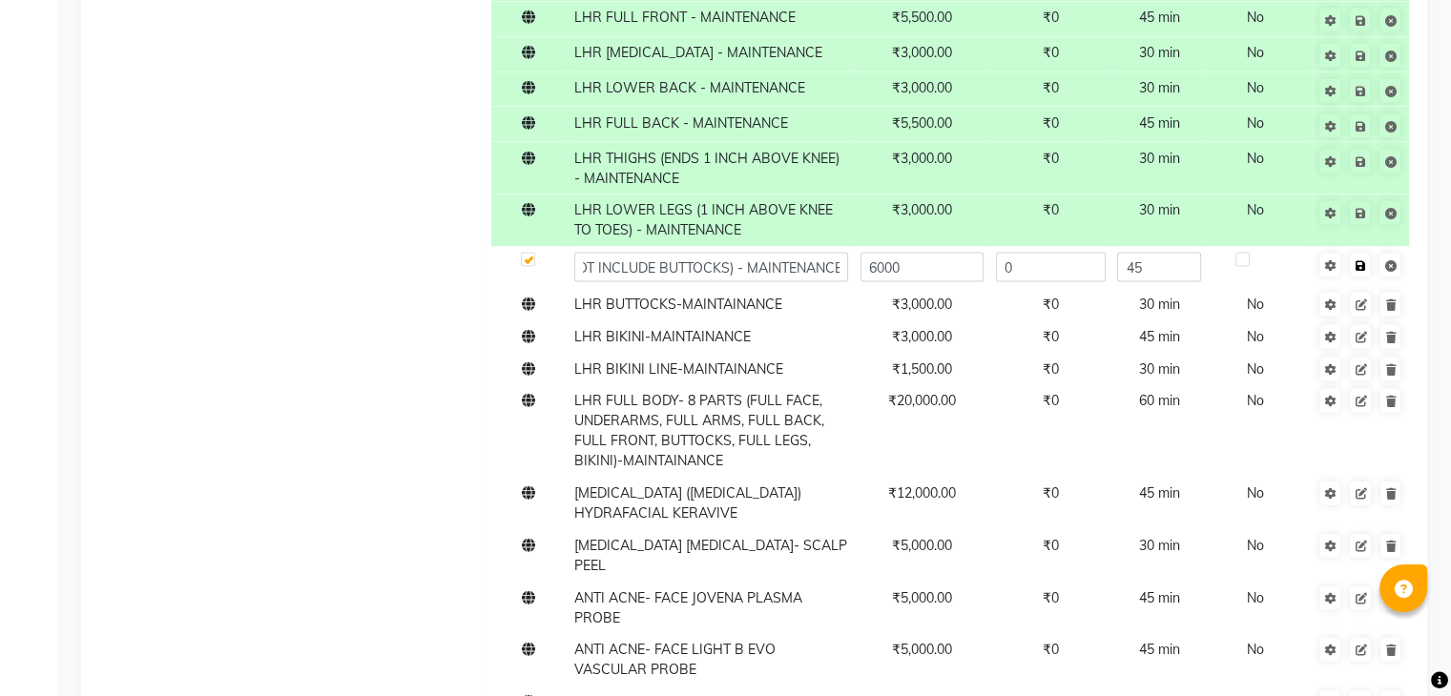
click at [1359, 266] on span "Save" at bounding box center [1372, 264] width 60 height 19
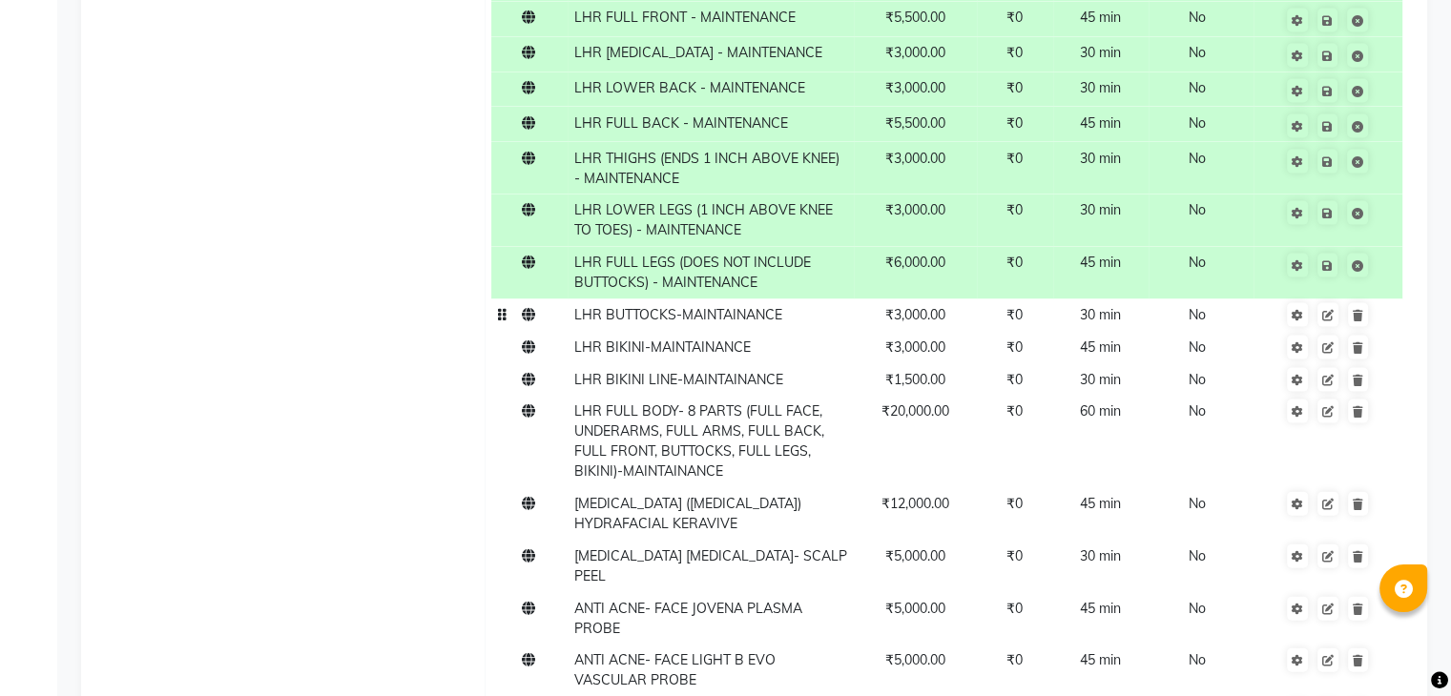
click at [774, 318] on span "LHR BUTTOCKS-MAINTAINANCE" at bounding box center [678, 314] width 208 height 17
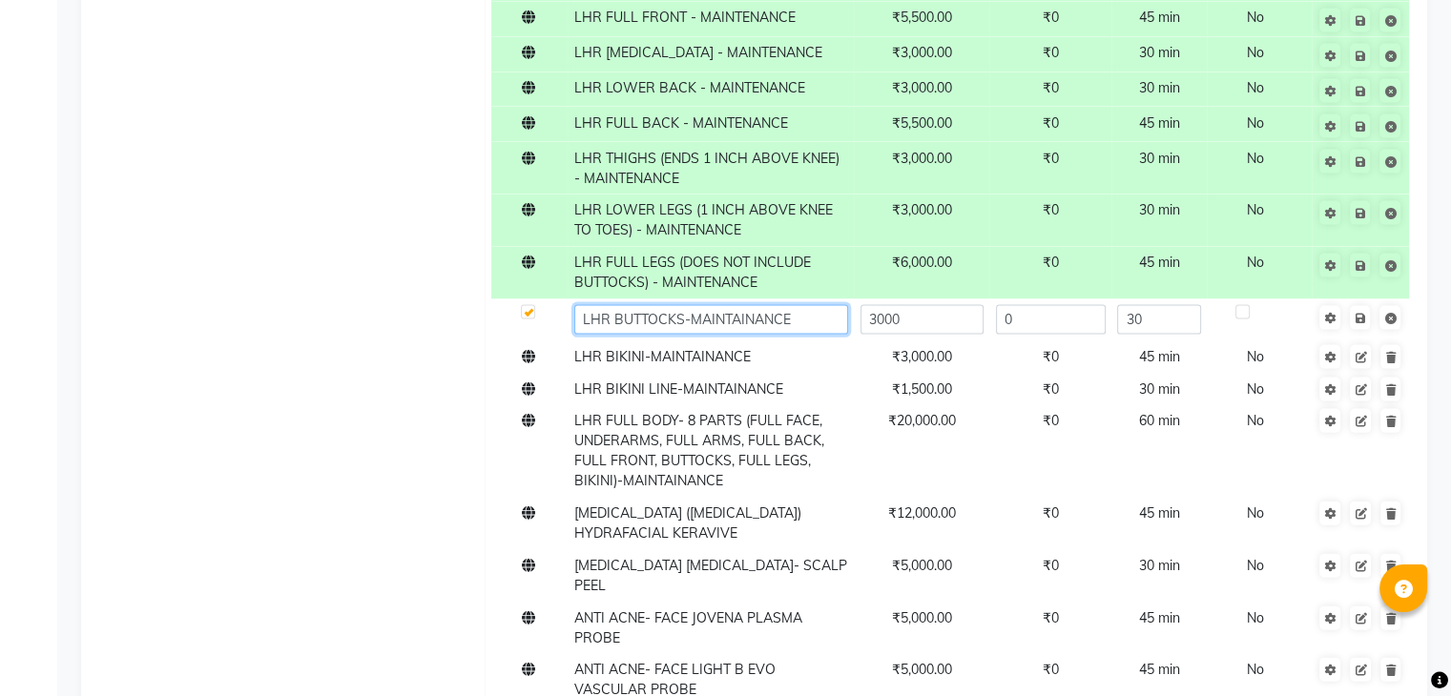
click at [793, 321] on input "LHR BUTTOCKS-MAINTAINANCE" at bounding box center [711, 320] width 274 height 30
paste input "MAINTENANCE"
type input "LHR BUTTOCKS - MAINTENANCE"
click at [1359, 322] on span "Save" at bounding box center [1372, 316] width 60 height 19
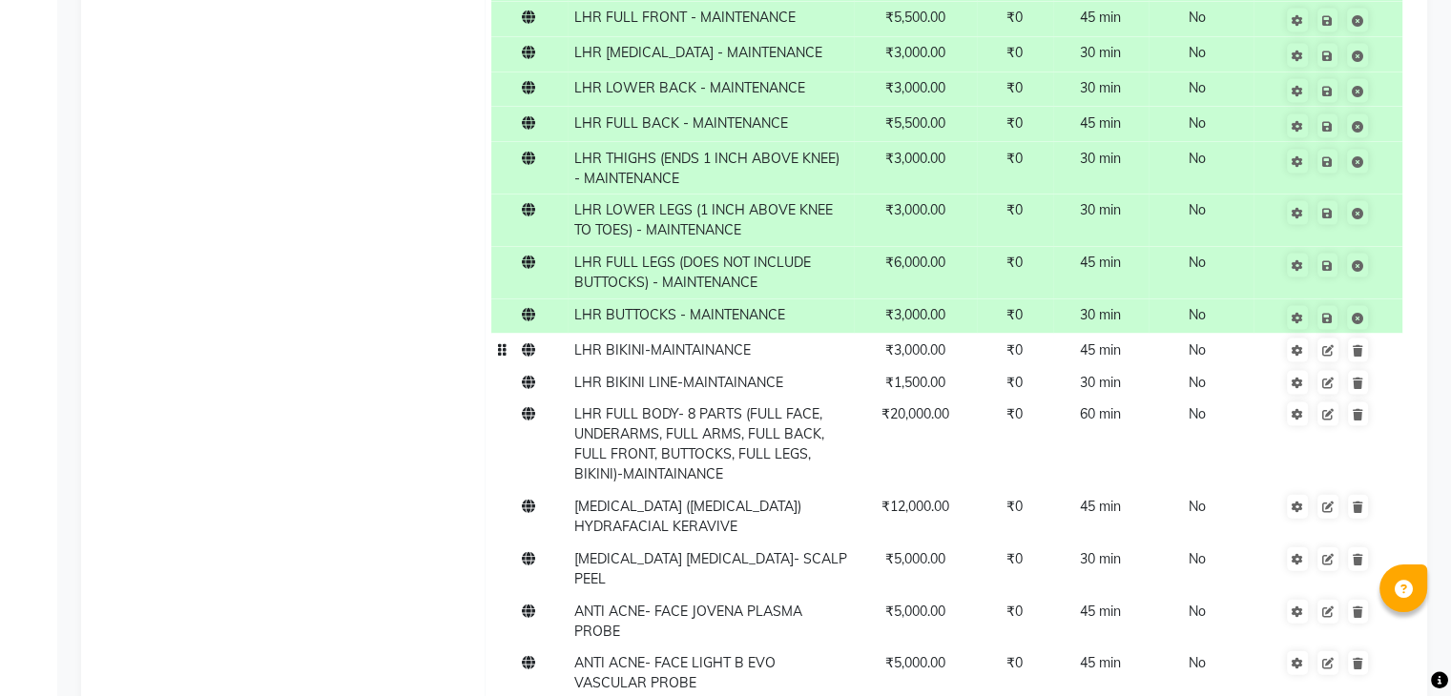
click at [732, 358] on span "LHR BIKINI-MAINTAINANCE" at bounding box center [662, 349] width 176 height 17
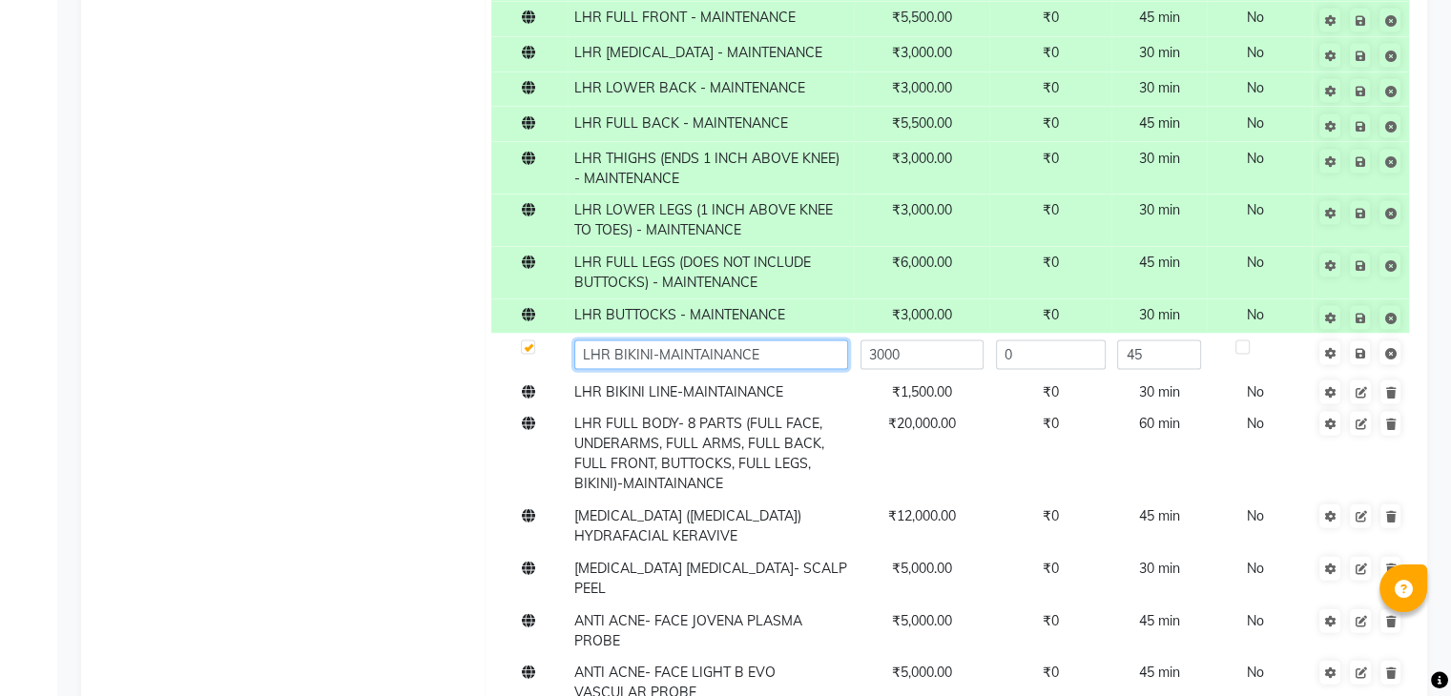
click at [790, 356] on input "LHR BIKINI-MAINTAINANCE" at bounding box center [711, 355] width 274 height 30
paste input "MAINTENANCE"
type input "LHR BIKINI - MAINTENANCE"
click at [1360, 355] on span "Save" at bounding box center [1372, 351] width 60 height 19
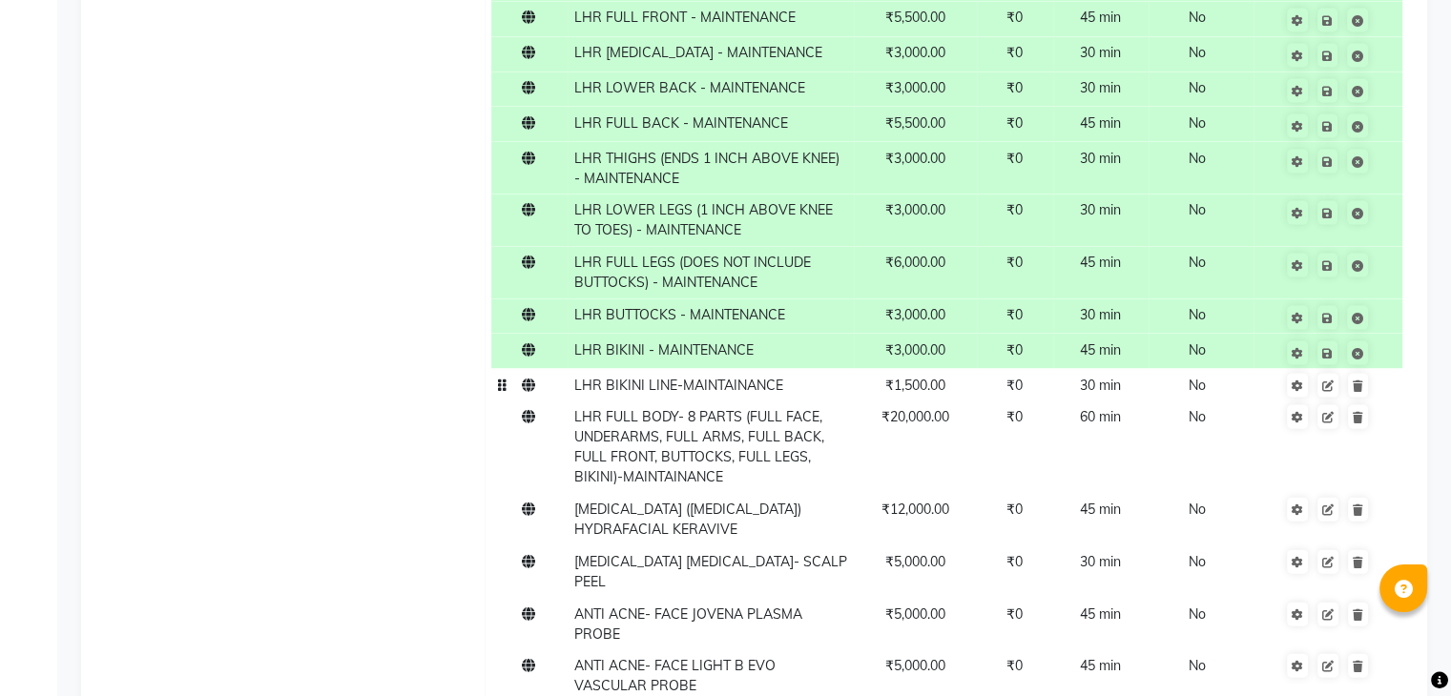
click at [758, 387] on span "LHR BIKINI LINE-MAINTAINANCE" at bounding box center [678, 385] width 209 height 17
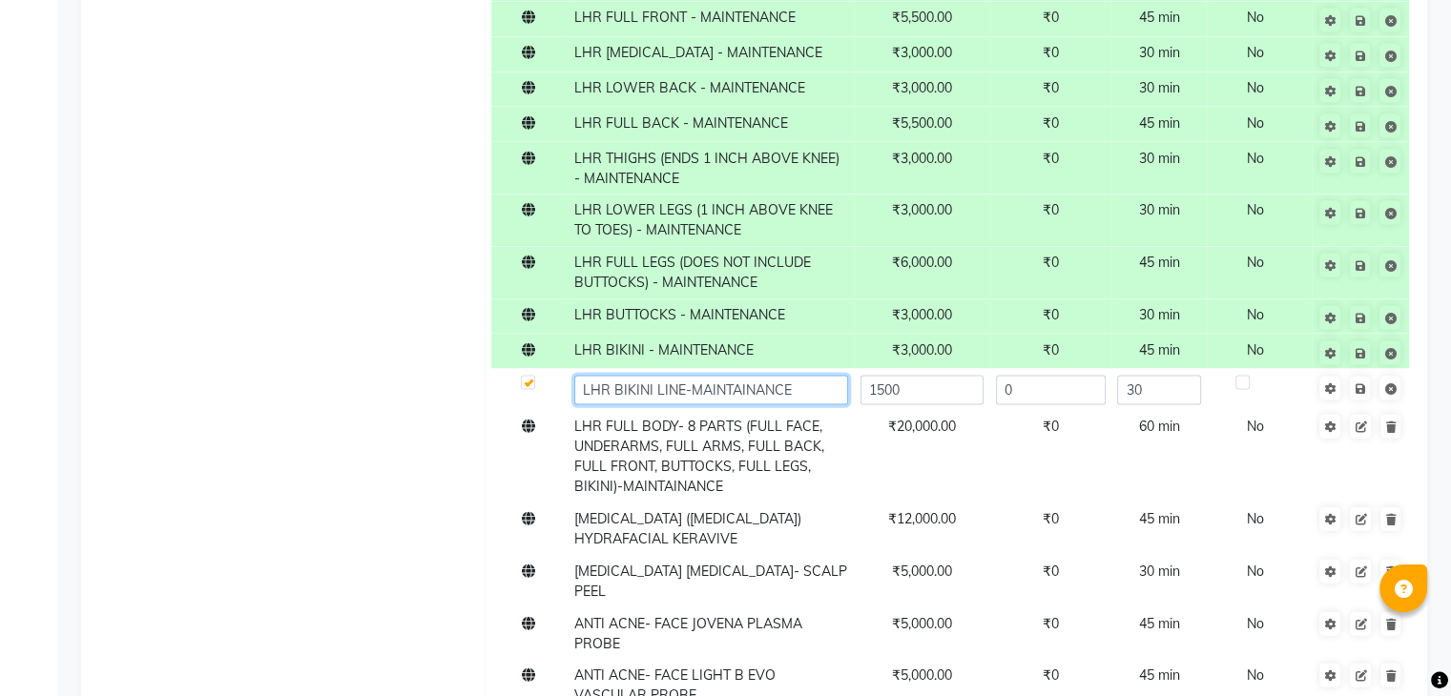
click at [799, 385] on input "LHR BIKINI LINE-MAINTAINANCE" at bounding box center [711, 391] width 274 height 30
paste input "MAINTENANCE"
type input "LHR BIKINI LINE - MAINTENANCE"
click at [1354, 390] on span "Save" at bounding box center [1372, 387] width 60 height 19
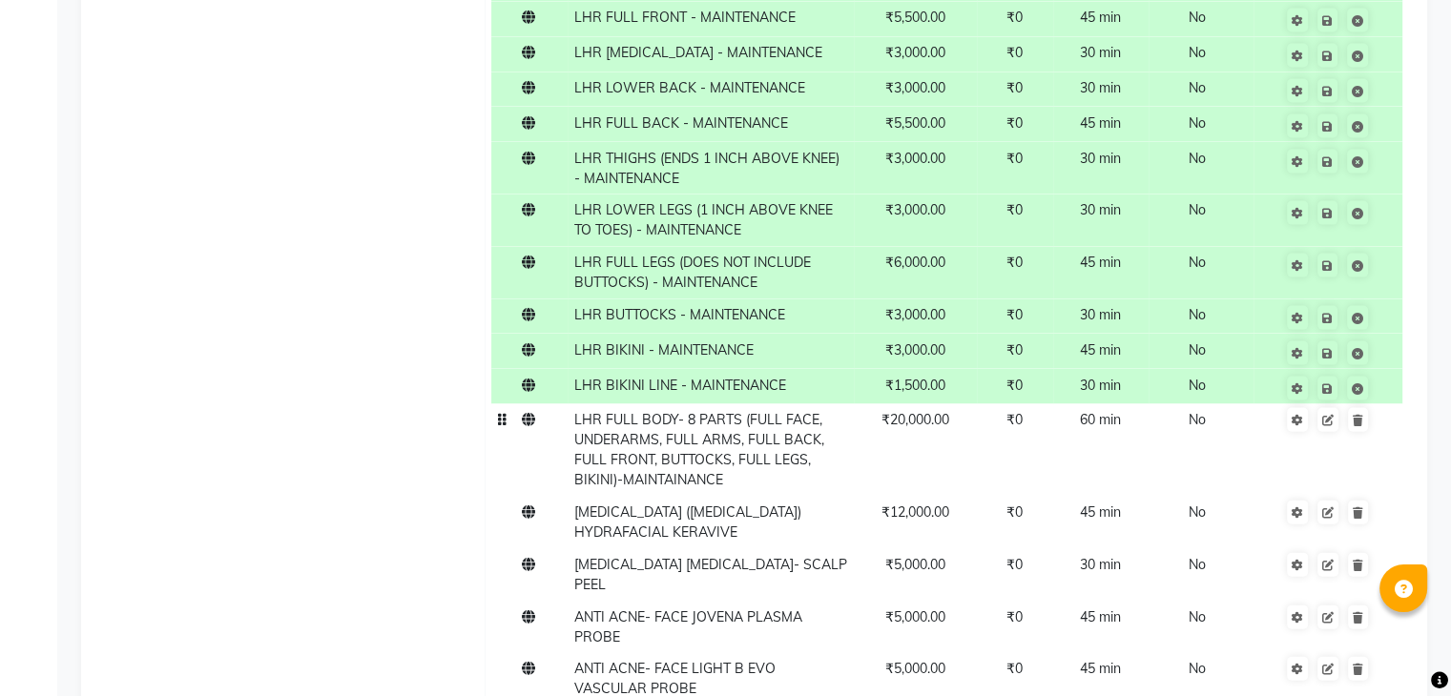
click at [756, 440] on span "LHR FULL BODY- 8 PARTS (FULL FACE, UNDERARMS, FULL ARMS, FULL BACK, FULL FRONT,…" at bounding box center [699, 449] width 250 height 77
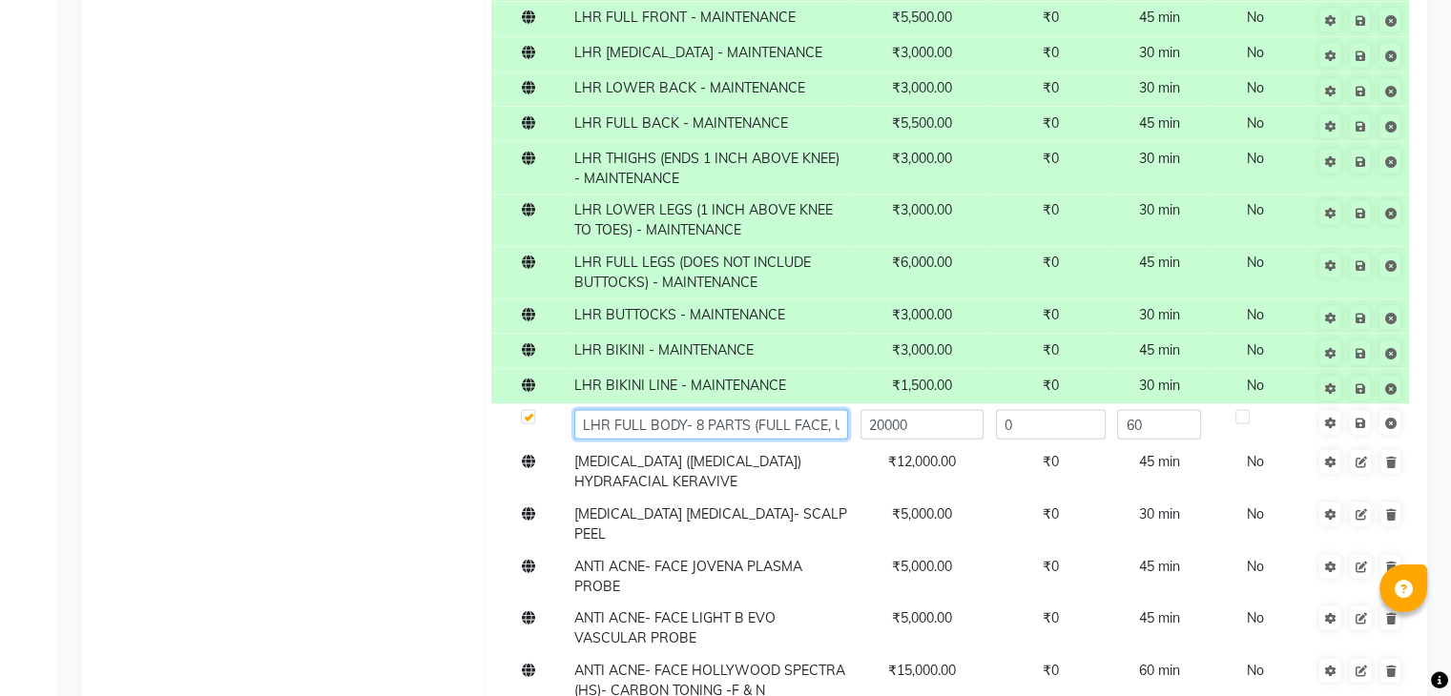
click at [821, 431] on input "LHR FULL BODY- 8 PARTS (FULL FACE, UNDERARMS, FULL ARMS, FULL BACK, FULL FRONT,…" at bounding box center [711, 425] width 274 height 30
paste input "MAINTENANCE"
type input "LHR FULL BODY- 8 PARTS (FULL FACE, UNDERARMS, FULL ARMS, FULL BACK, FULL FRONT,…"
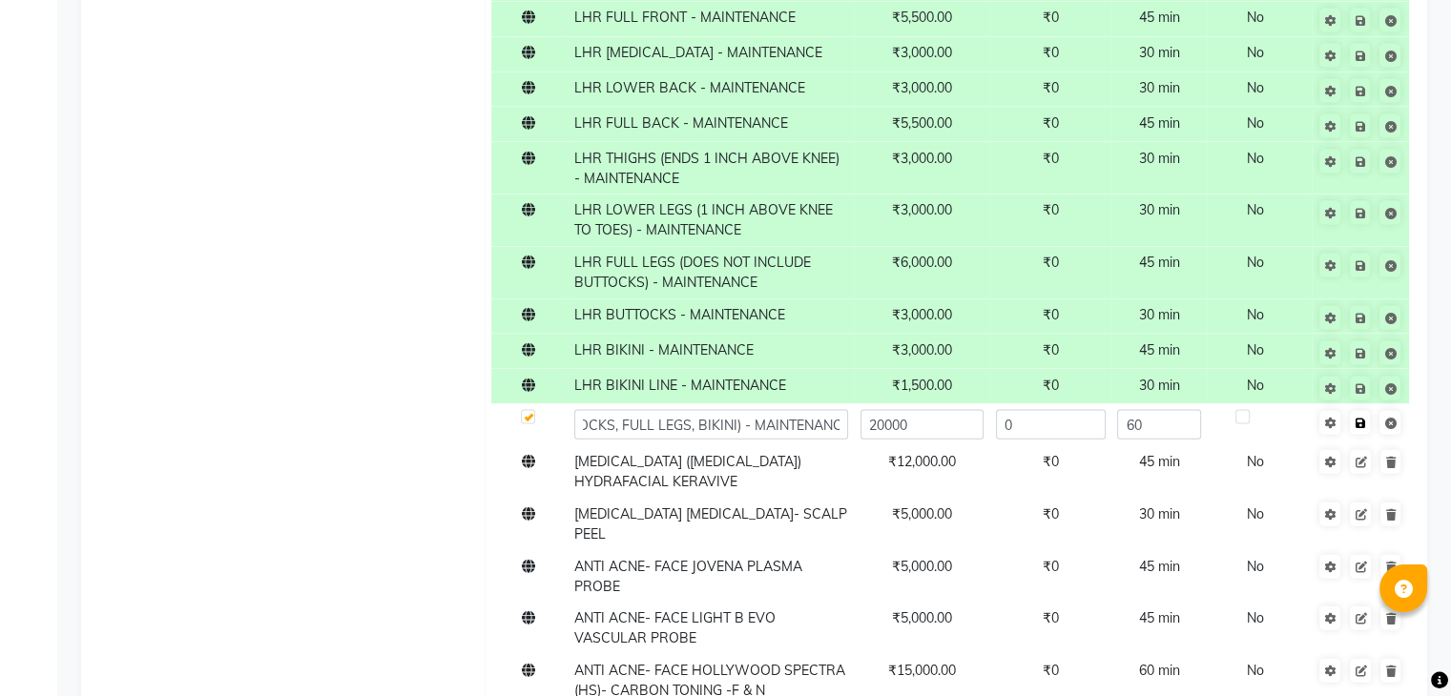
click at [1360, 420] on span "Save" at bounding box center [1372, 421] width 60 height 19
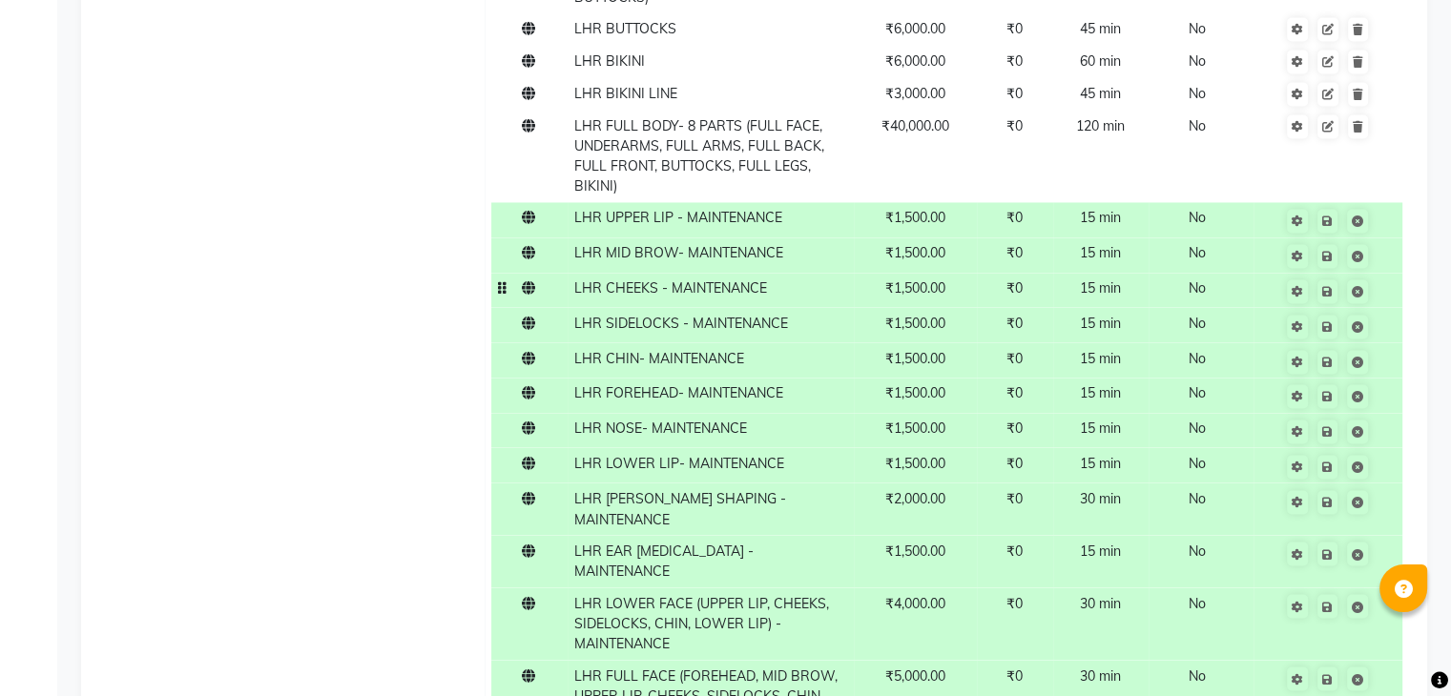
scroll to position [1273, 0]
